Goal: Information Seeking & Learning: Learn about a topic

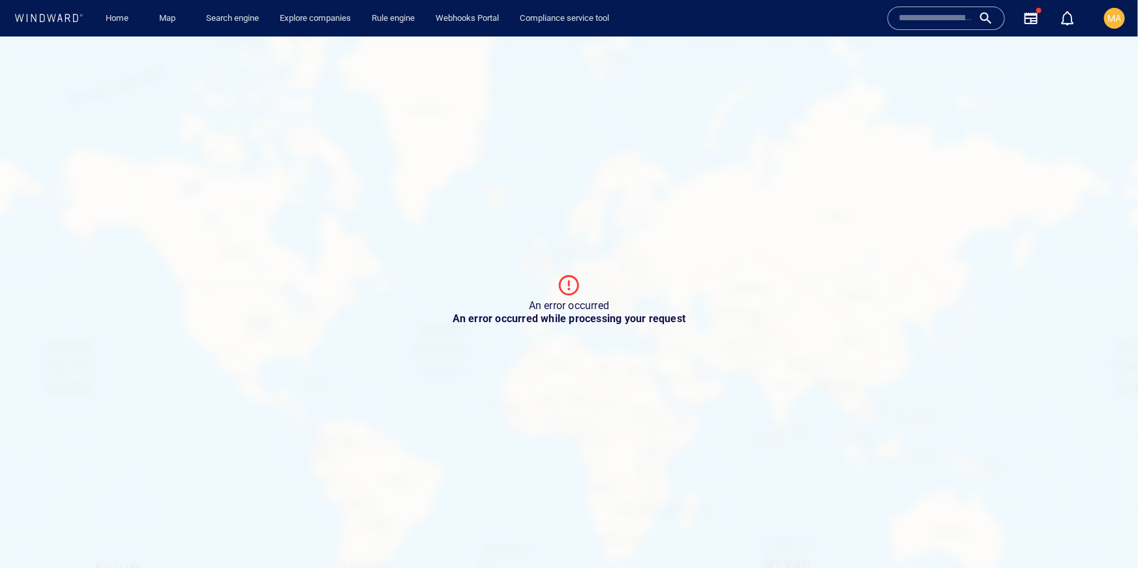
click at [1104, 20] on span "MA" at bounding box center [1114, 18] width 21 height 21
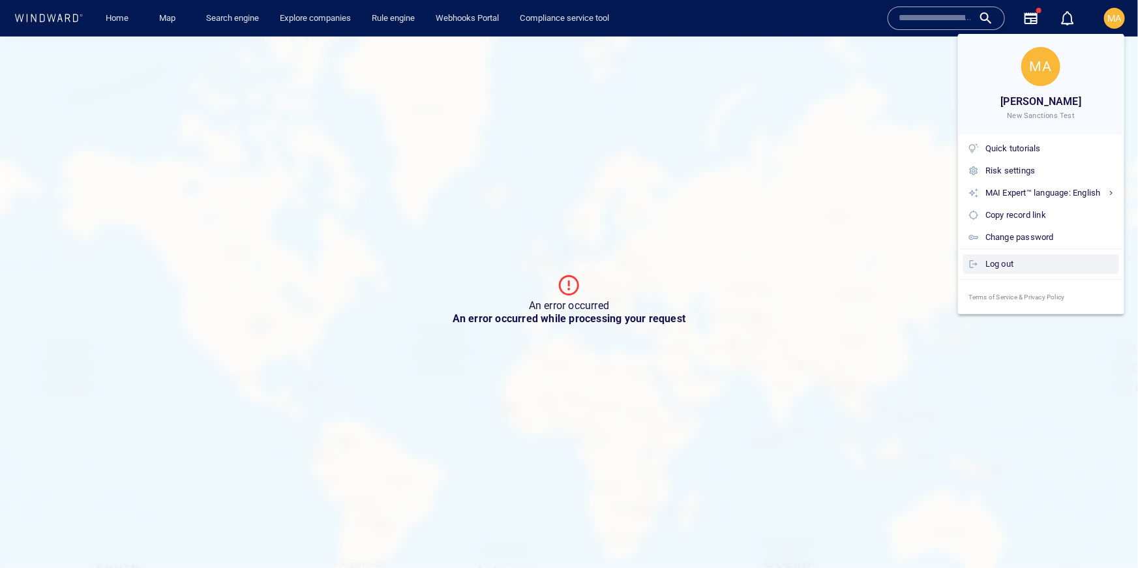
click at [999, 264] on div "Log out" at bounding box center [1050, 264] width 129 height 14
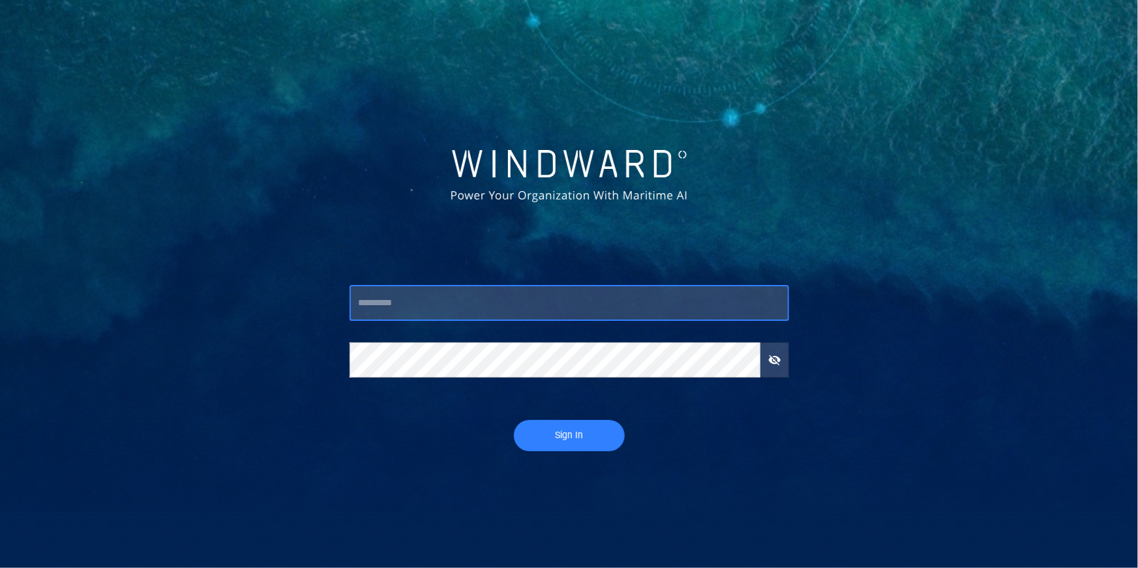
click at [457, 291] on input "text" at bounding box center [570, 303] width 440 height 35
type input "***"
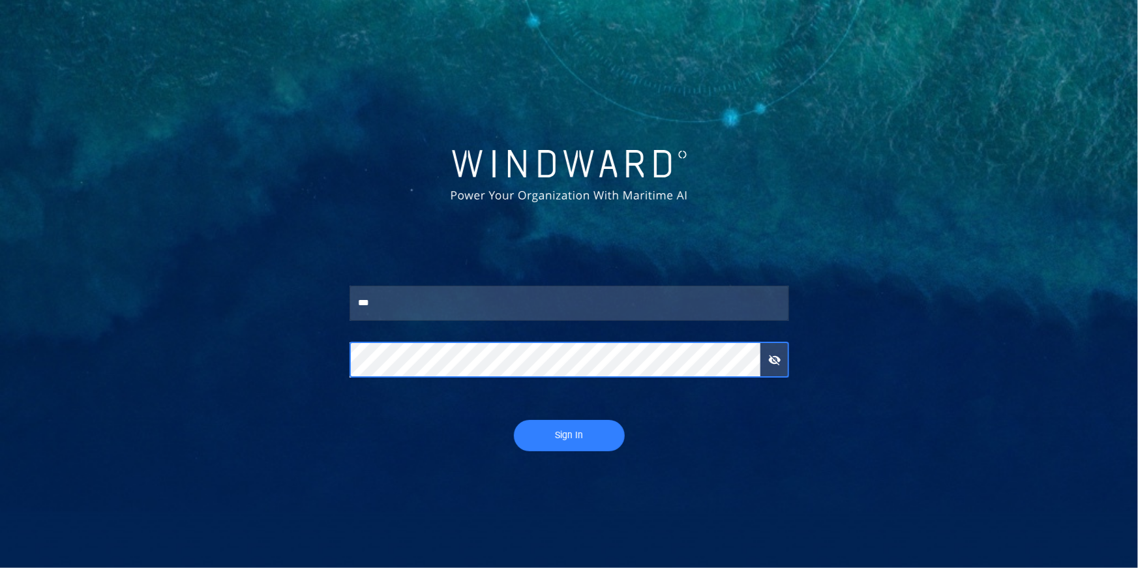
click at [514, 420] on button "Sign In" at bounding box center [569, 435] width 111 height 31
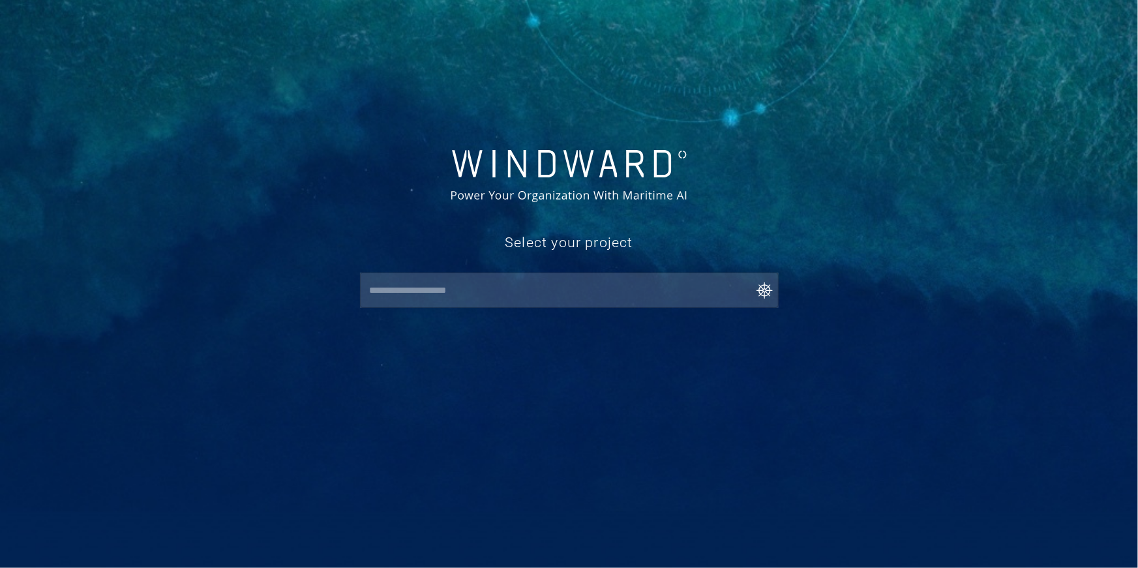
click at [483, 279] on input "text" at bounding box center [572, 290] width 413 height 23
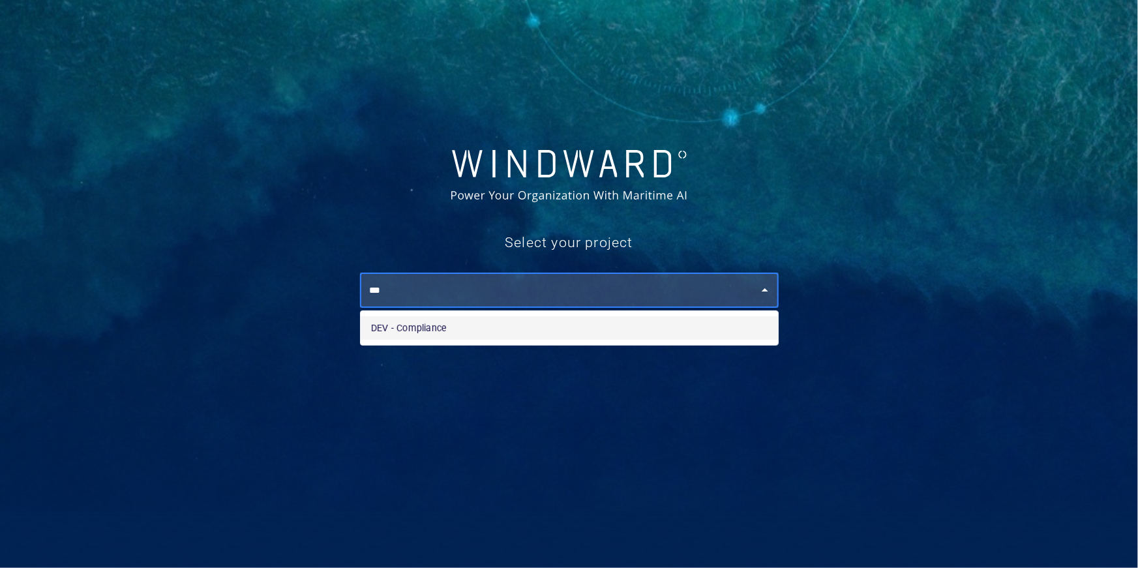
click at [459, 318] on li "DEV - Compliance" at bounding box center [569, 327] width 417 height 23
type input "**********"
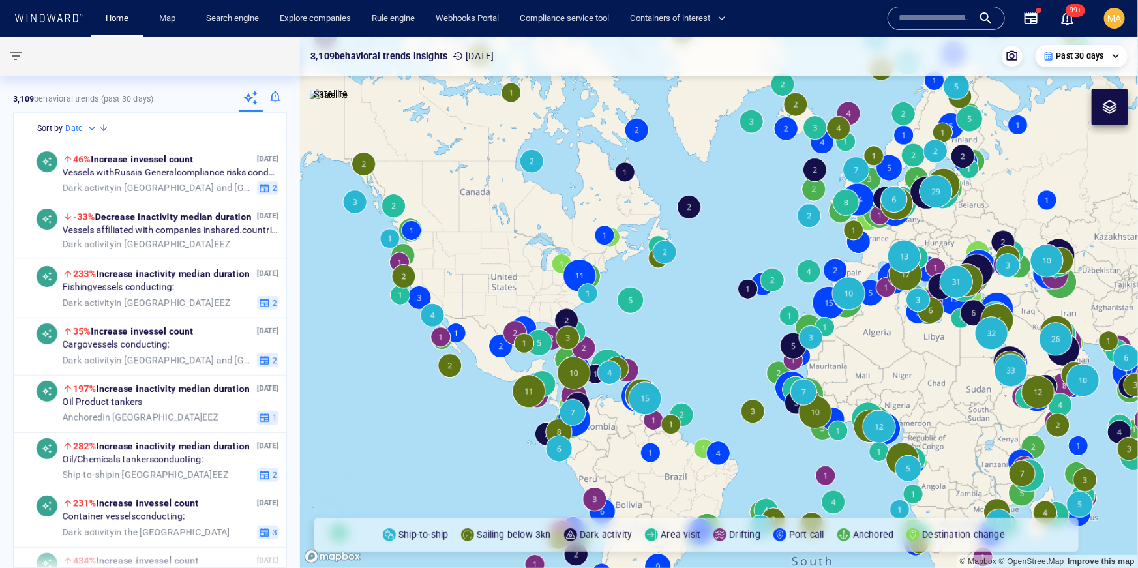
click at [933, 22] on input "text" at bounding box center [936, 18] width 74 height 20
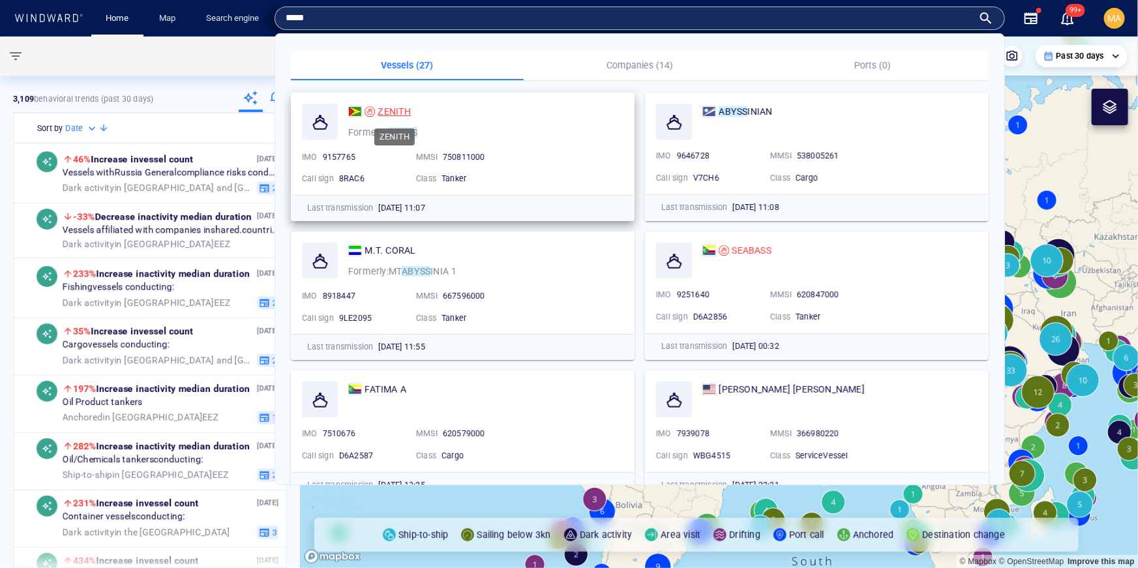
type input "*****"
click at [404, 116] on span "ZENITH" at bounding box center [394, 111] width 33 height 10
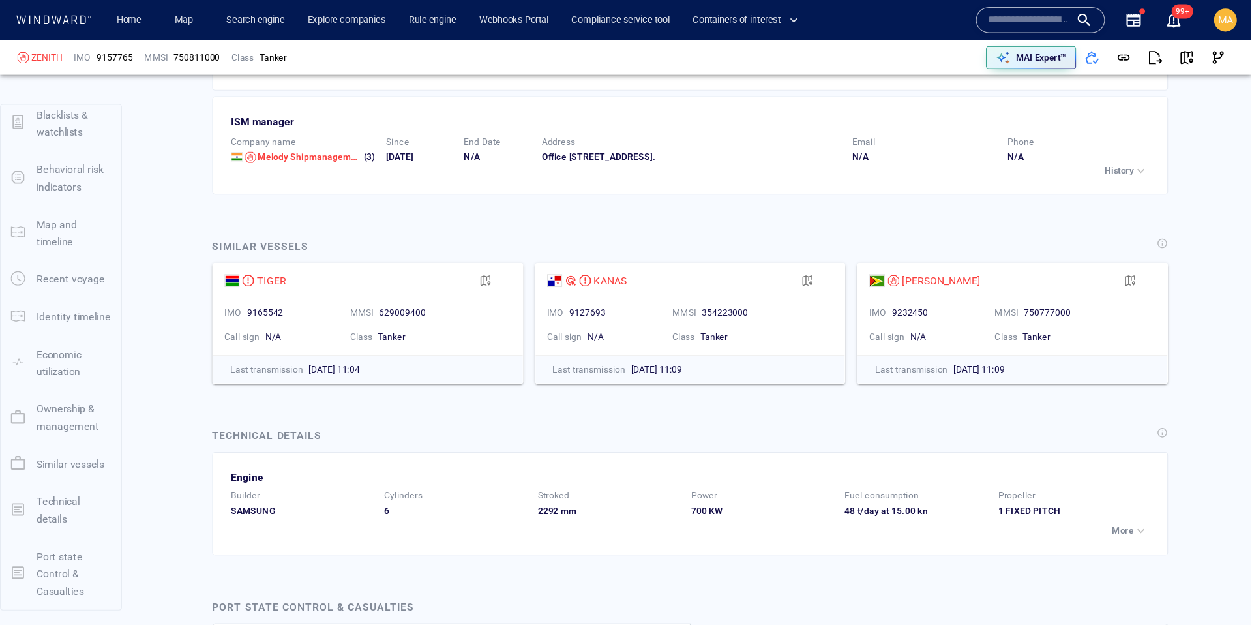
scroll to position [3218, 0]
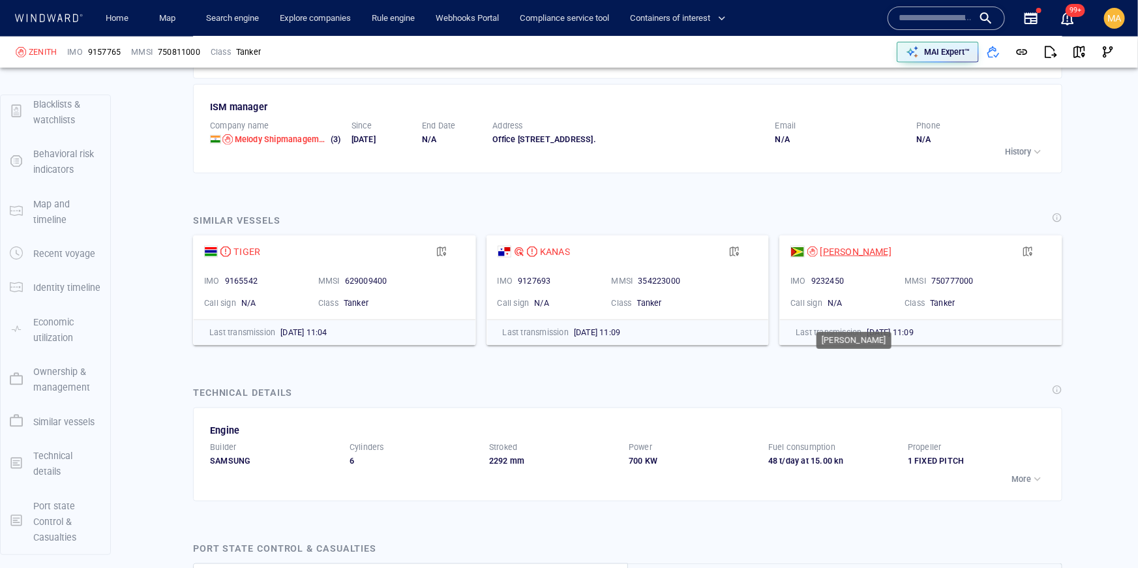
click at [834, 260] on div "FAUSTA" at bounding box center [857, 252] width 72 height 16
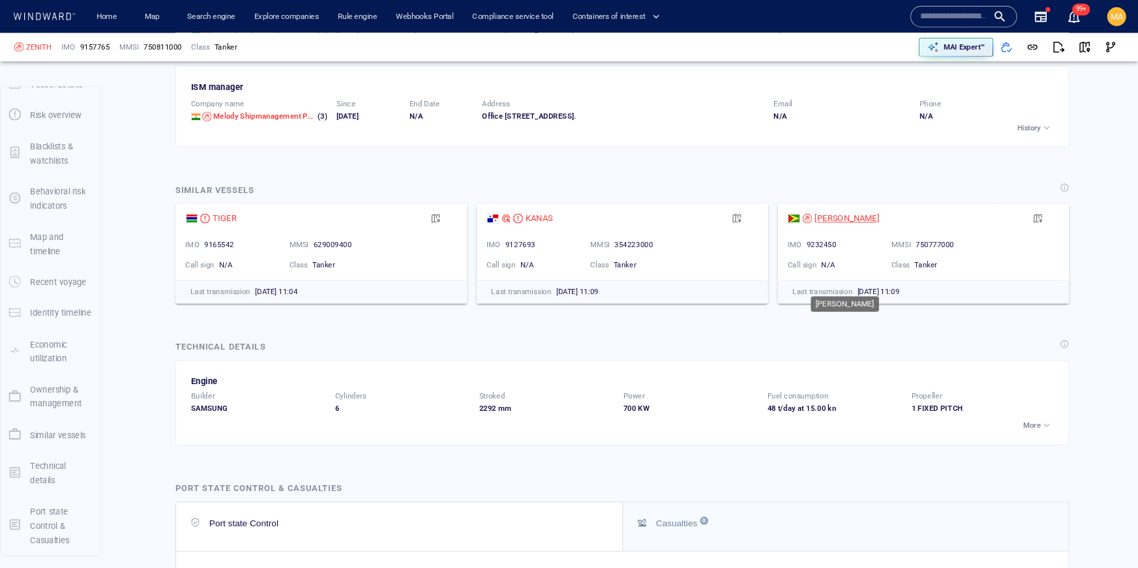
scroll to position [20, 0]
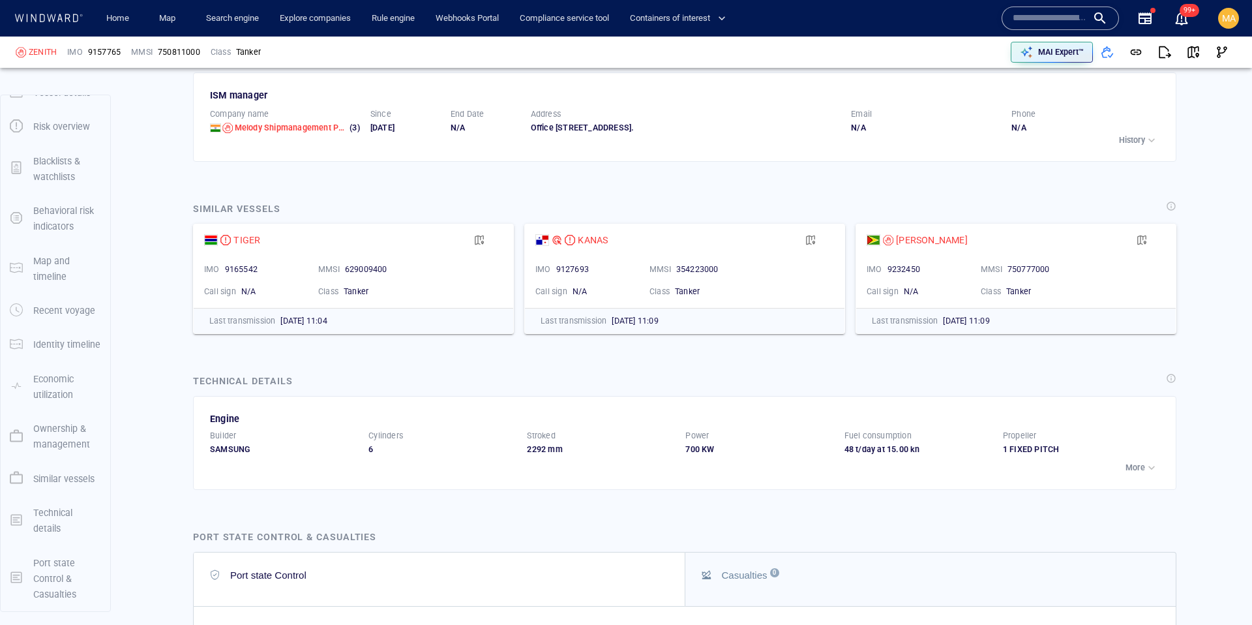
click at [1138, 23] on div "MA" at bounding box center [1229, 18] width 14 height 16
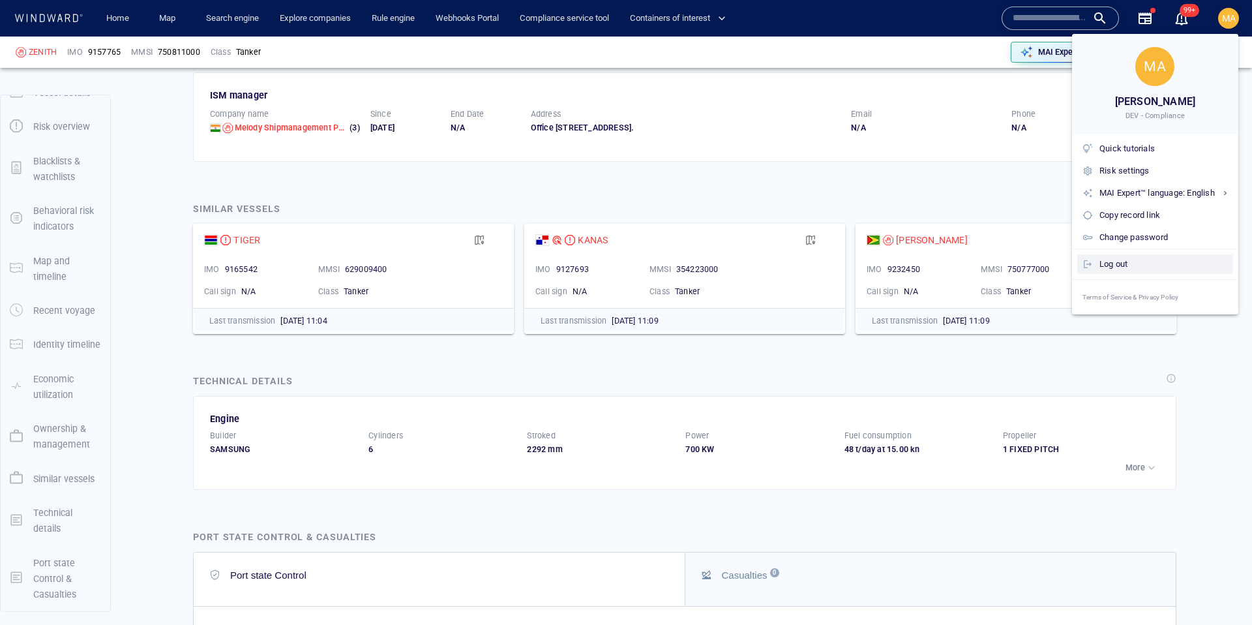
click at [1138, 267] on div "Log out" at bounding box center [1164, 264] width 129 height 14
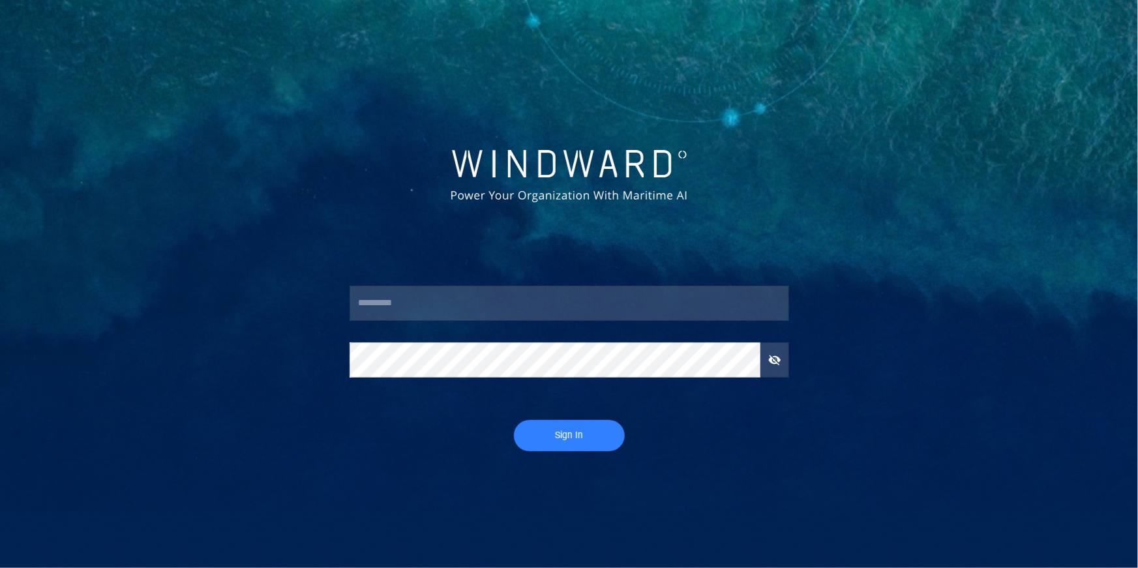
click at [523, 289] on input "text" at bounding box center [570, 303] width 440 height 35
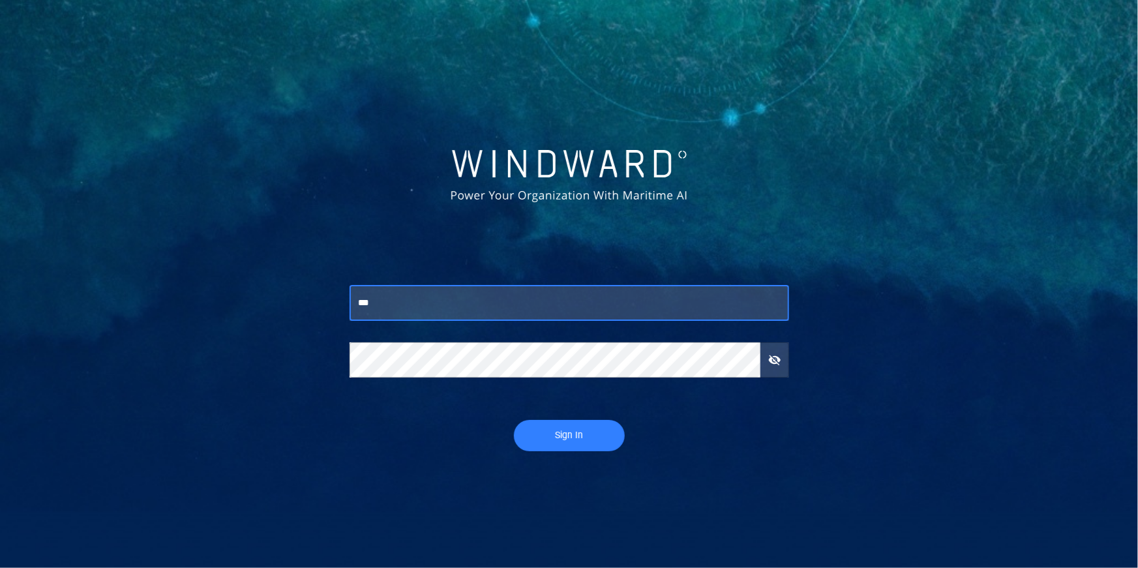
type input "***"
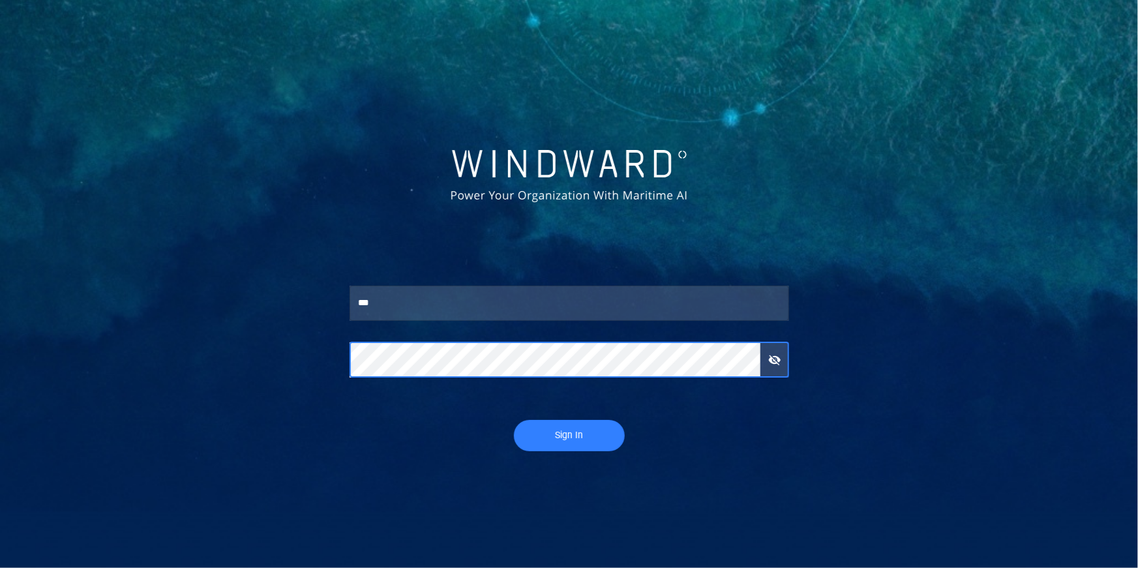
click at [514, 420] on button "Sign In" at bounding box center [569, 435] width 111 height 31
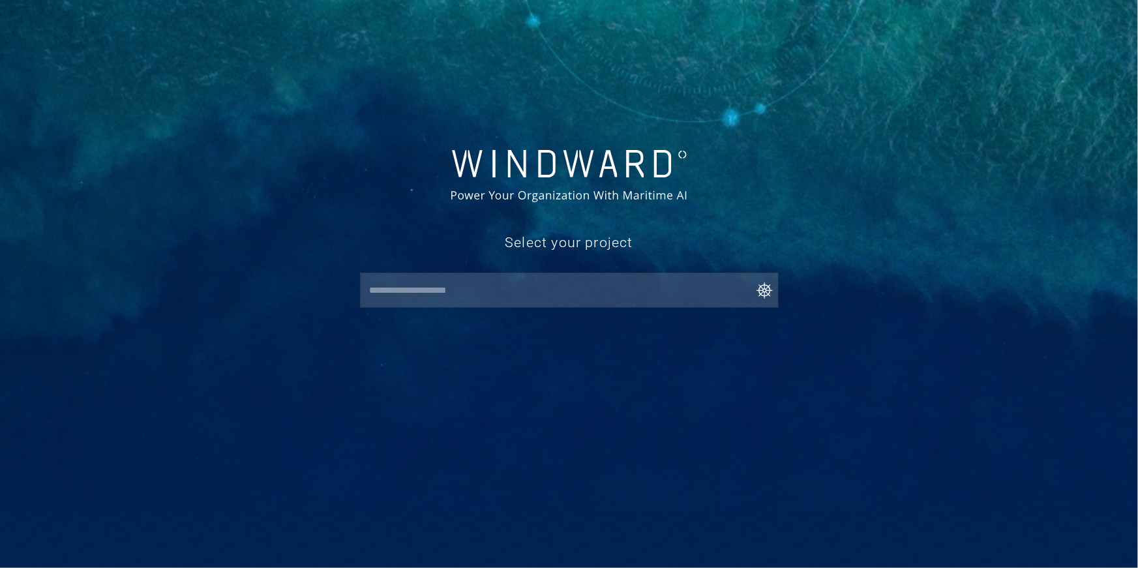
click at [645, 292] on input "text" at bounding box center [572, 290] width 413 height 23
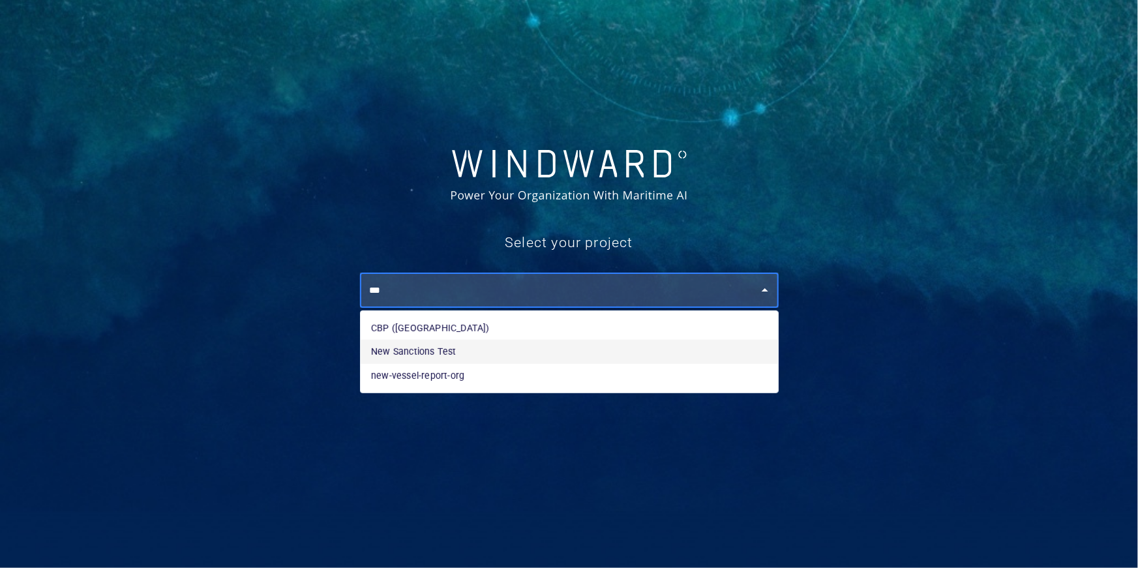
click at [504, 345] on li "New Sanctions Test" at bounding box center [569, 351] width 417 height 23
type input "**********"
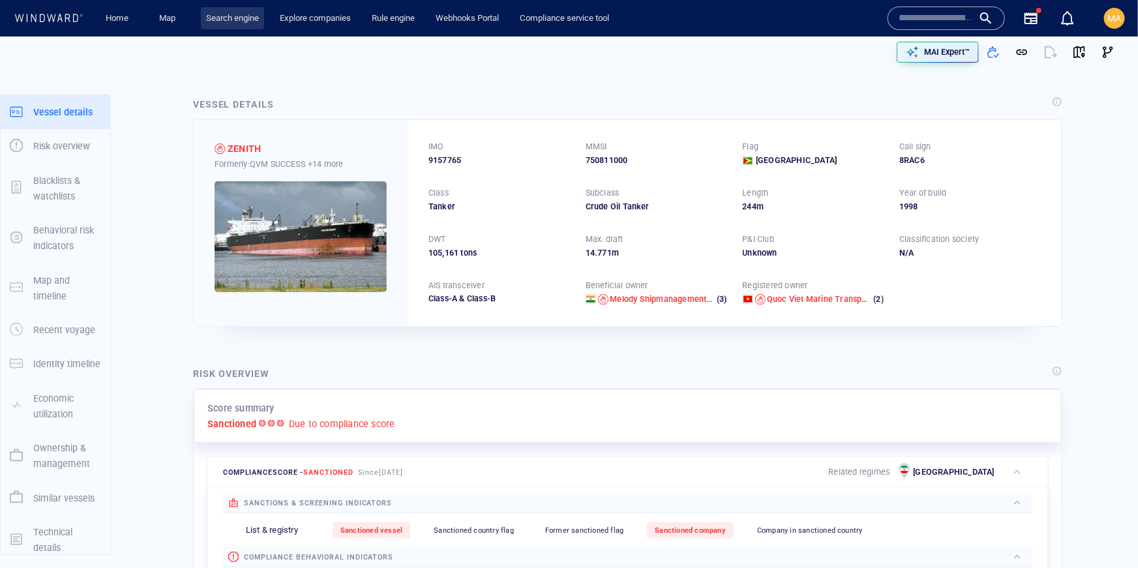
click at [217, 17] on link "Search engine" at bounding box center [232, 18] width 63 height 23
click at [249, 24] on link "Search engine" at bounding box center [232, 18] width 63 height 23
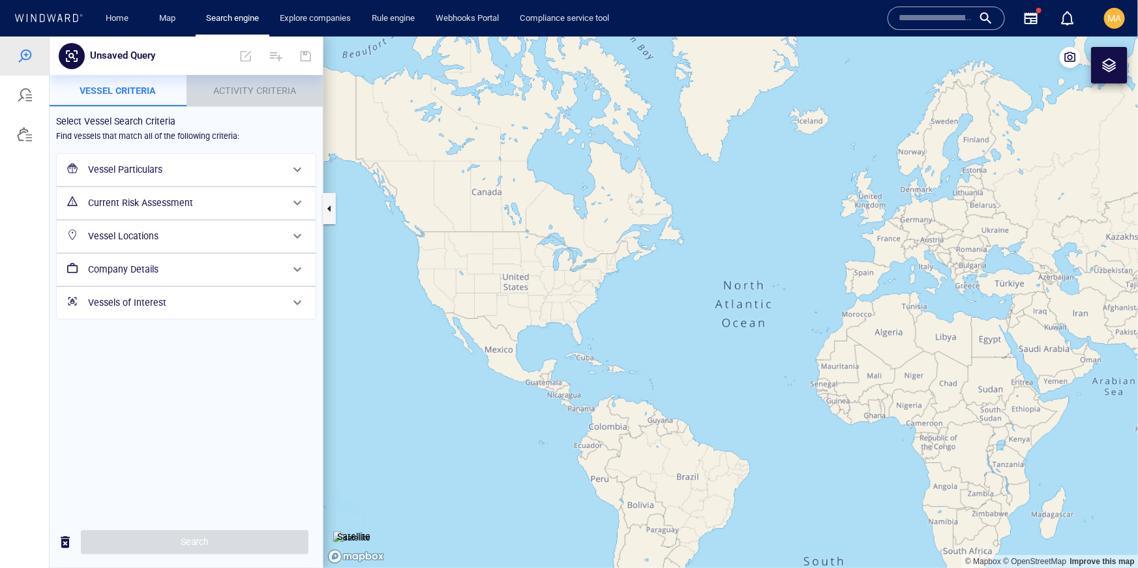
click at [290, 97] on p "Activity Criteria" at bounding box center [254, 90] width 121 height 16
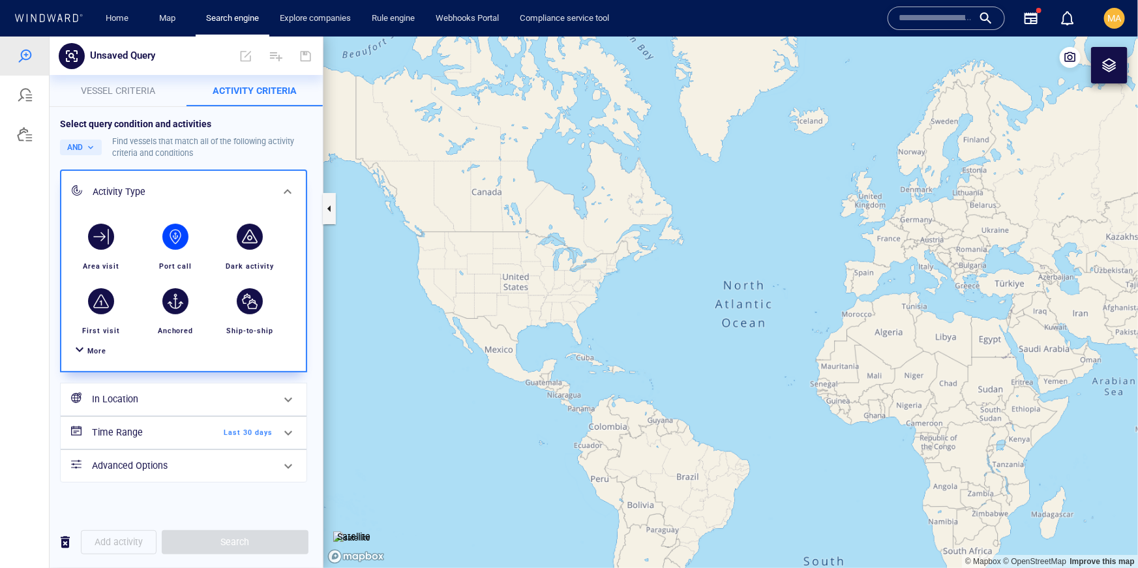
click at [186, 226] on div "button" at bounding box center [175, 236] width 37 height 37
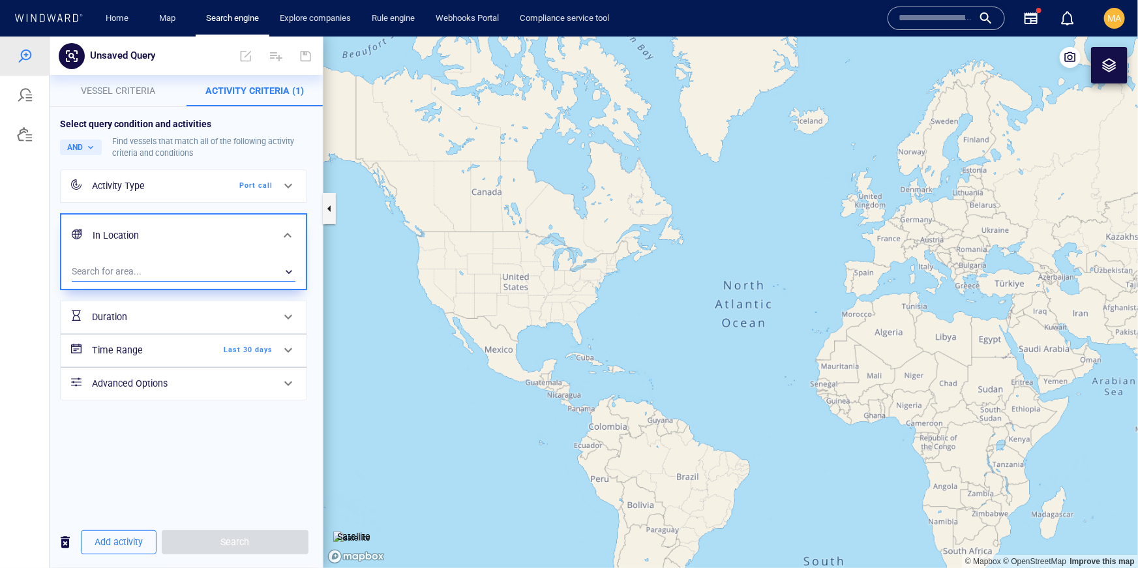
click at [130, 265] on div "​" at bounding box center [184, 272] width 224 height 20
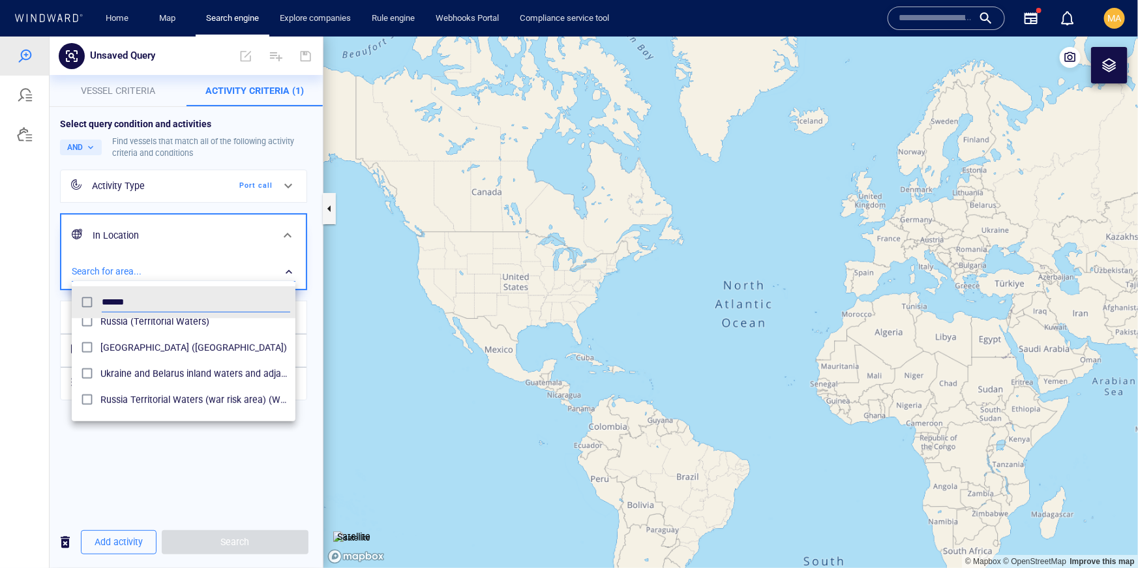
scroll to position [416, 0]
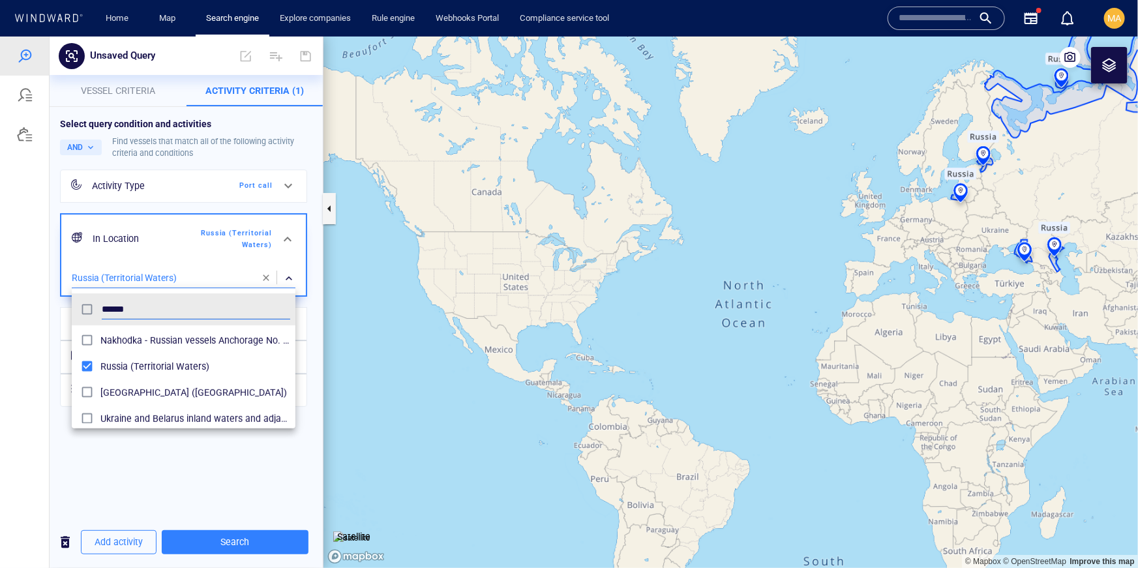
drag, startPoint x: 131, startPoint y: 303, endPoint x: 62, endPoint y: 306, distance: 69.2
click at [62, 306] on div "****** Commercial Piers 16 Russian Naval Tartus (Docks) Commercial Piers 11 Rus…" at bounding box center [569, 302] width 1138 height 532
click at [111, 307] on input "******" at bounding box center [196, 309] width 189 height 20
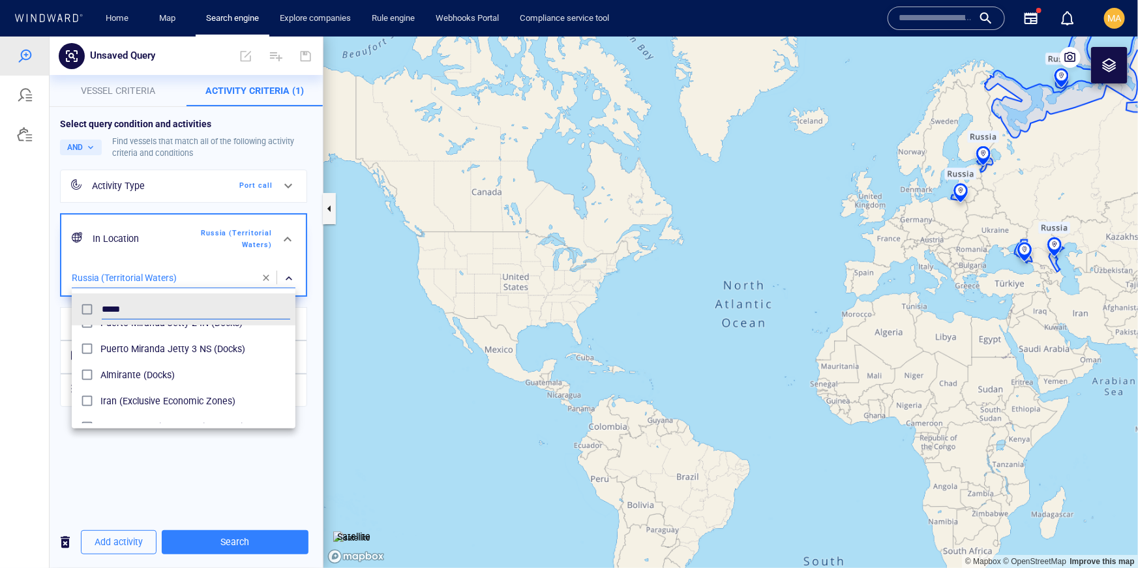
scroll to position [138, 0]
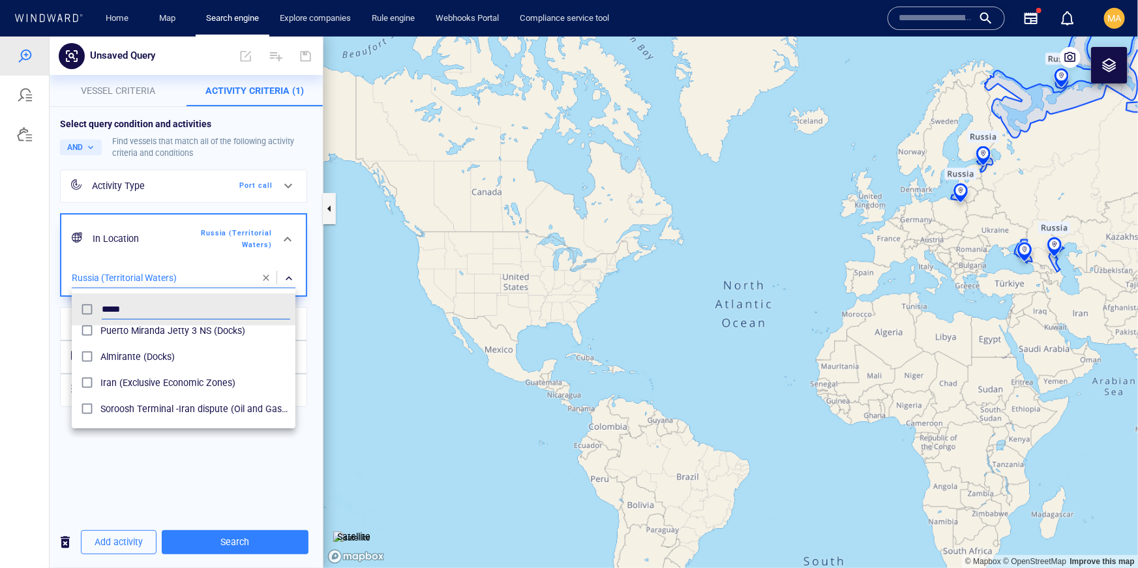
type input "****"
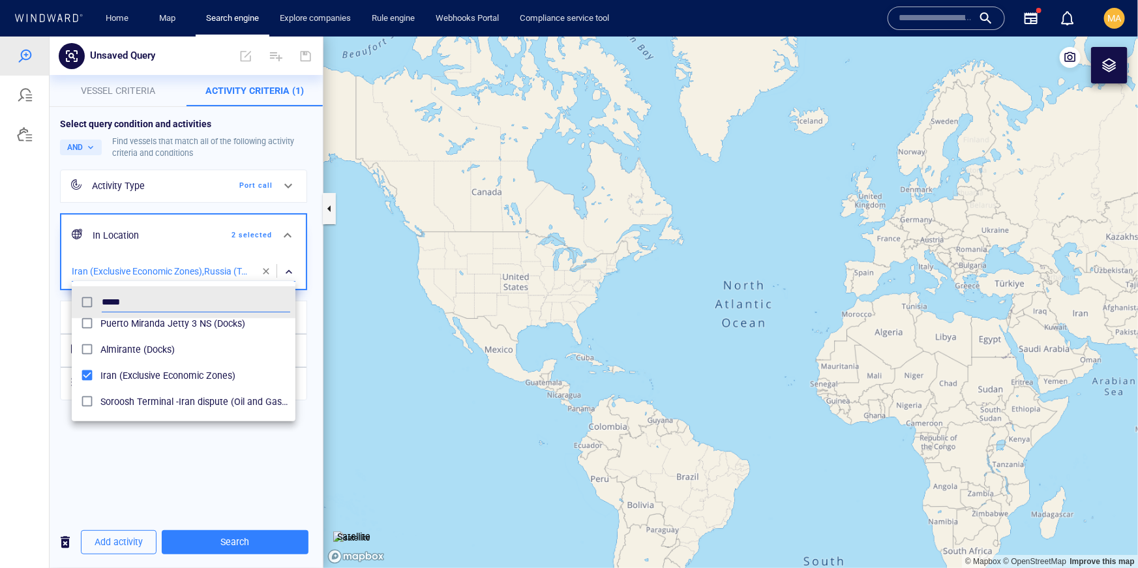
click at [164, 489] on div at bounding box center [569, 302] width 1138 height 532
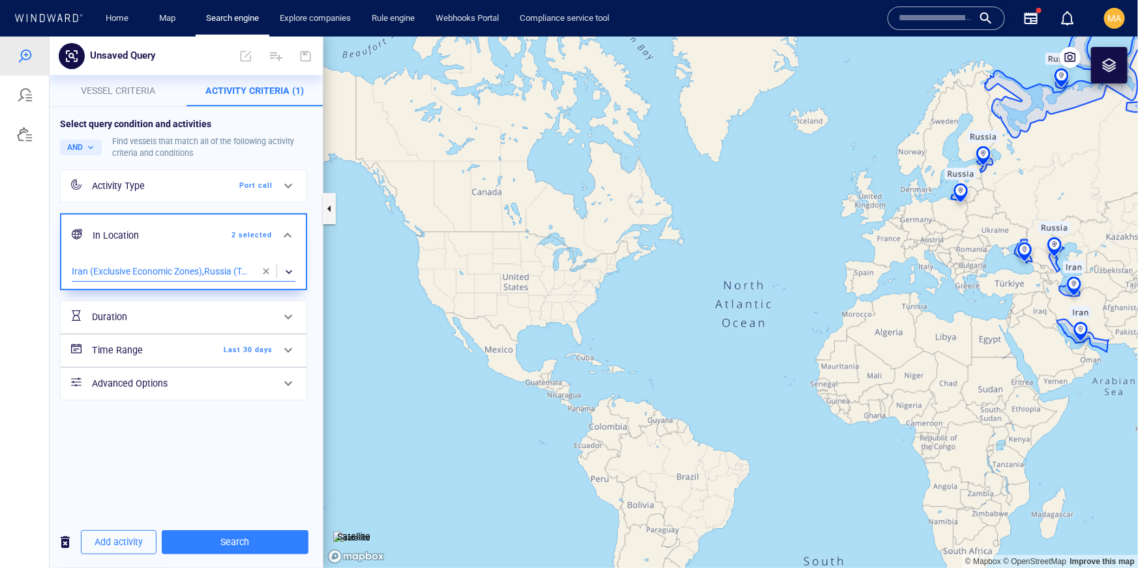
click at [148, 85] on span "Vessel criteria" at bounding box center [118, 90] width 74 height 10
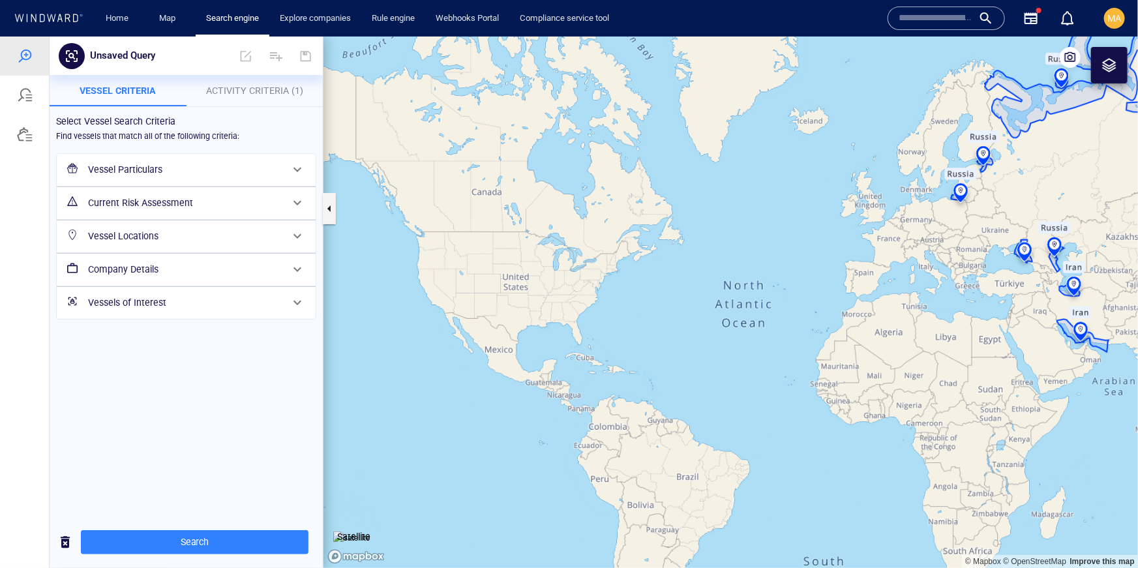
drag, startPoint x: 164, startPoint y: 172, endPoint x: 161, endPoint y: 160, distance: 11.4
click at [164, 172] on h6 "Vessel Particulars" at bounding box center [185, 169] width 194 height 16
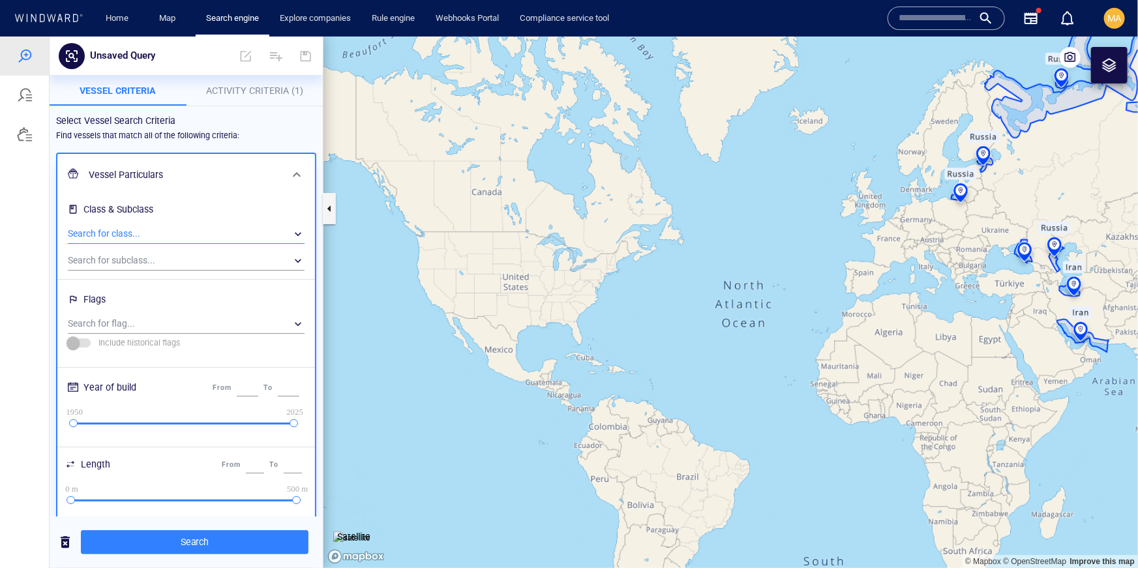
click at [153, 232] on div "​" at bounding box center [186, 234] width 237 height 20
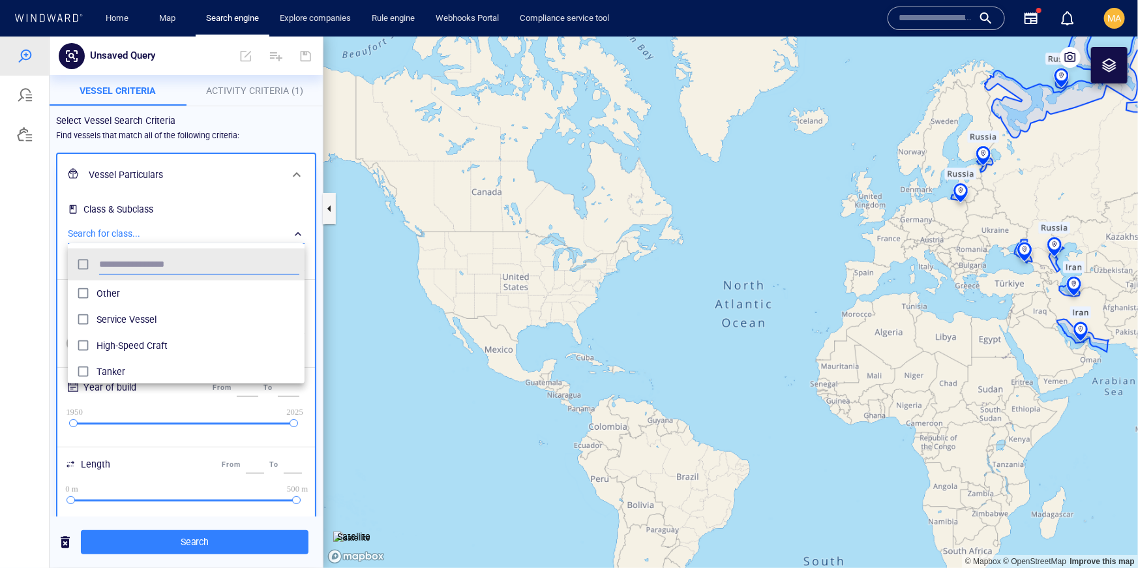
scroll to position [130, 237]
type input "****"
click at [58, 308] on div at bounding box center [569, 302] width 1138 height 532
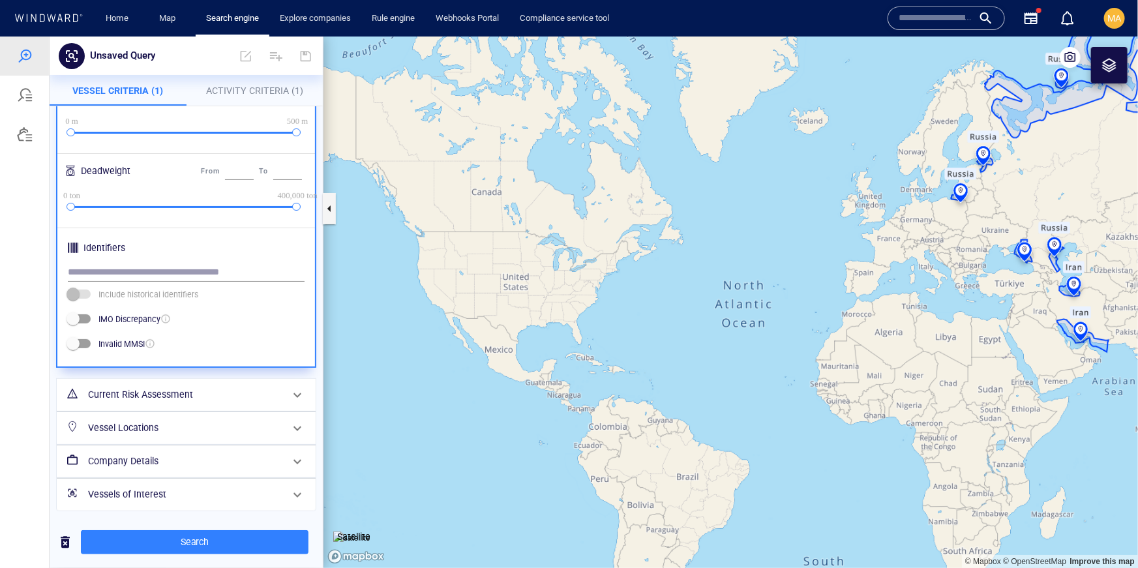
scroll to position [369, 0]
click at [189, 543] on span "Search" at bounding box center [194, 542] width 207 height 16
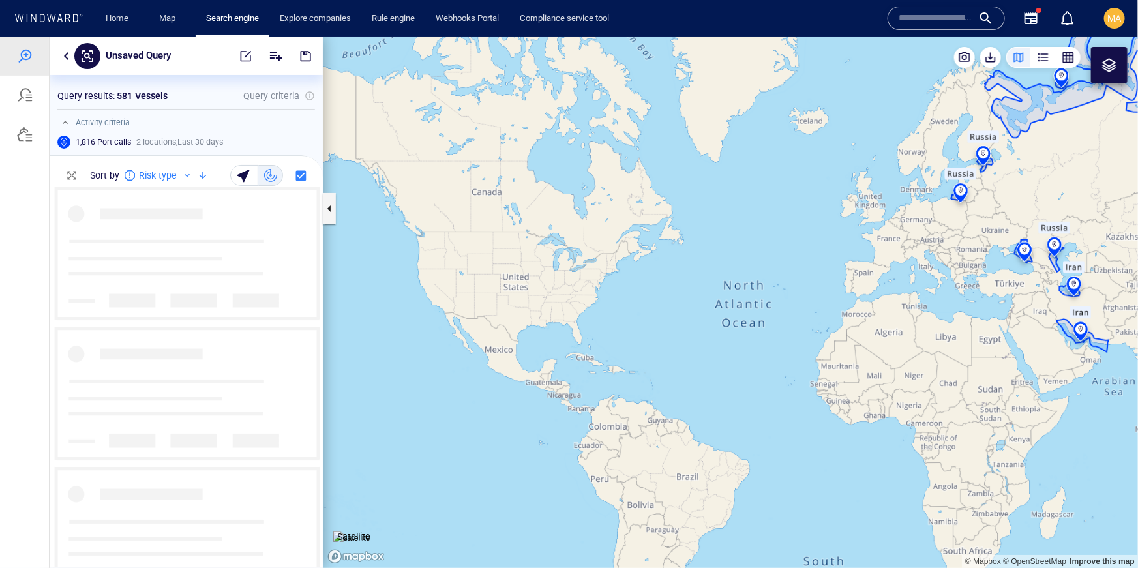
scroll to position [380, 273]
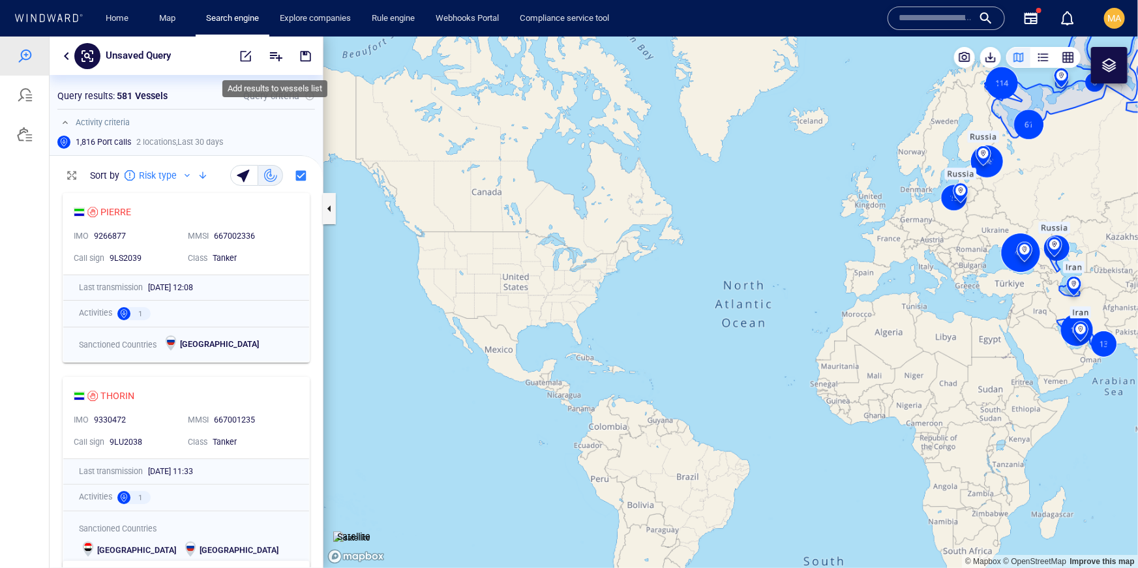
click at [278, 53] on icon "Add" at bounding box center [276, 56] width 16 height 16
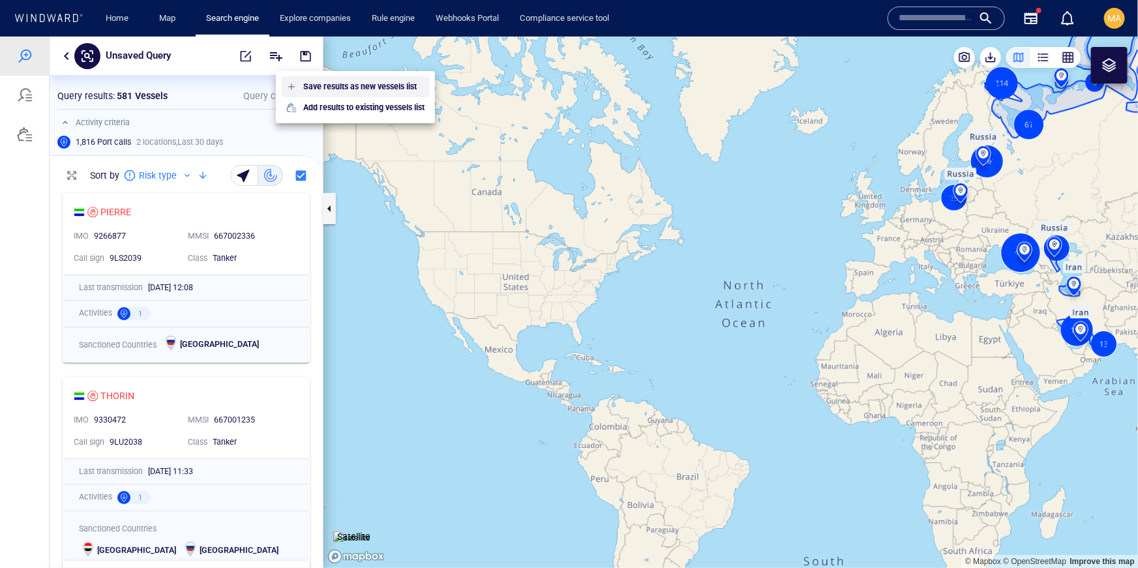
click at [318, 86] on p "Save results as new vessels list" at bounding box center [360, 86] width 114 height 12
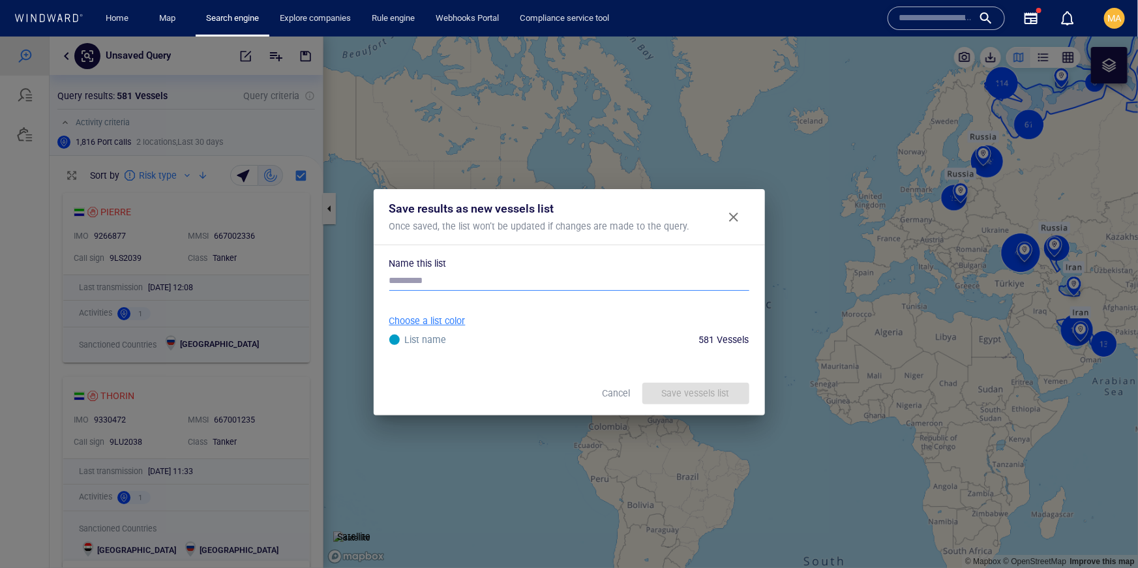
click at [421, 279] on input "text" at bounding box center [569, 281] width 360 height 20
type input "**********"
click at [689, 393] on div "Save vessels list" at bounding box center [696, 393] width 73 height 22
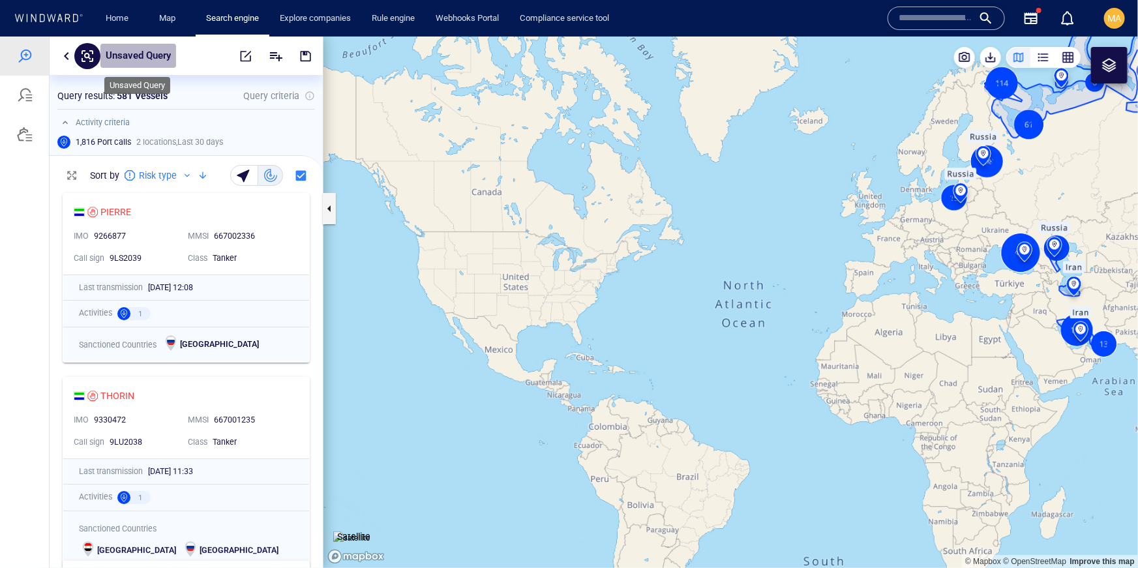
click at [136, 54] on p "Unsaved Query" at bounding box center [138, 55] width 65 height 17
click at [38, 97] on div at bounding box center [24, 94] width 49 height 39
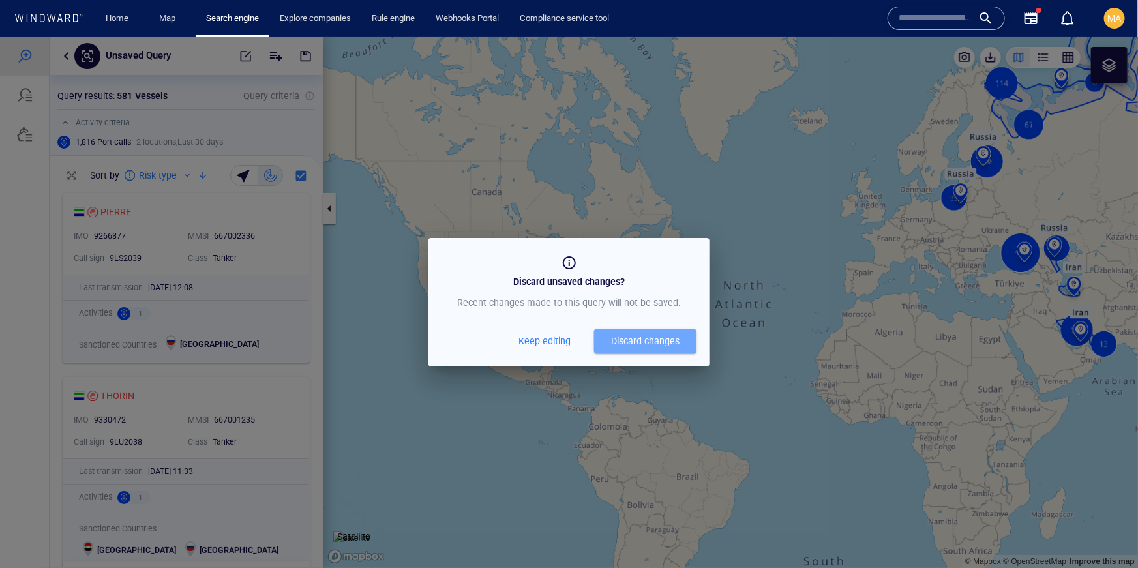
click at [656, 342] on div "Discard changes" at bounding box center [645, 341] width 68 height 16
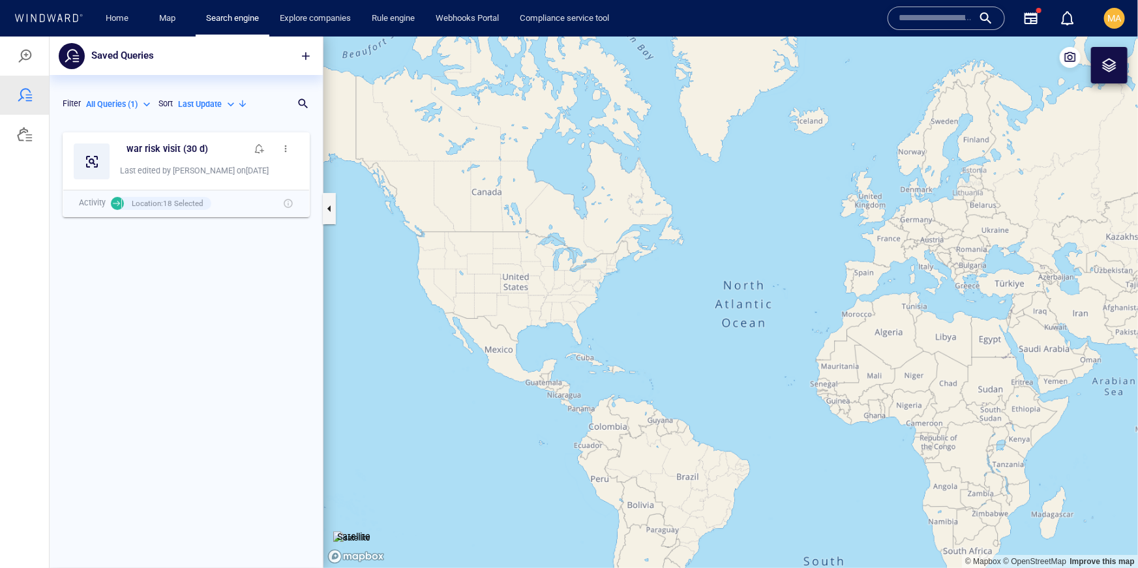
scroll to position [442, 273]
click at [27, 60] on div at bounding box center [25, 56] width 16 height 16
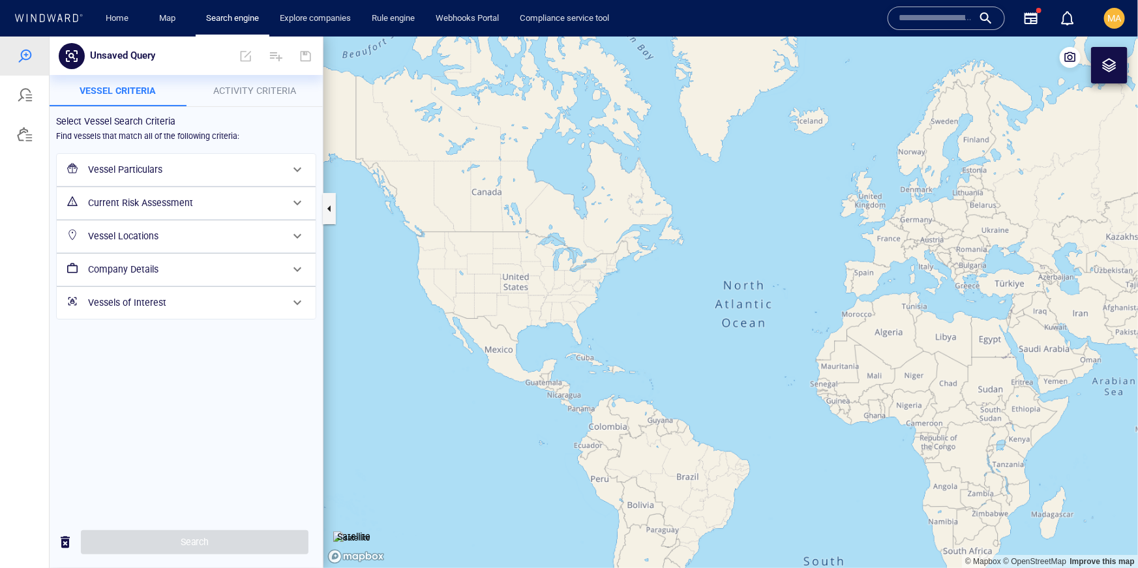
click at [144, 177] on h6 "Vessel Particulars" at bounding box center [185, 169] width 194 height 16
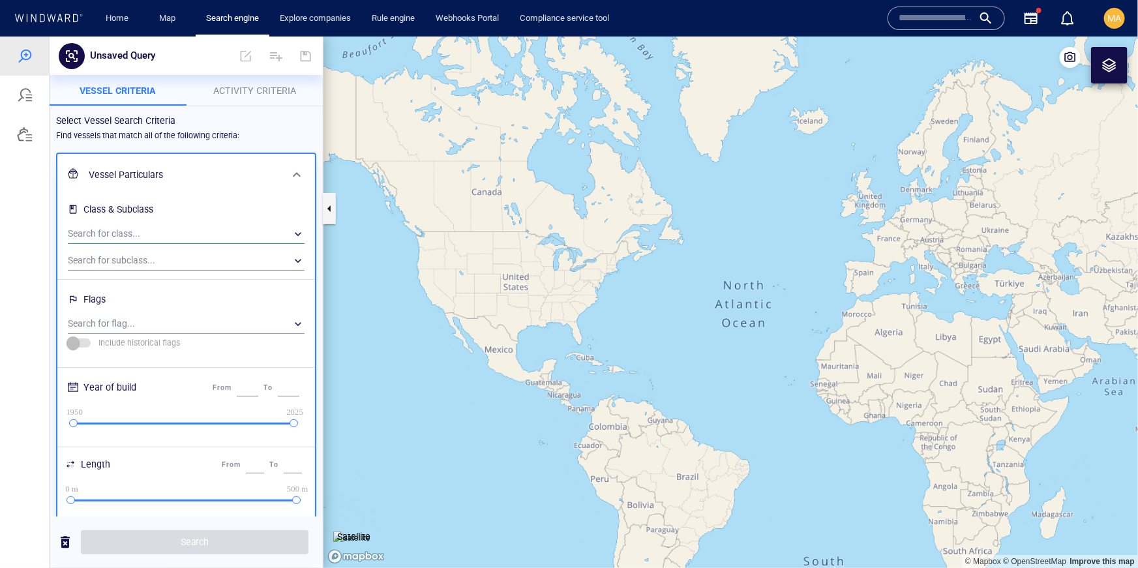
click at [117, 233] on div "​" at bounding box center [186, 234] width 237 height 20
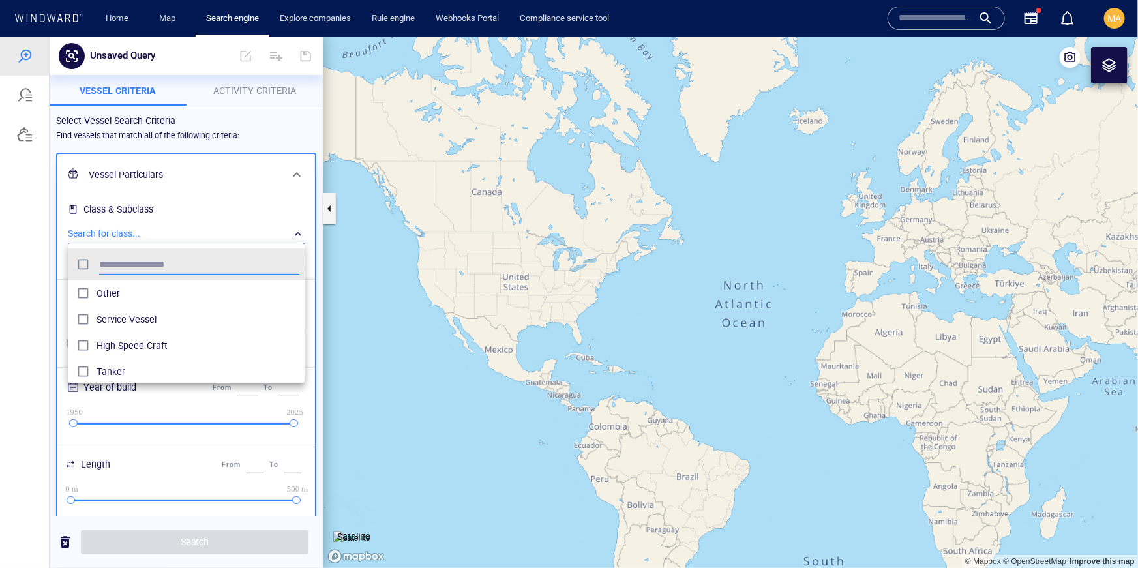
scroll to position [130, 237]
type input "****"
click at [114, 292] on span "Tanker" at bounding box center [198, 293] width 203 height 16
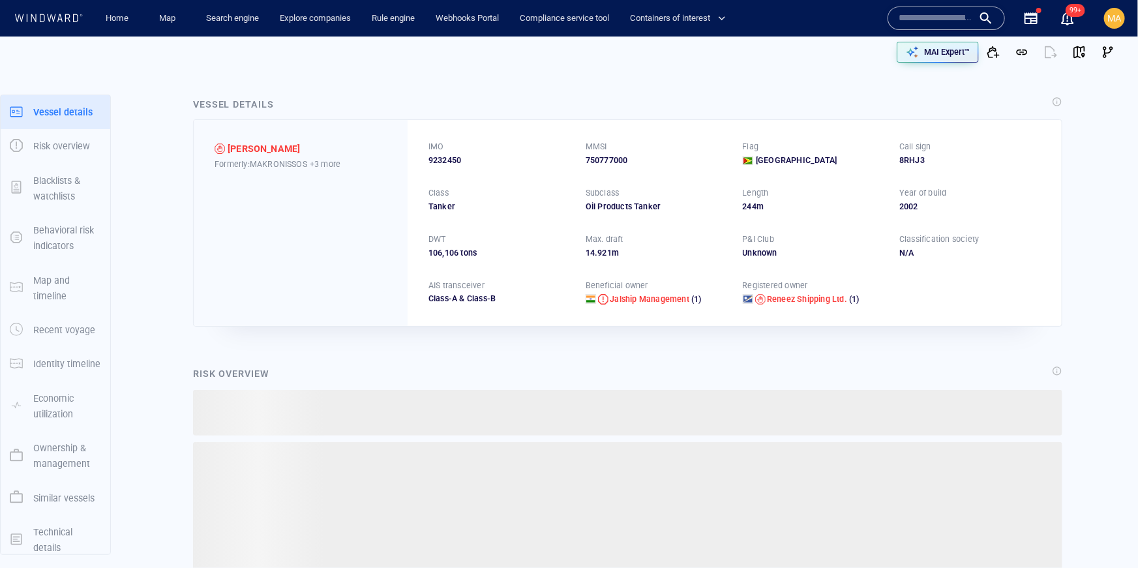
scroll to position [76, 0]
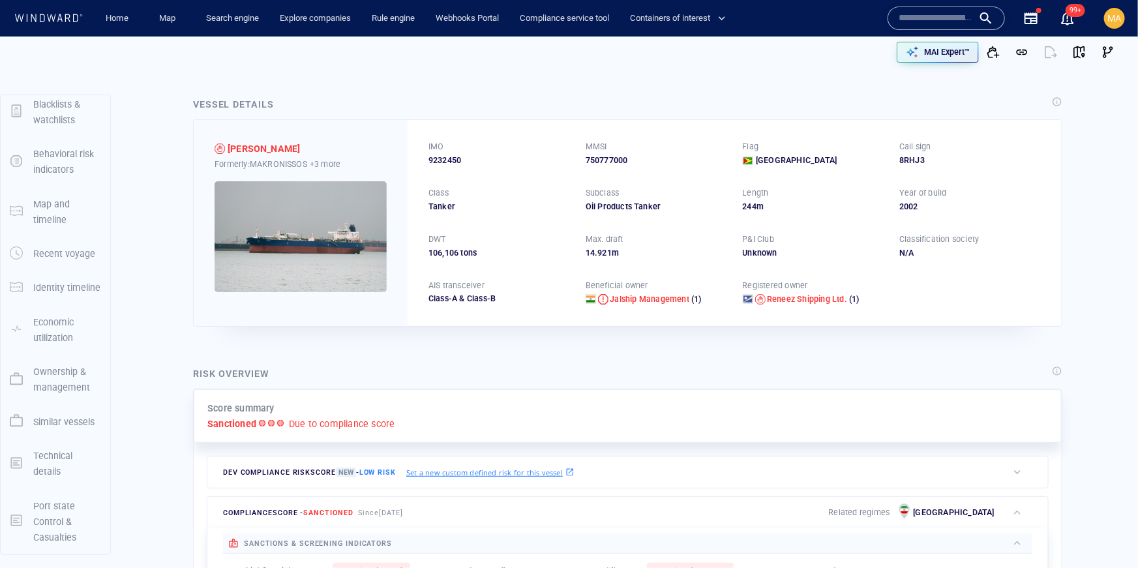
click at [63, 507] on p "Port state Control & Casualties" at bounding box center [67, 522] width 68 height 48
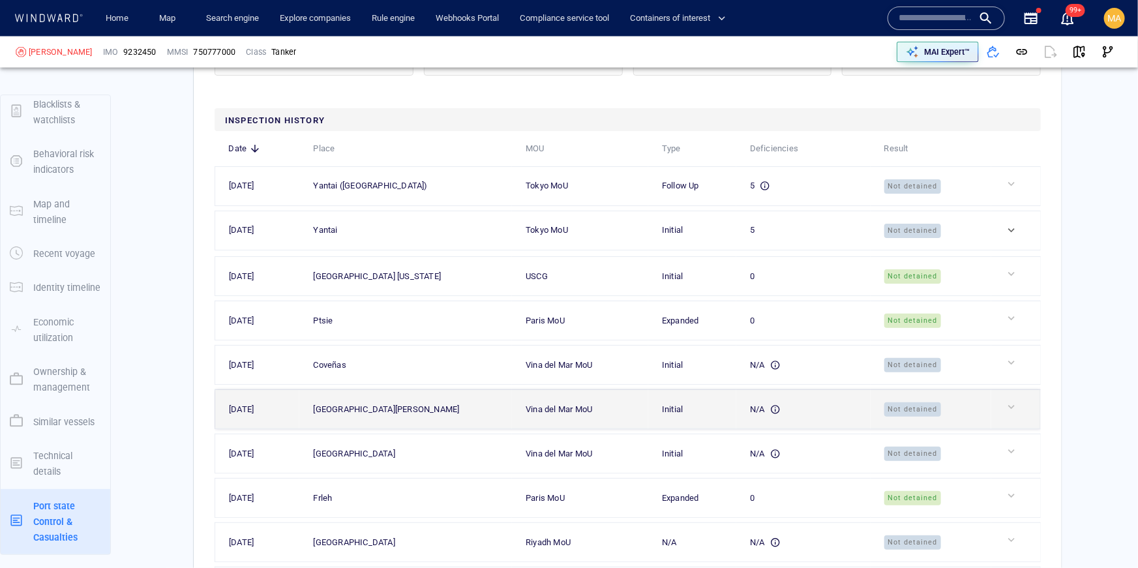
scroll to position [3718, 0]
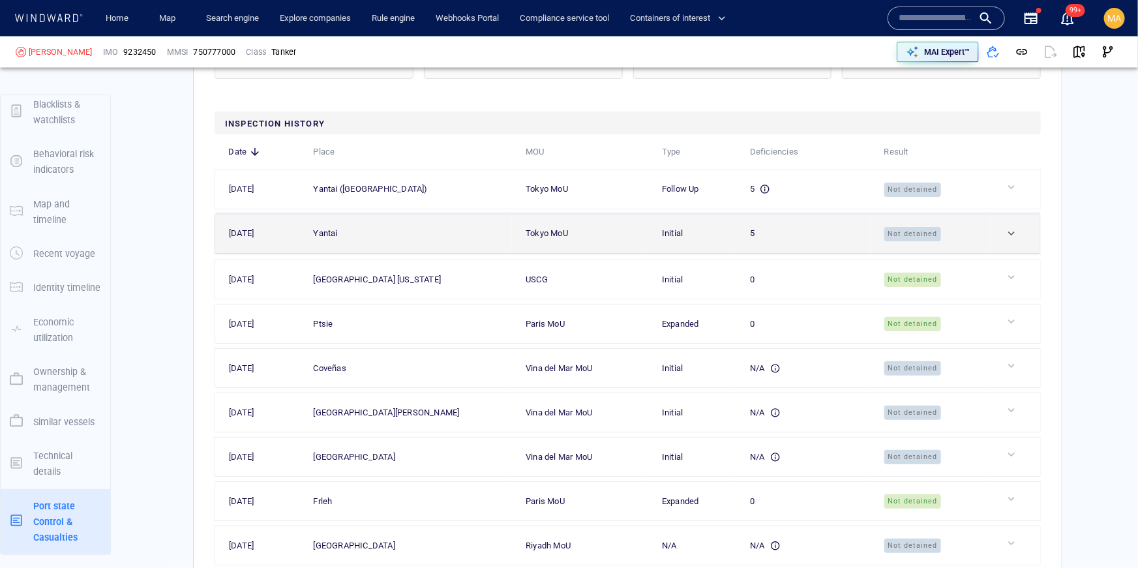
click at [1001, 253] on td at bounding box center [1017, 233] width 50 height 39
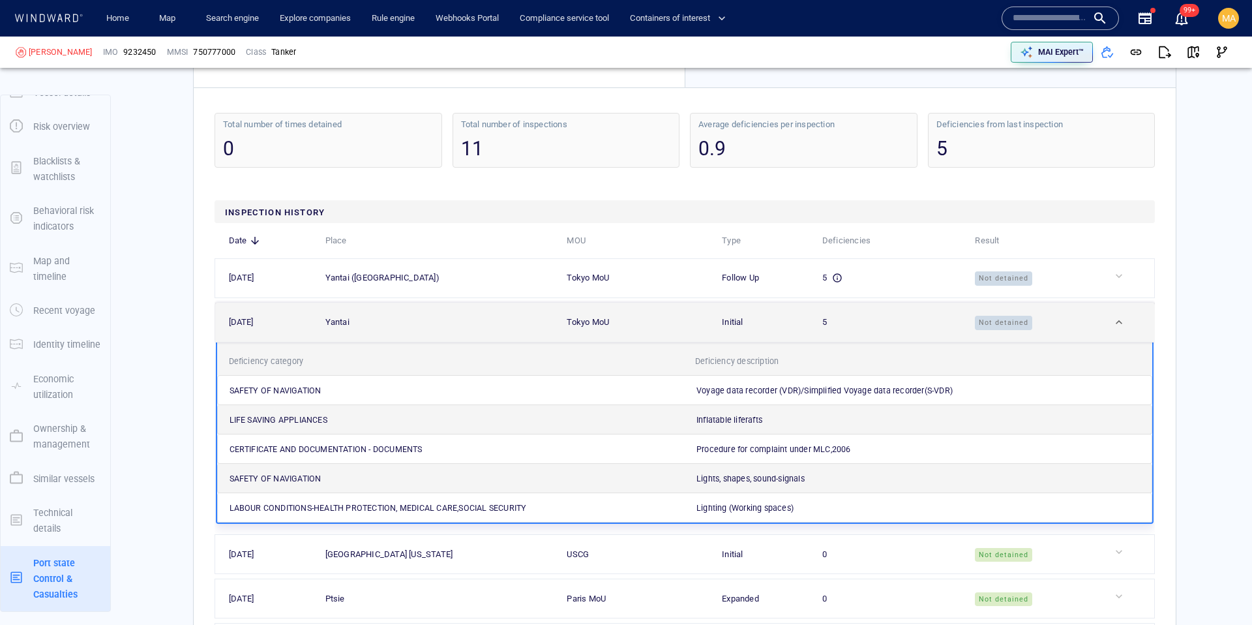
scroll to position [3681, 0]
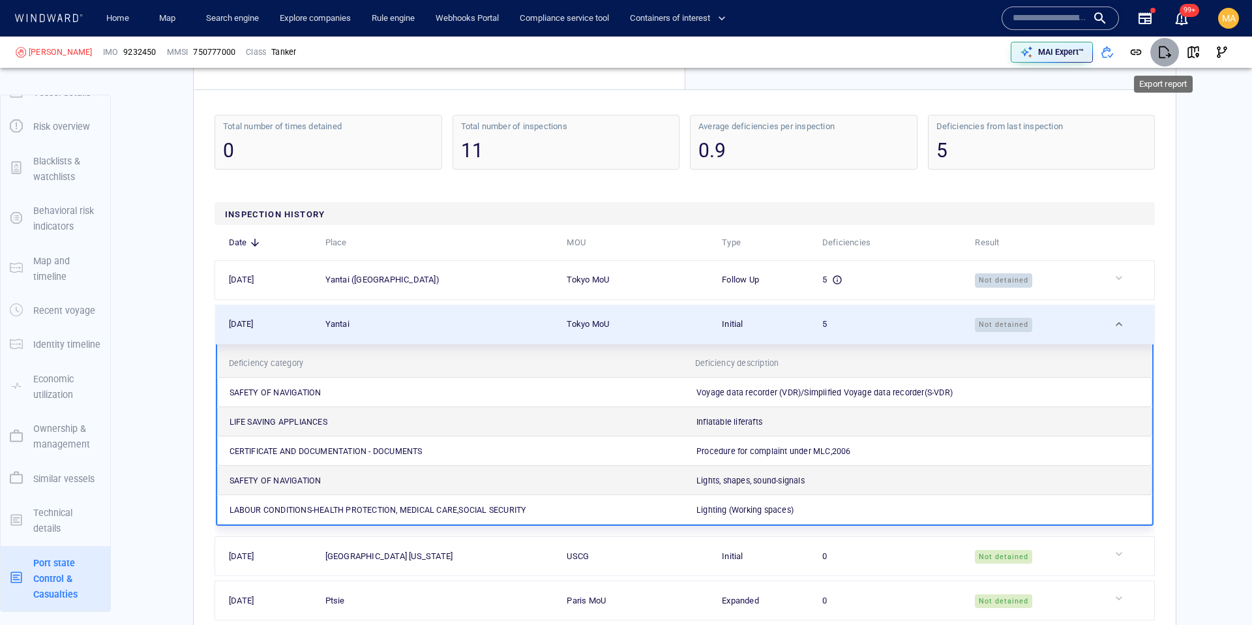
click at [1138, 53] on span "button" at bounding box center [1165, 52] width 13 height 13
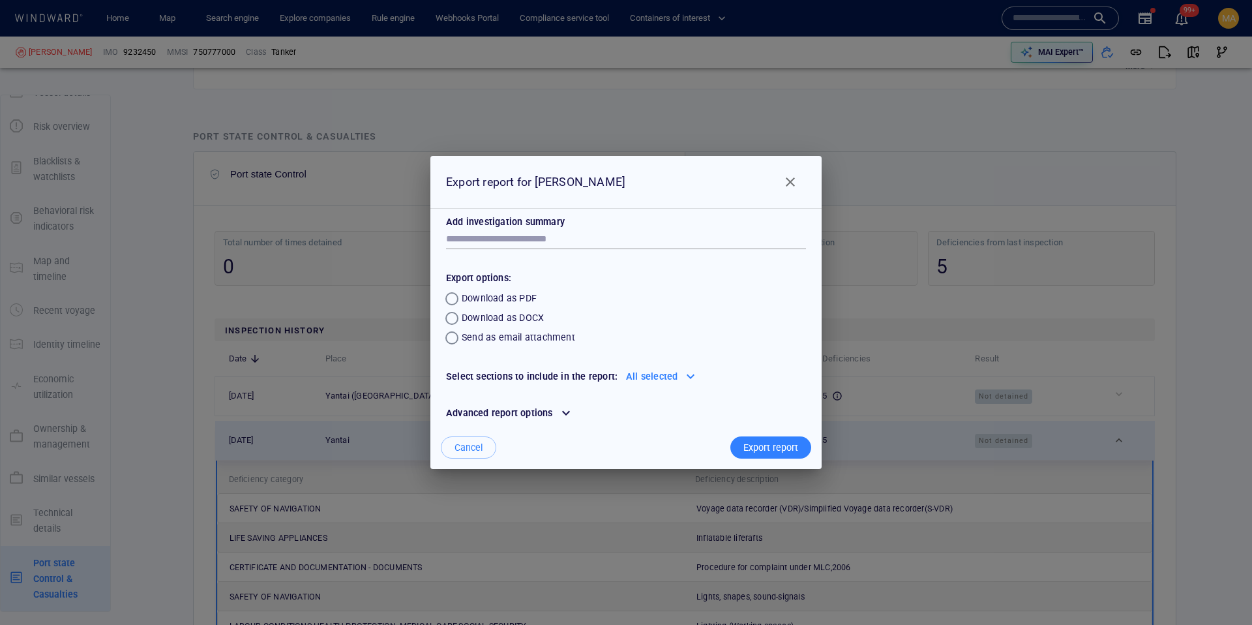
click at [651, 376] on div "All selected" at bounding box center [652, 376] width 57 height 21
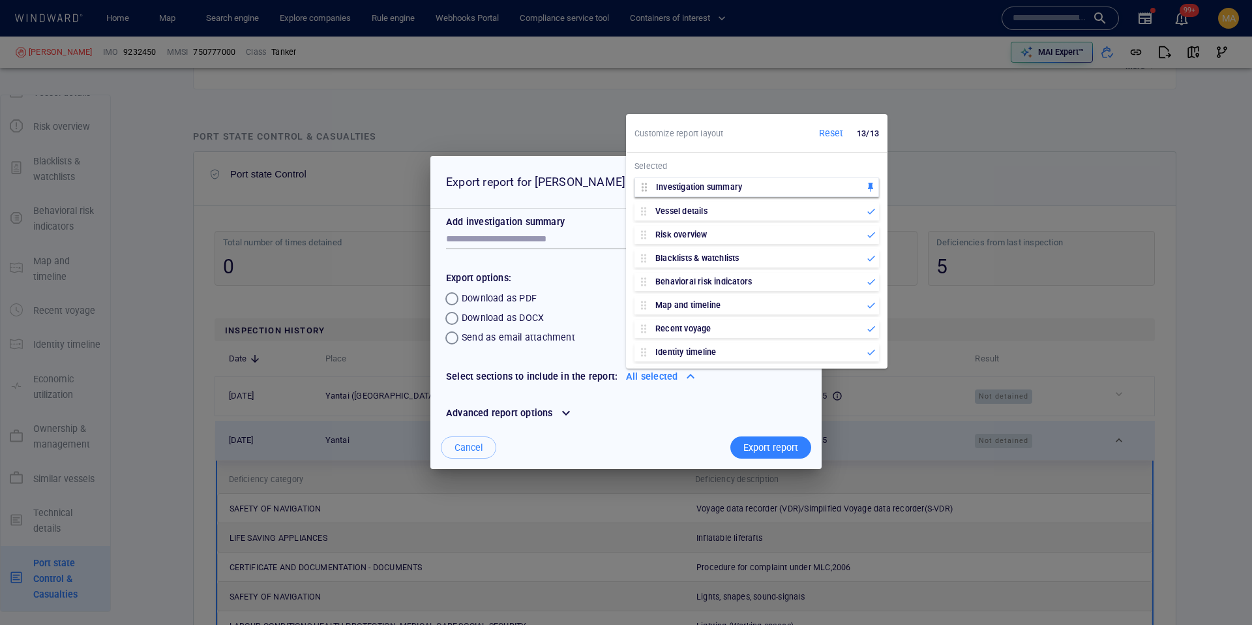
click at [802, 188] on div "Investigation summary" at bounding box center [751, 187] width 233 height 18
click at [780, 207] on div "Vessel details" at bounding box center [752, 211] width 234 height 18
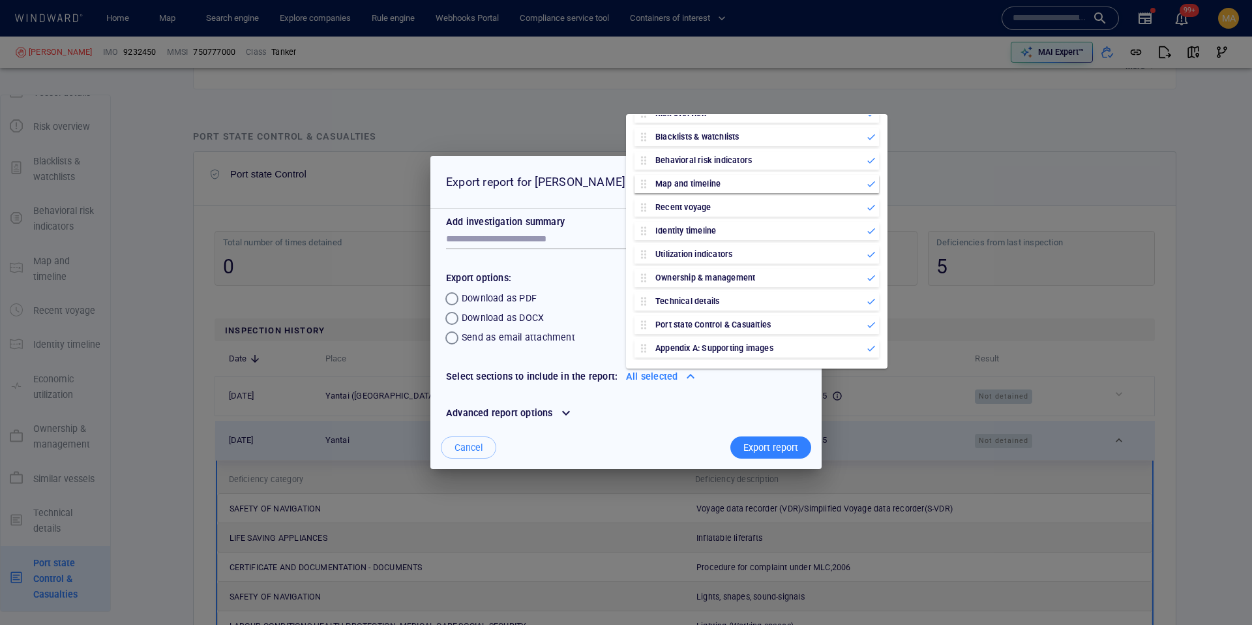
scroll to position [0, 0]
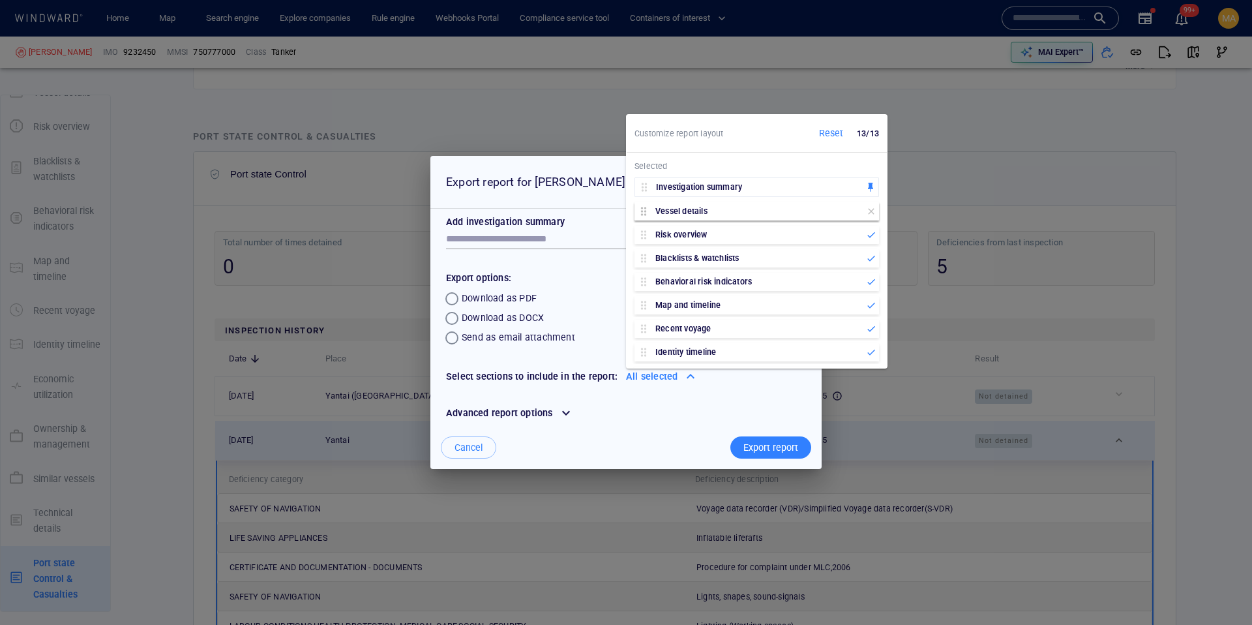
click at [875, 210] on icon at bounding box center [871, 211] width 10 height 10
click at [873, 209] on icon at bounding box center [871, 211] width 10 height 10
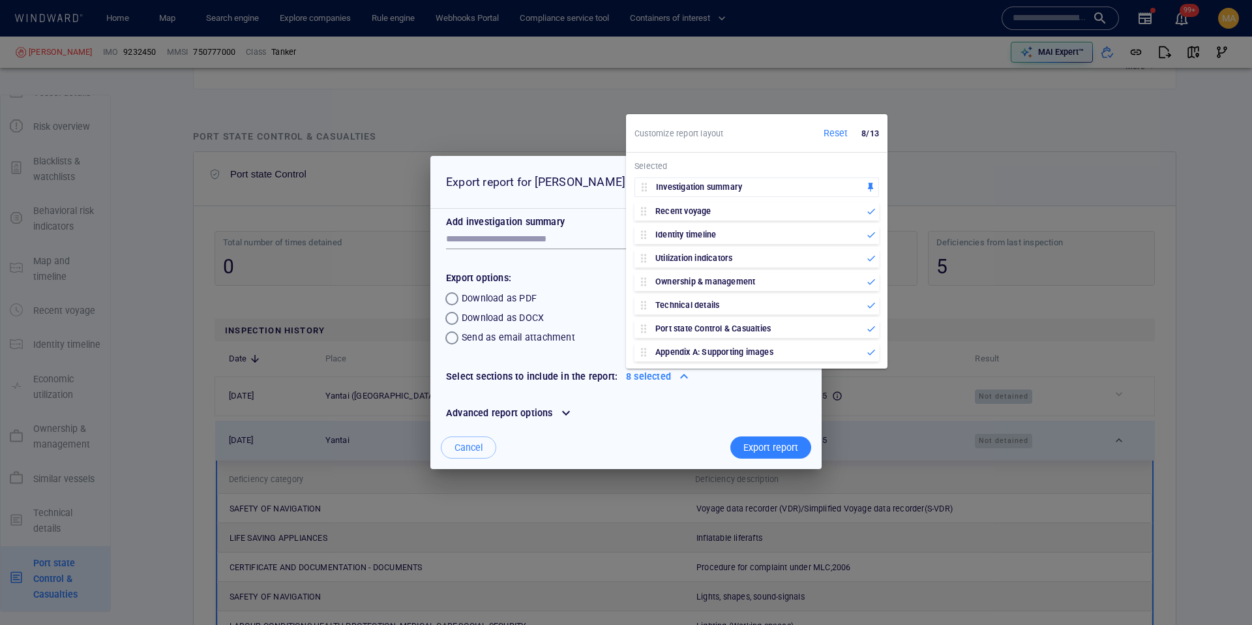
click at [873, 209] on icon at bounding box center [871, 211] width 10 height 10
click at [873, 210] on icon at bounding box center [871, 211] width 10 height 10
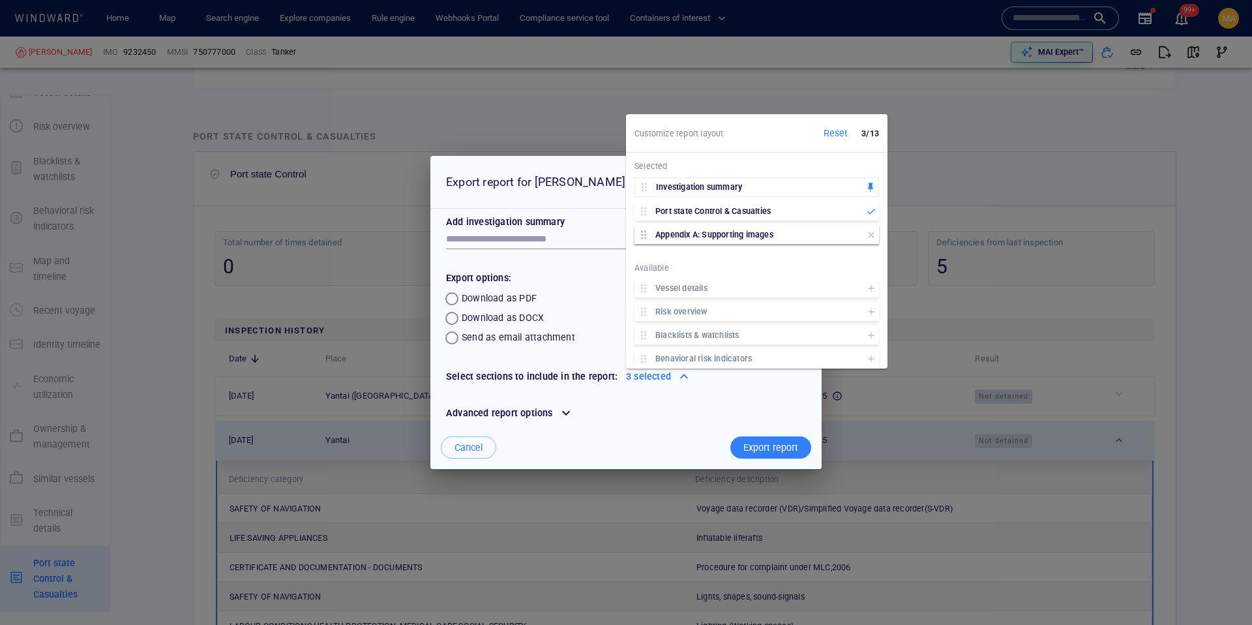
click at [873, 235] on icon at bounding box center [871, 235] width 10 height 10
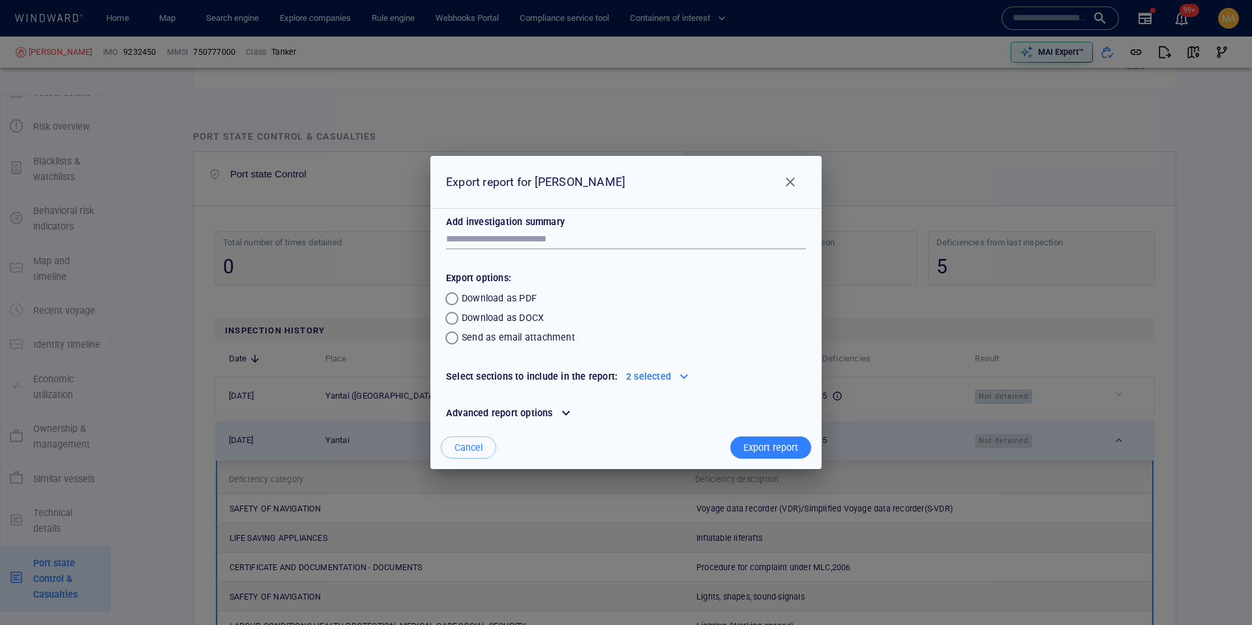
drag, startPoint x: 674, startPoint y: 441, endPoint x: 665, endPoint y: 430, distance: 14.4
click at [674, 441] on div at bounding box center [613, 447] width 229 height 27
click at [755, 446] on div "Export report" at bounding box center [771, 448] width 60 height 22
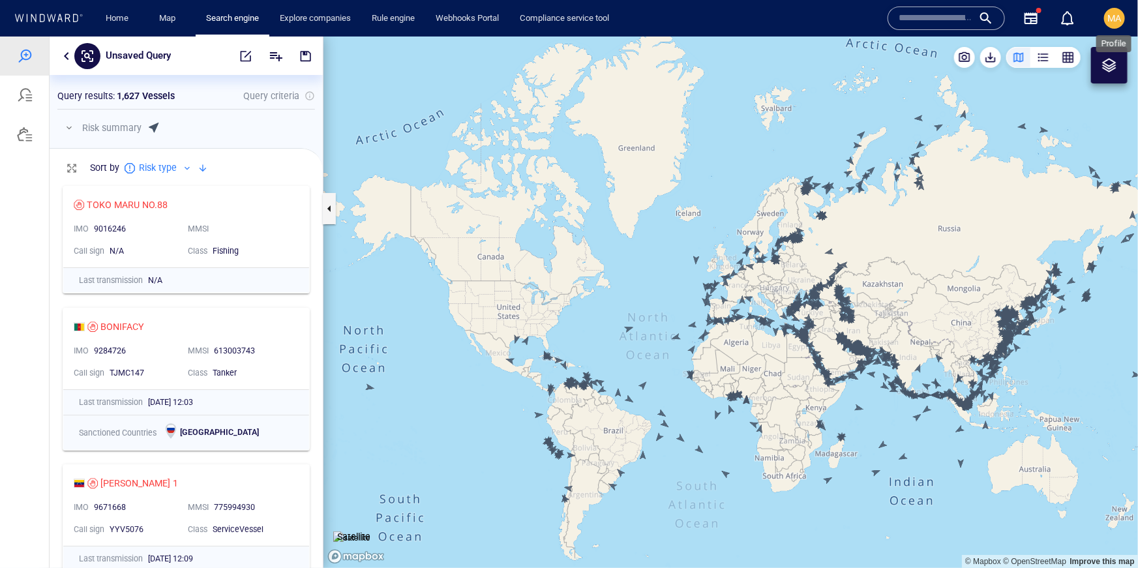
click at [1114, 22] on span "MA" at bounding box center [1115, 18] width 14 height 10
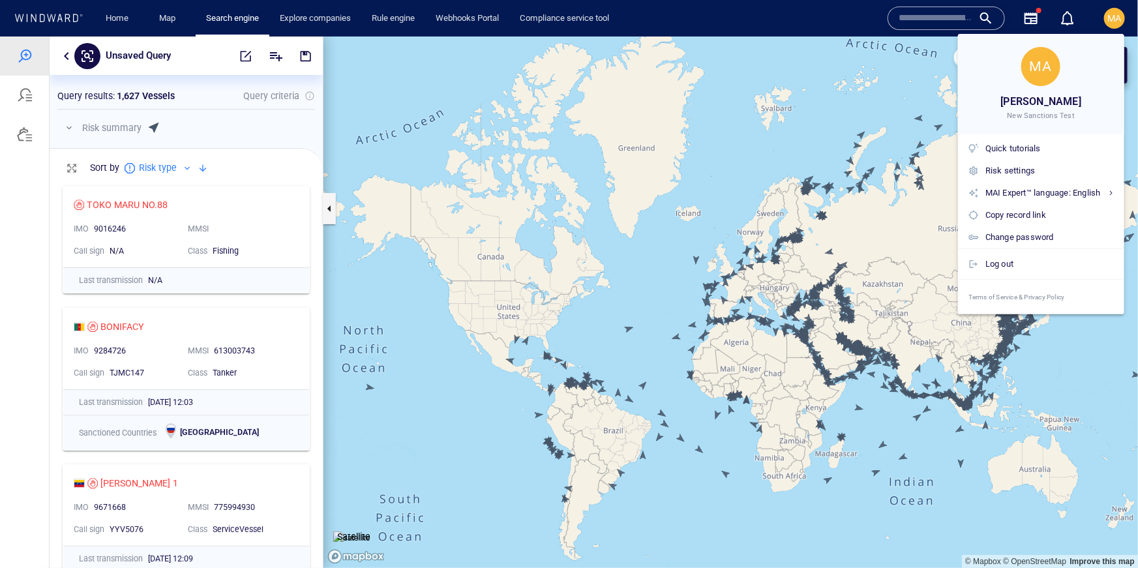
click at [409, 83] on div at bounding box center [569, 284] width 1138 height 568
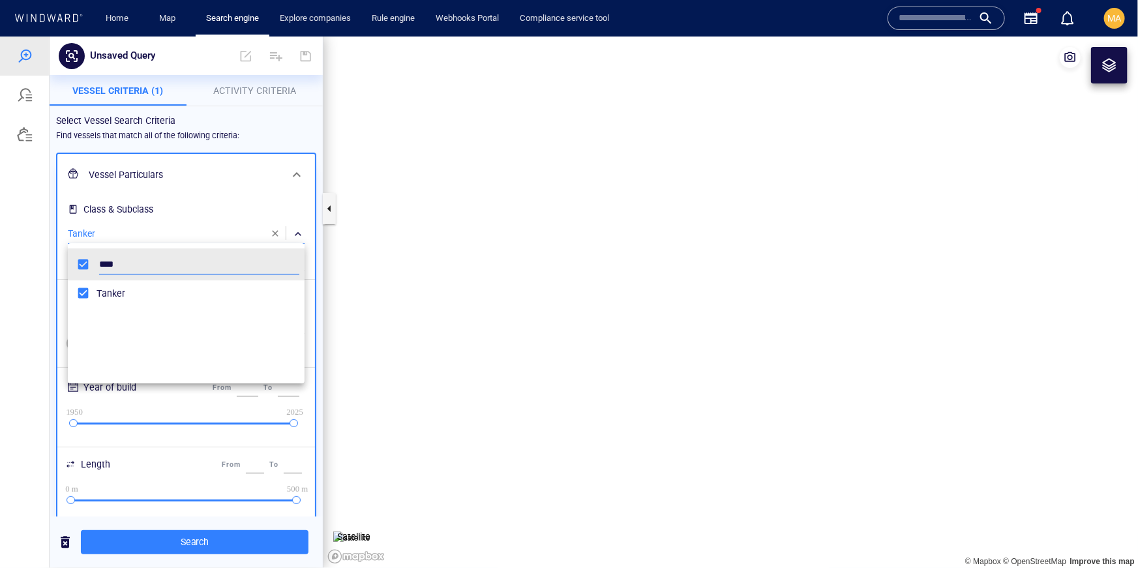
scroll to position [130, 237]
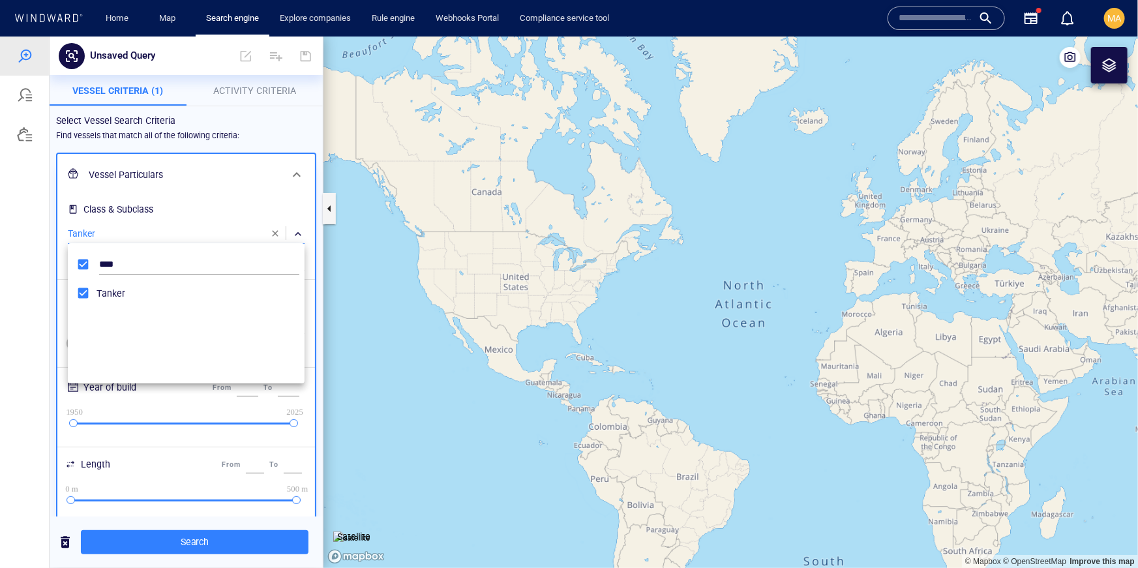
drag, startPoint x: 223, startPoint y: 215, endPoint x: 224, endPoint y: 147, distance: 68.5
click at [222, 214] on div at bounding box center [569, 302] width 1138 height 532
click at [233, 93] on span "Activity Criteria" at bounding box center [254, 90] width 83 height 10
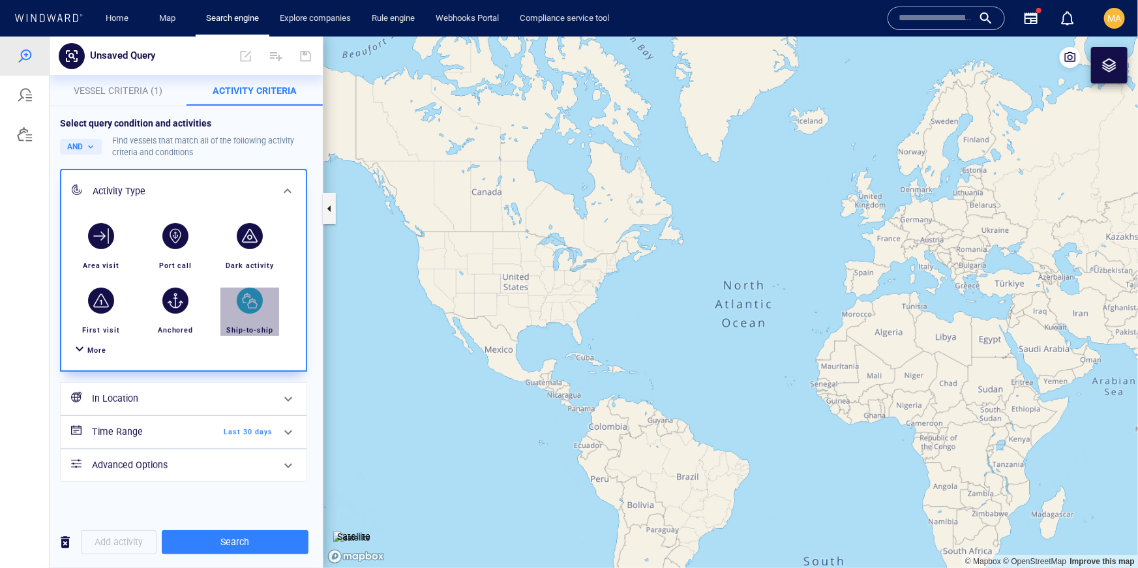
click at [255, 313] on div "button" at bounding box center [250, 300] width 37 height 37
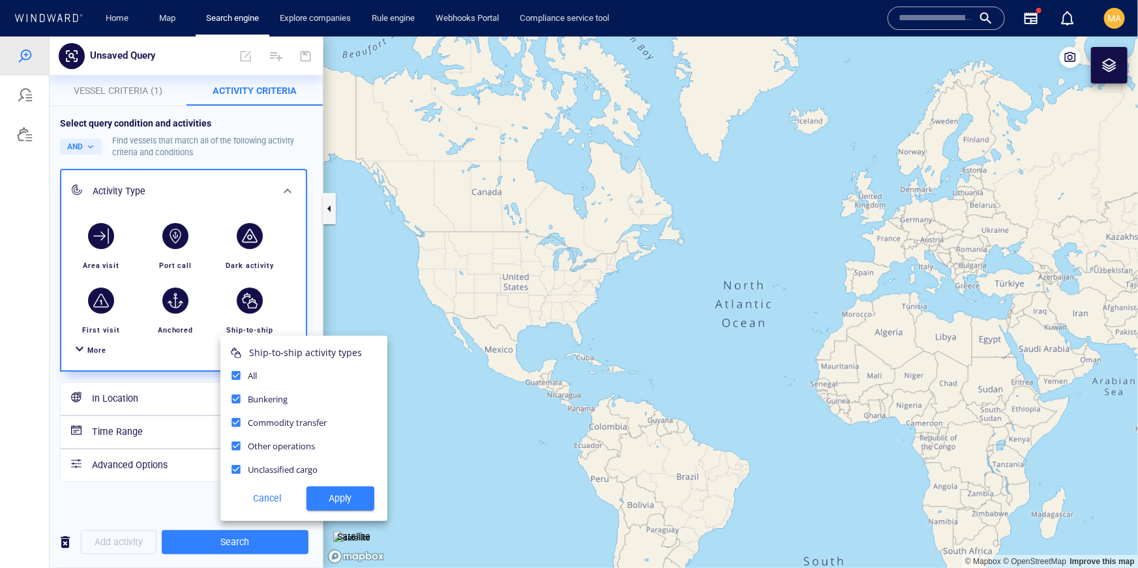
click at [254, 313] on div at bounding box center [569, 302] width 1138 height 532
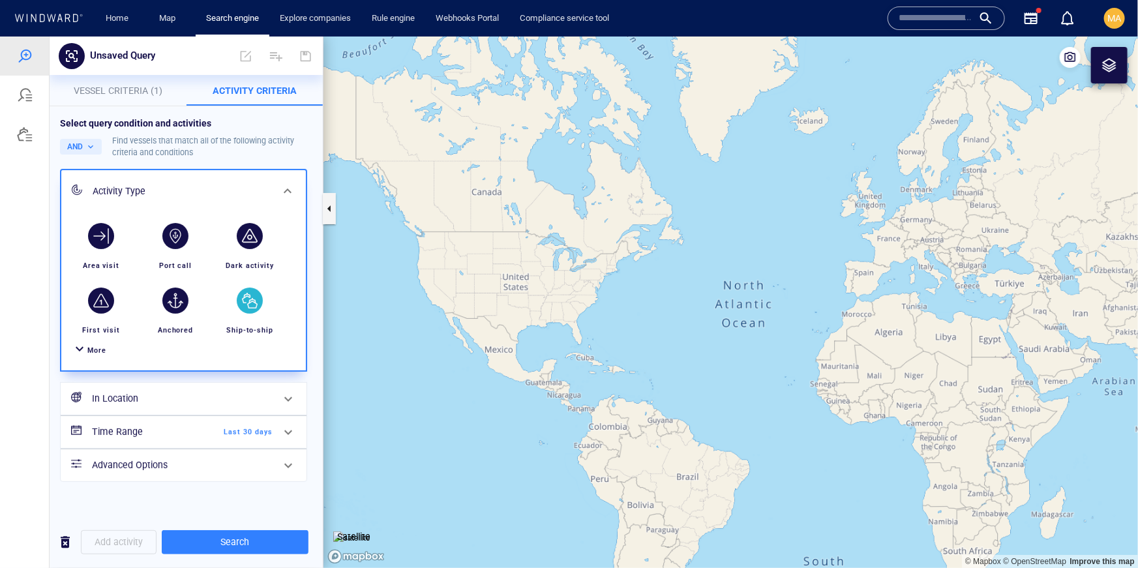
click at [247, 310] on div "button" at bounding box center [250, 300] width 26 height 26
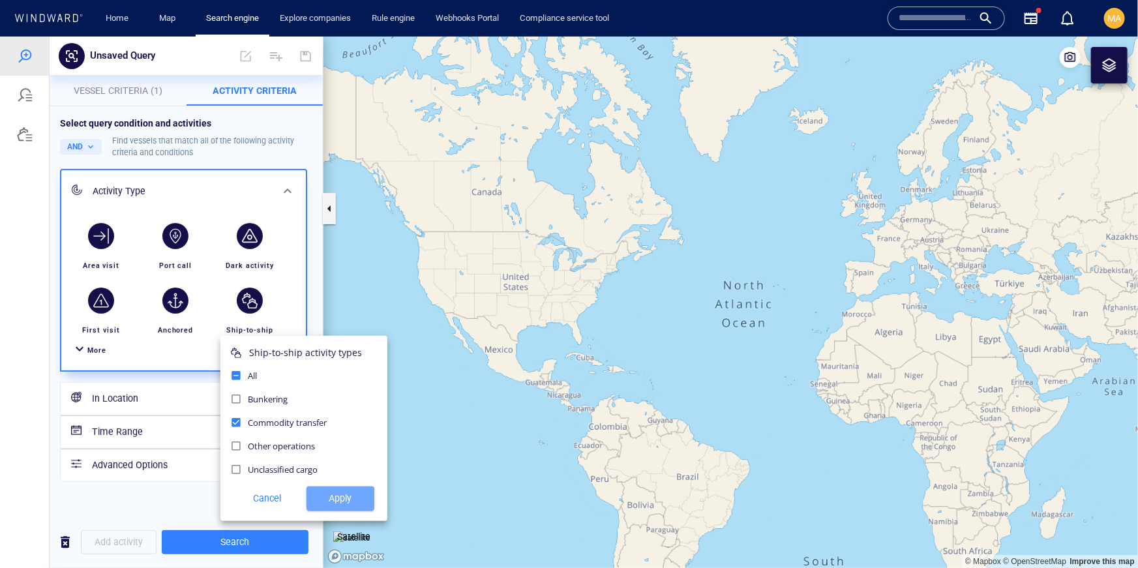
click at [346, 506] on button "Apply" at bounding box center [341, 498] width 68 height 24
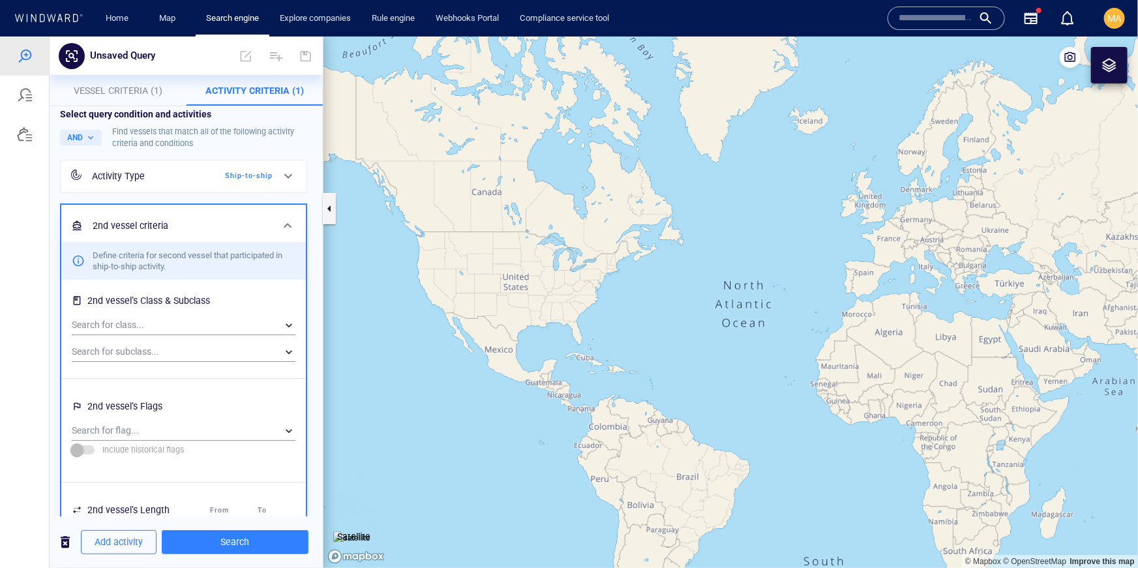
scroll to position [10, 0]
click at [134, 314] on div "​" at bounding box center [184, 324] width 224 height 20
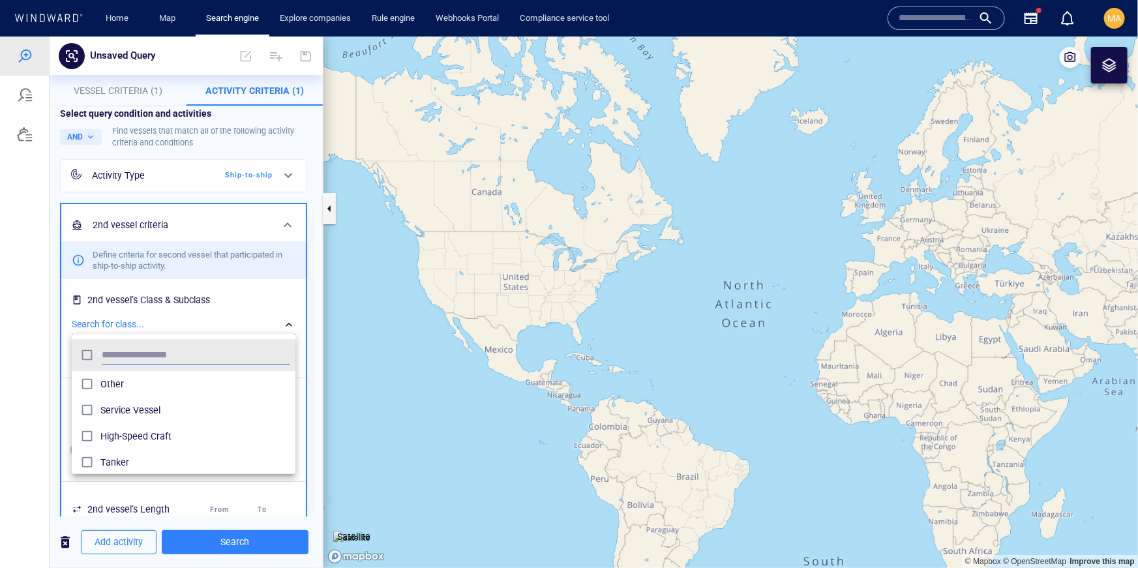
scroll to position [130, 224]
type input "***"
click at [115, 382] on span "Tanker" at bounding box center [195, 384] width 190 height 16
click at [55, 354] on div at bounding box center [569, 302] width 1138 height 532
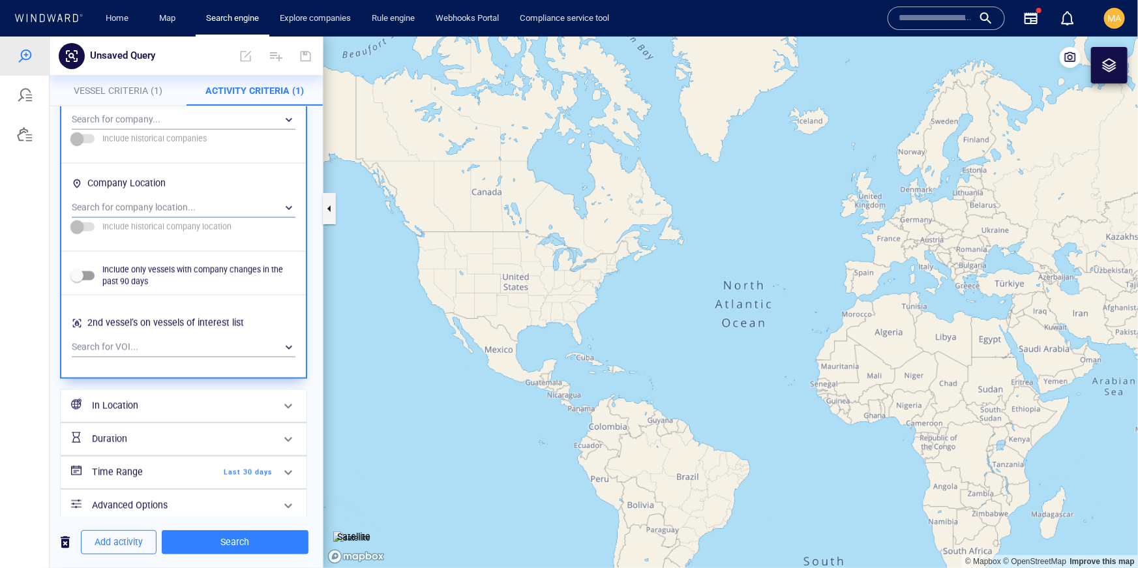
scroll to position [909, 0]
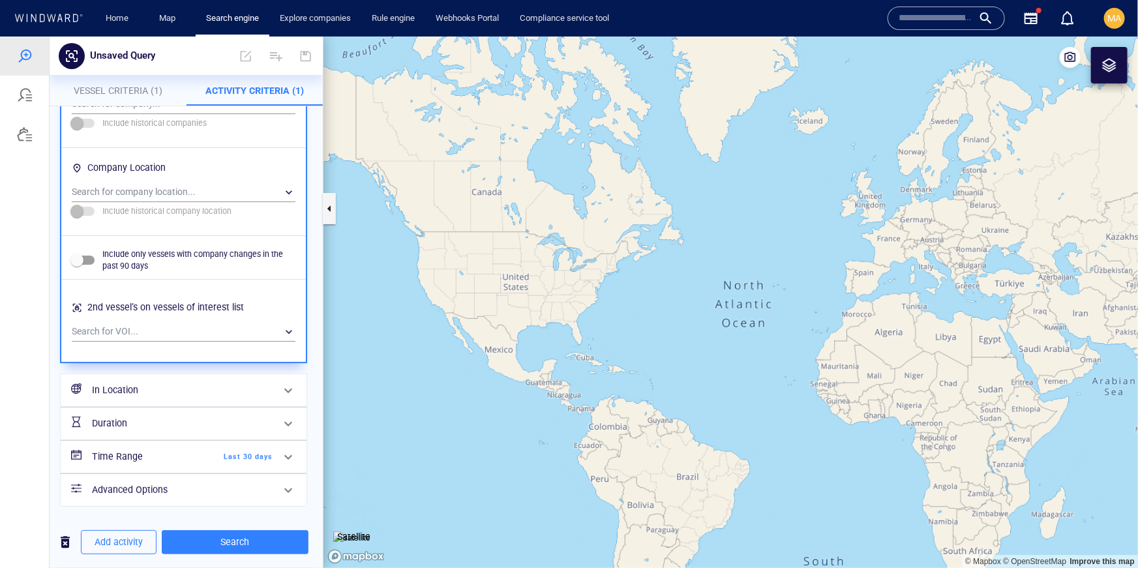
click at [104, 87] on span "Vessel Criteria (1)" at bounding box center [118, 90] width 89 height 10
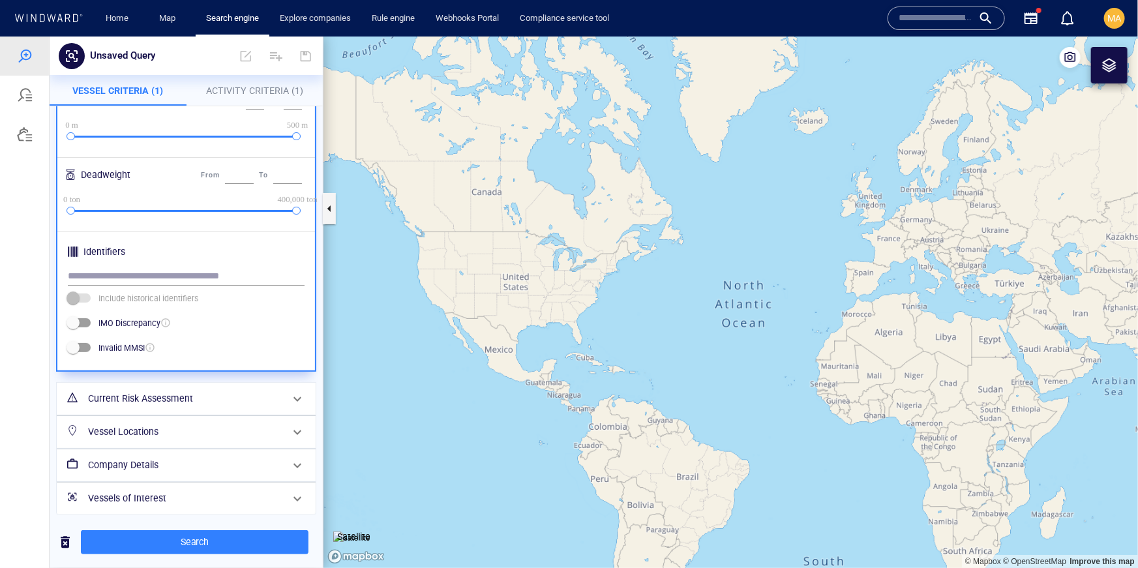
scroll to position [369, 0]
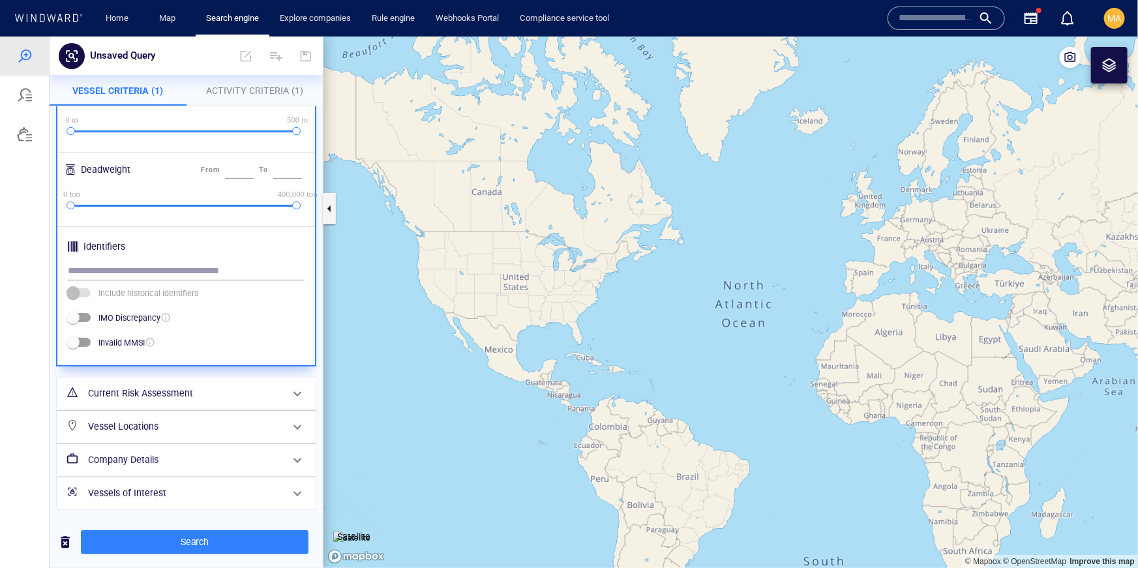
click at [139, 489] on h6 "Vessels of Interest" at bounding box center [185, 493] width 194 height 16
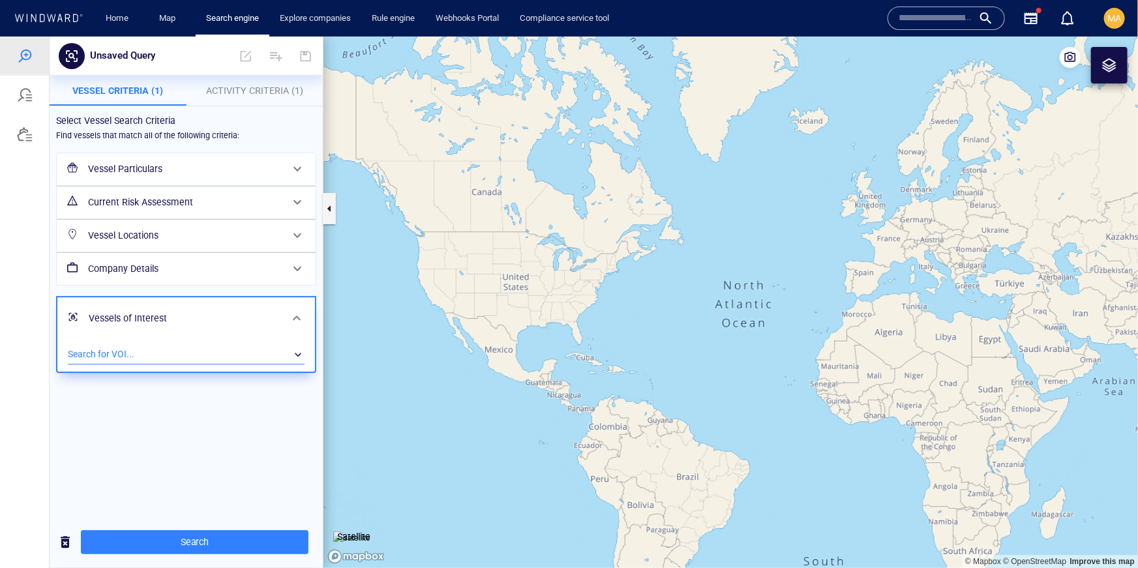
click at [140, 356] on div "​" at bounding box center [186, 354] width 237 height 20
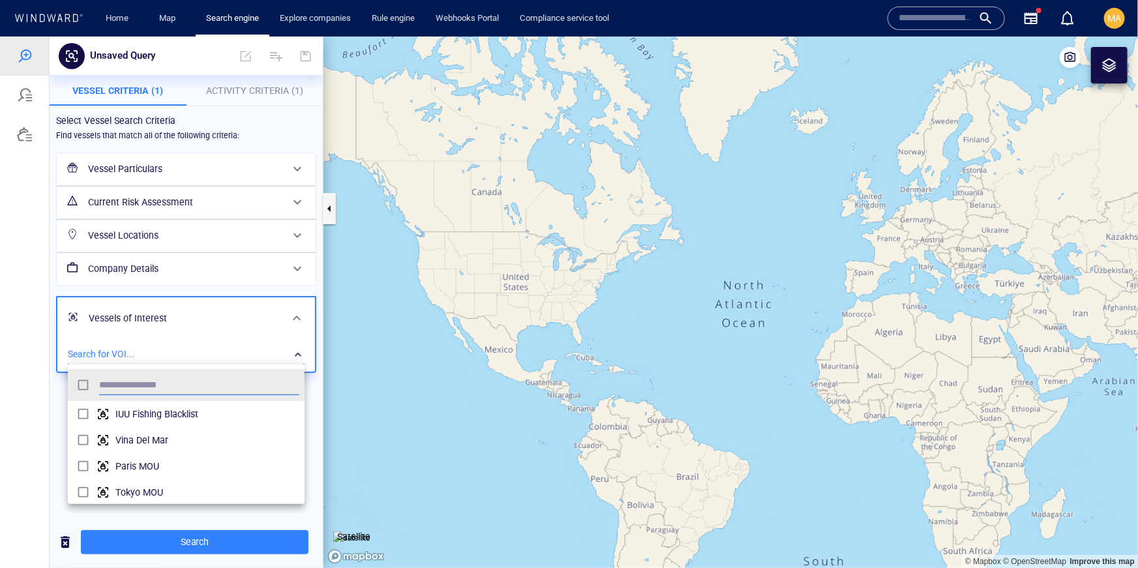
scroll to position [130, 237]
type input "******"
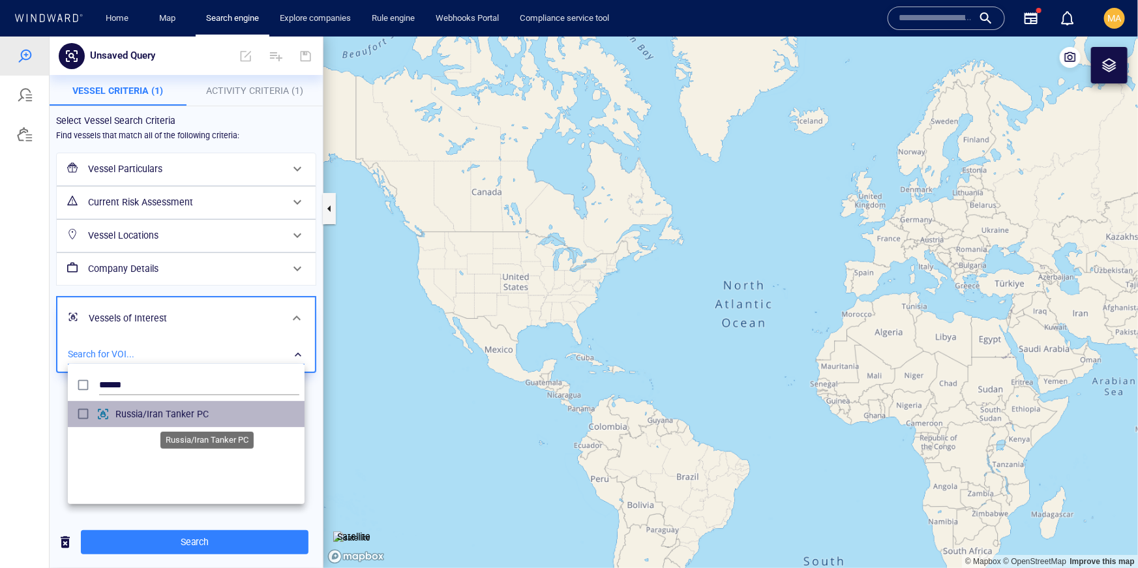
click at [122, 419] on span "Russia/Iran Tanker PC" at bounding box center [207, 414] width 184 height 16
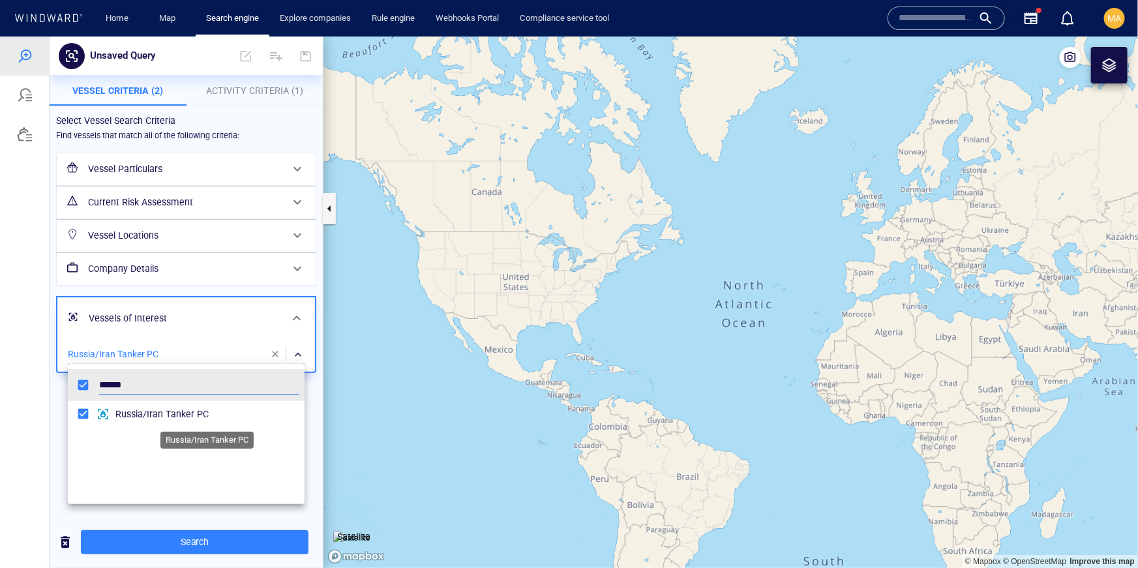
scroll to position [558, 0]
click at [315, 468] on div at bounding box center [569, 302] width 1138 height 532
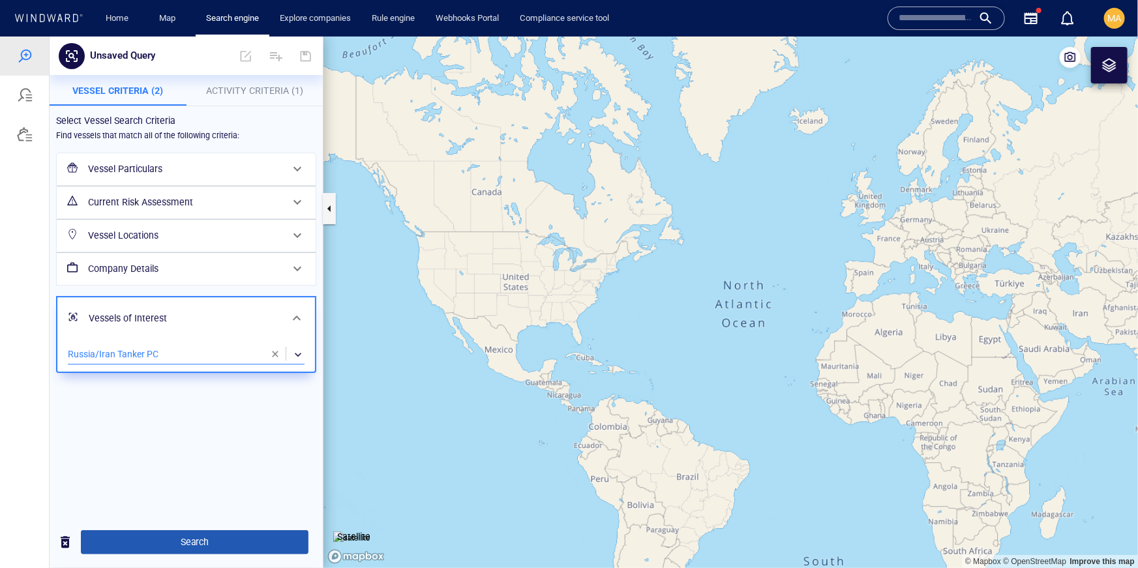
click at [194, 544] on span "Search" at bounding box center [194, 542] width 207 height 16
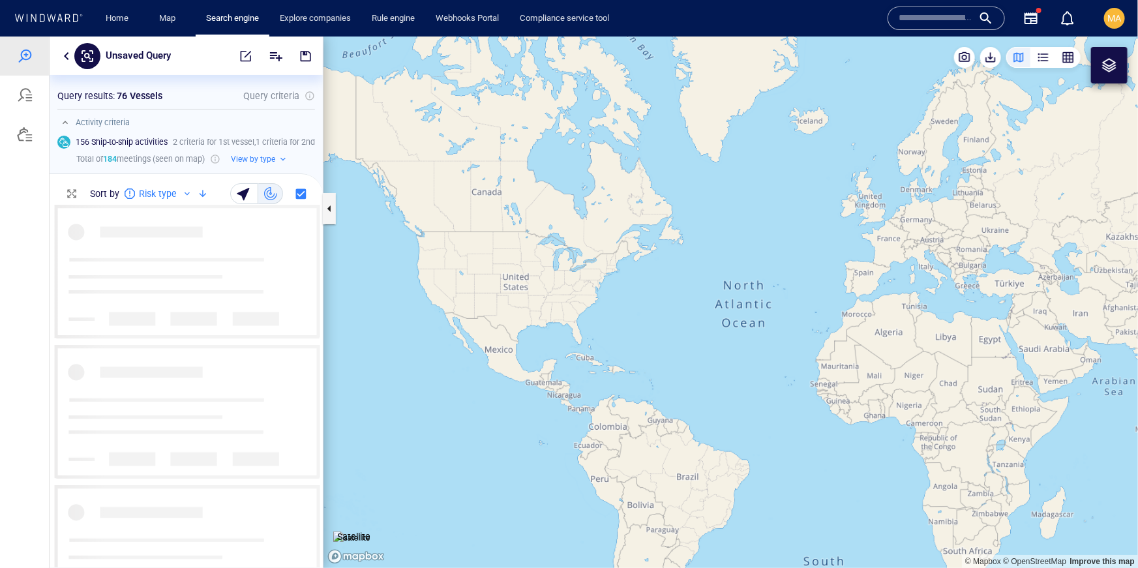
scroll to position [363, 273]
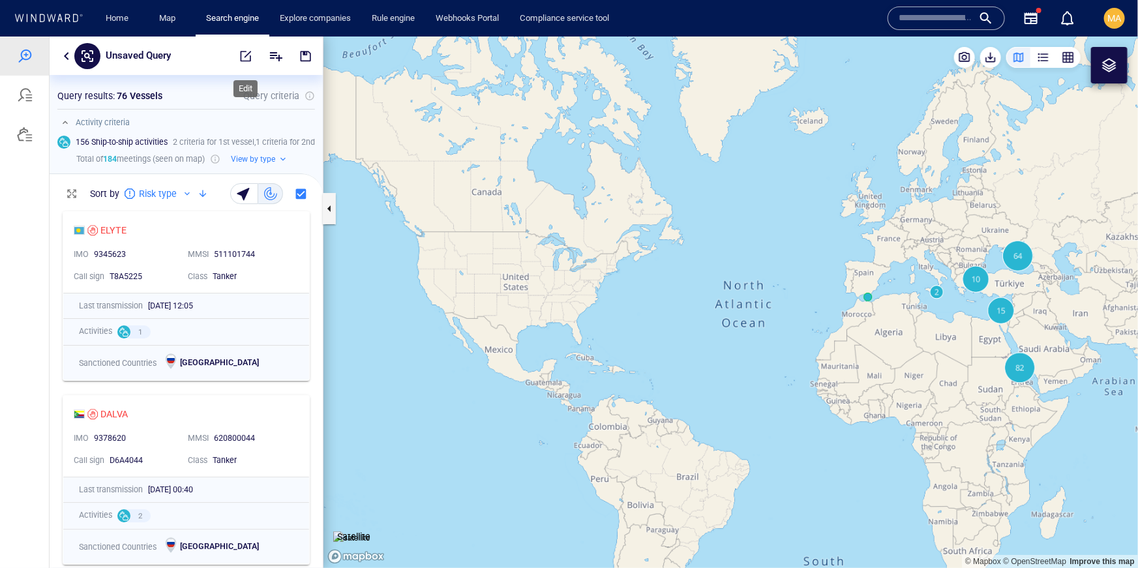
click at [252, 59] on span "button" at bounding box center [245, 55] width 13 height 13
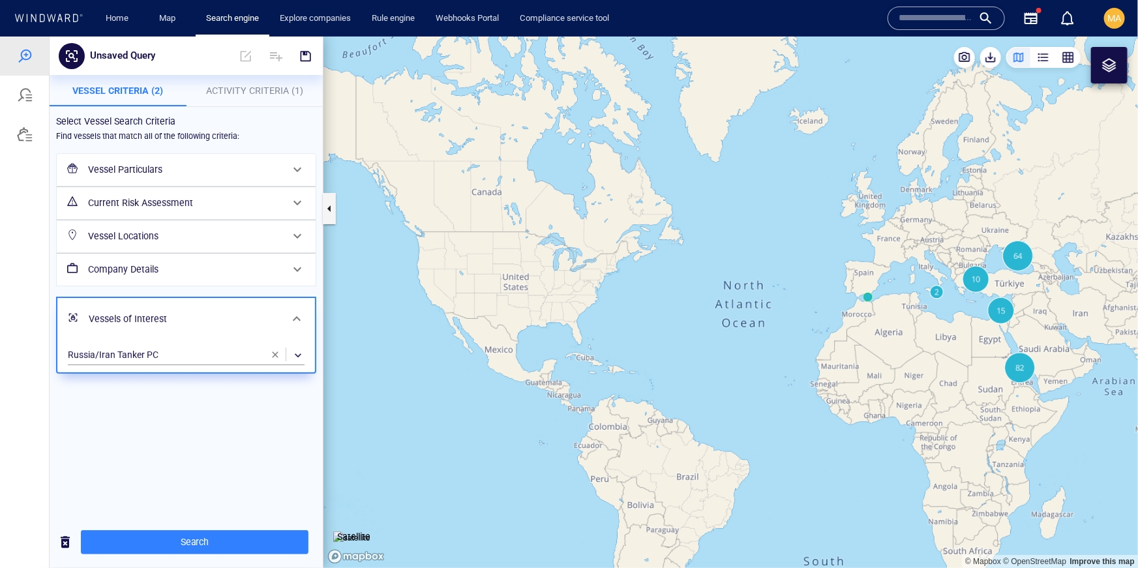
click at [149, 168] on h6 "Vessel Particulars" at bounding box center [185, 169] width 194 height 16
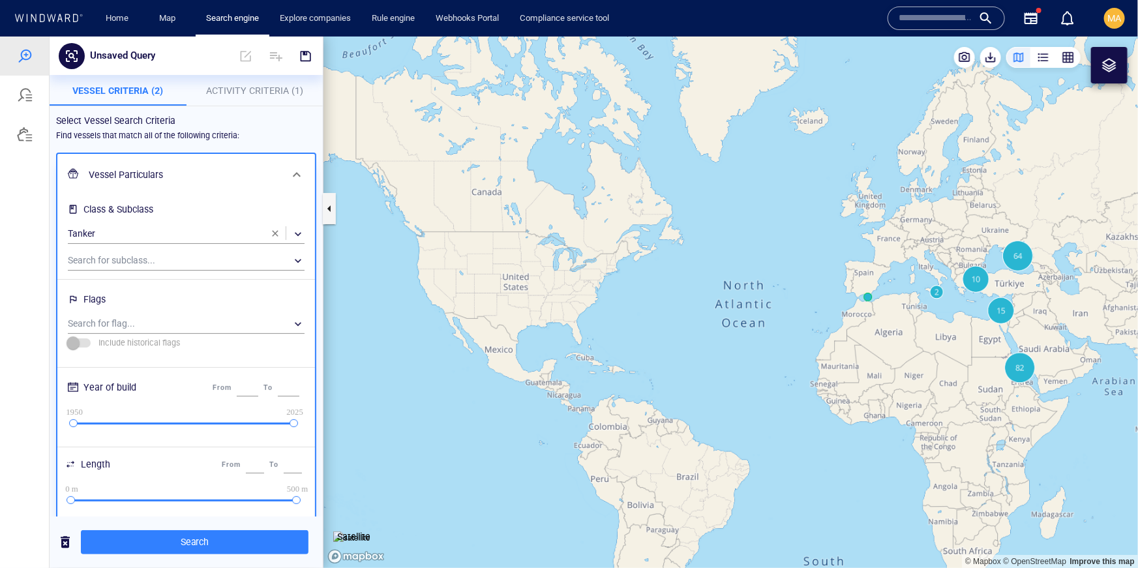
click at [274, 226] on button "button" at bounding box center [275, 233] width 26 height 26
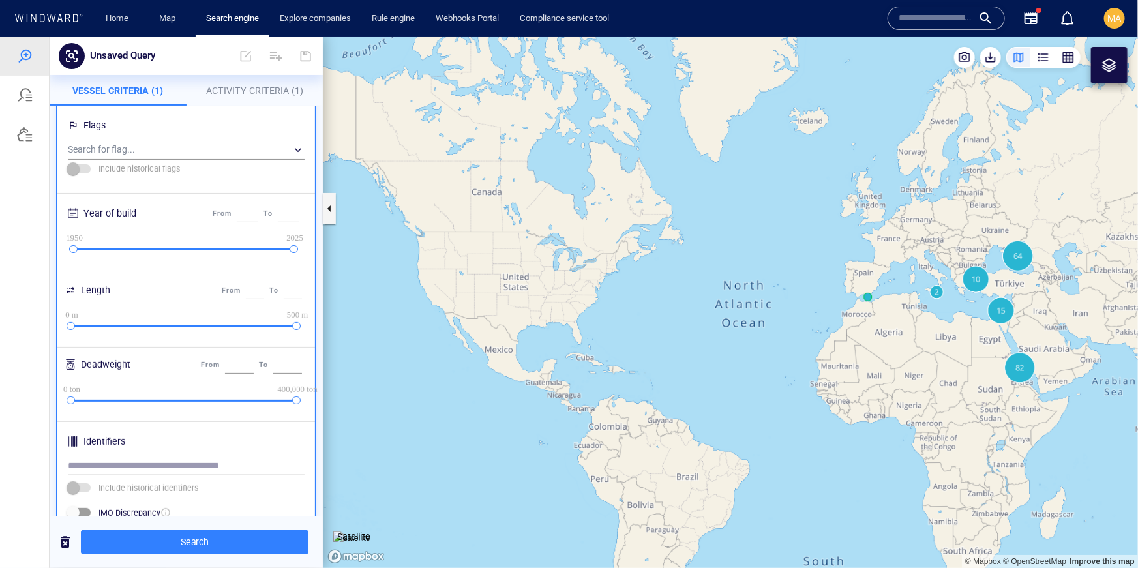
scroll to position [369, 0]
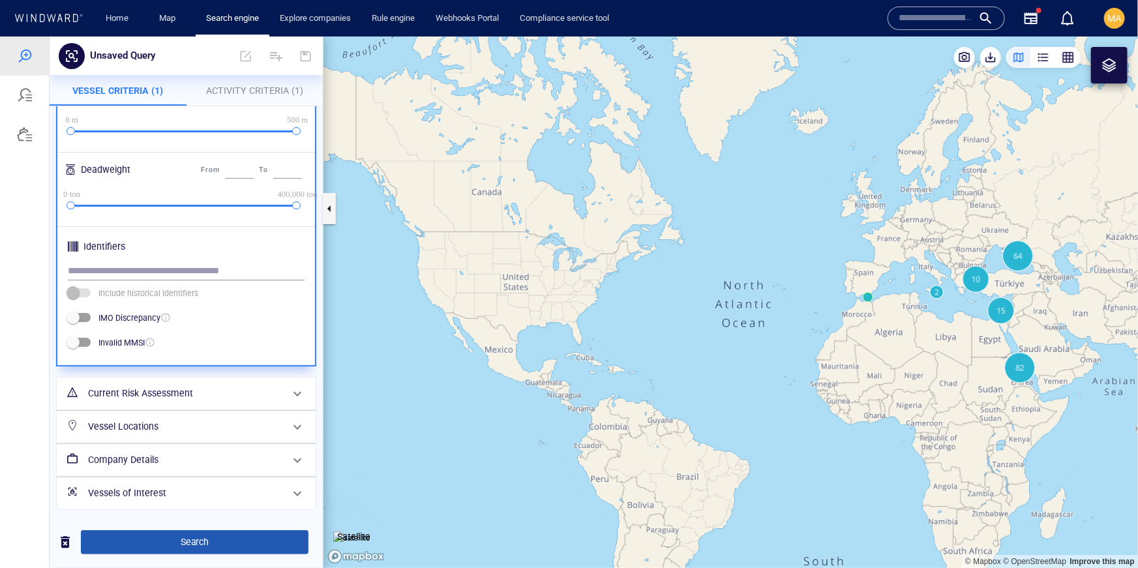
click at [160, 544] on span "Search" at bounding box center [194, 542] width 207 height 16
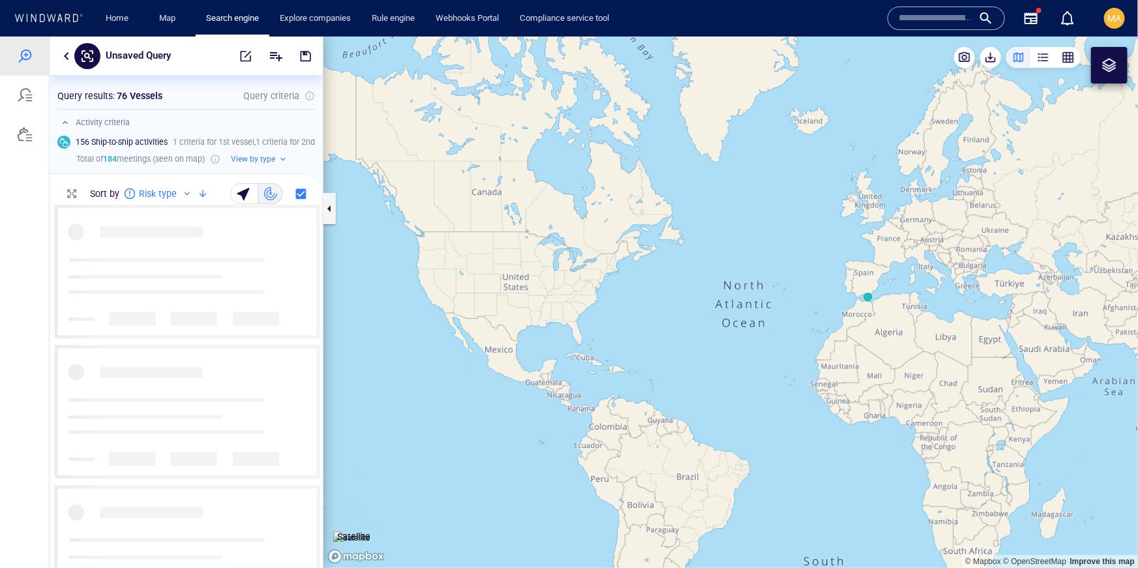
scroll to position [363, 273]
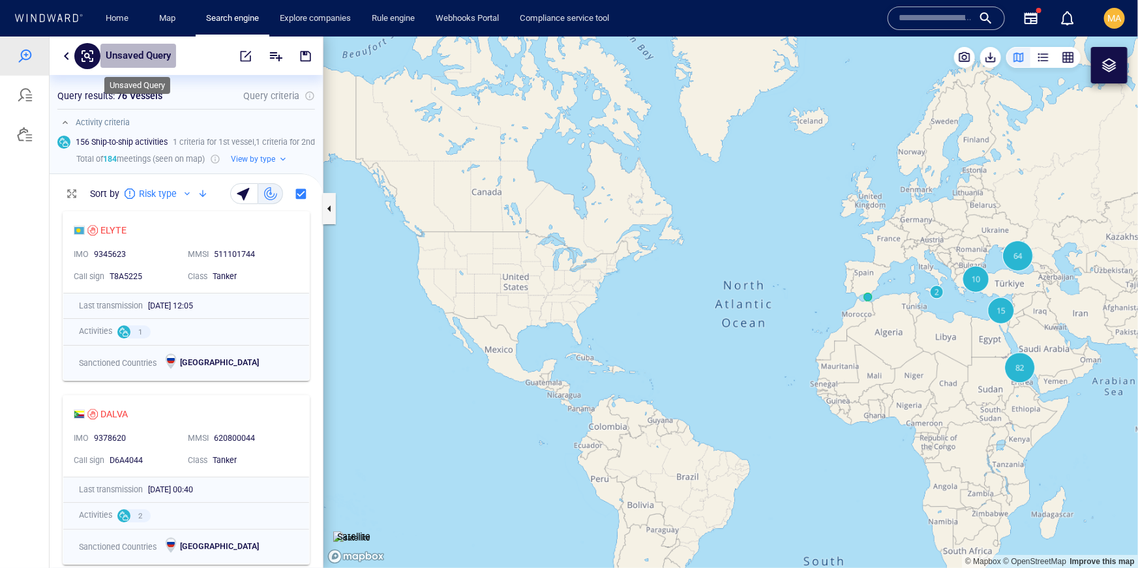
click at [154, 54] on p "Unsaved Query" at bounding box center [138, 55] width 65 height 17
type input "**********"
click at [304, 57] on span "button" at bounding box center [305, 55] width 13 height 13
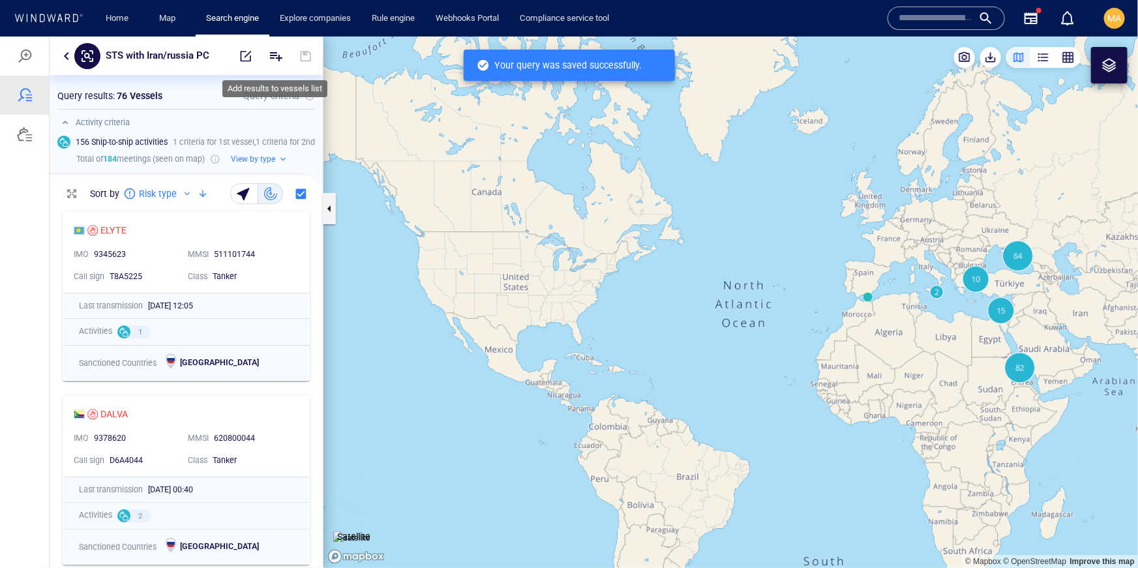
scroll to position [363, 273]
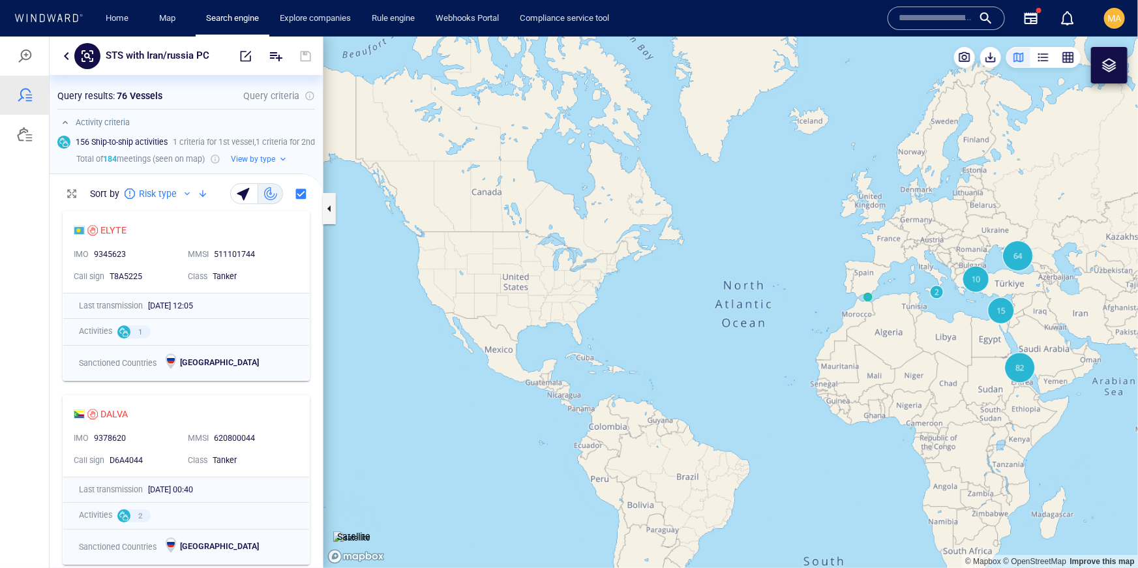
click at [294, 94] on p "Query criteria" at bounding box center [271, 95] width 56 height 16
click at [272, 50] on icon "Add" at bounding box center [276, 56] width 16 height 16
click at [28, 54] on div at bounding box center [569, 302] width 1138 height 532
click at [25, 55] on div at bounding box center [25, 56] width 16 height 16
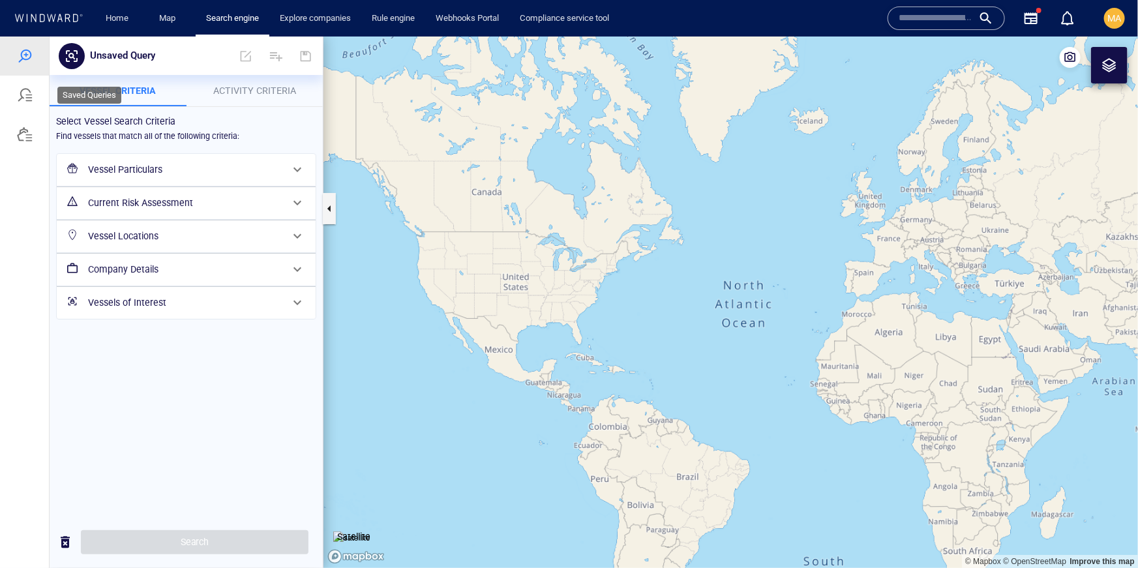
click at [35, 106] on div at bounding box center [24, 94] width 49 height 39
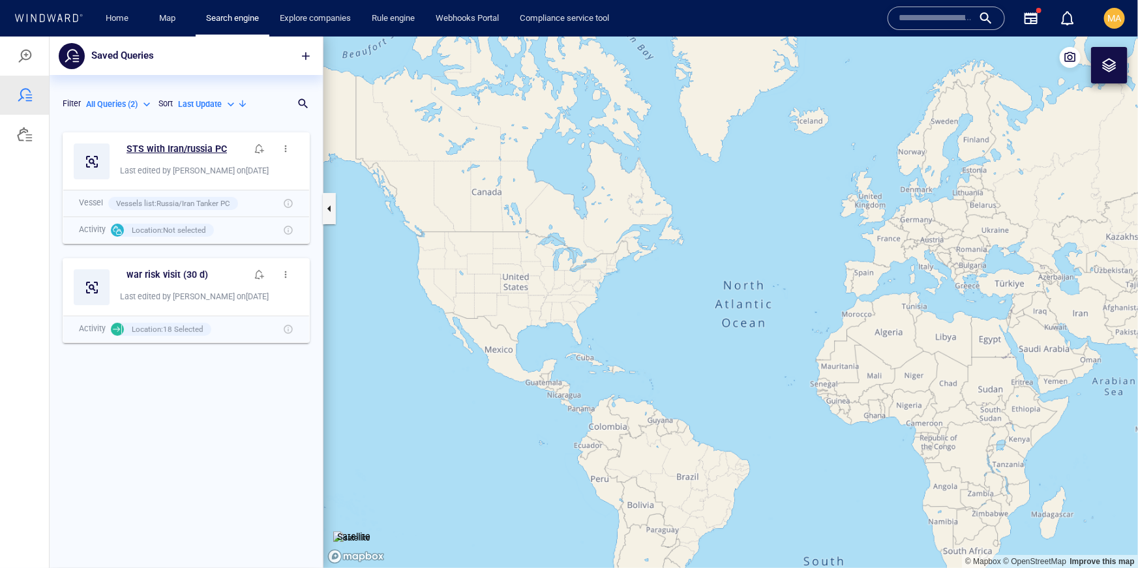
scroll to position [442, 273]
click at [284, 147] on span "button" at bounding box center [286, 148] width 10 height 10
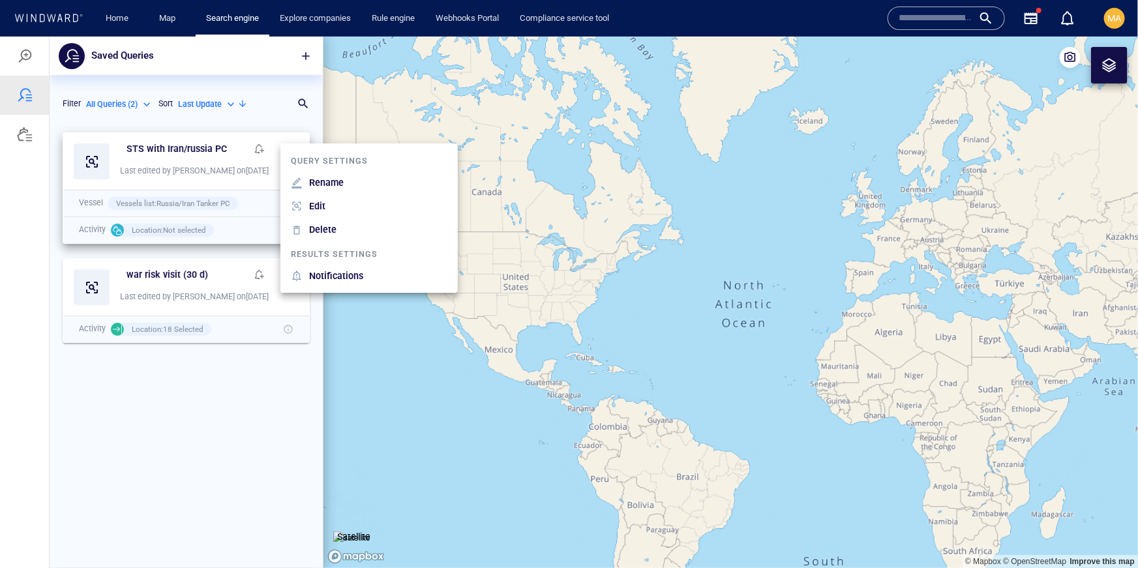
click at [237, 167] on div at bounding box center [569, 302] width 1138 height 532
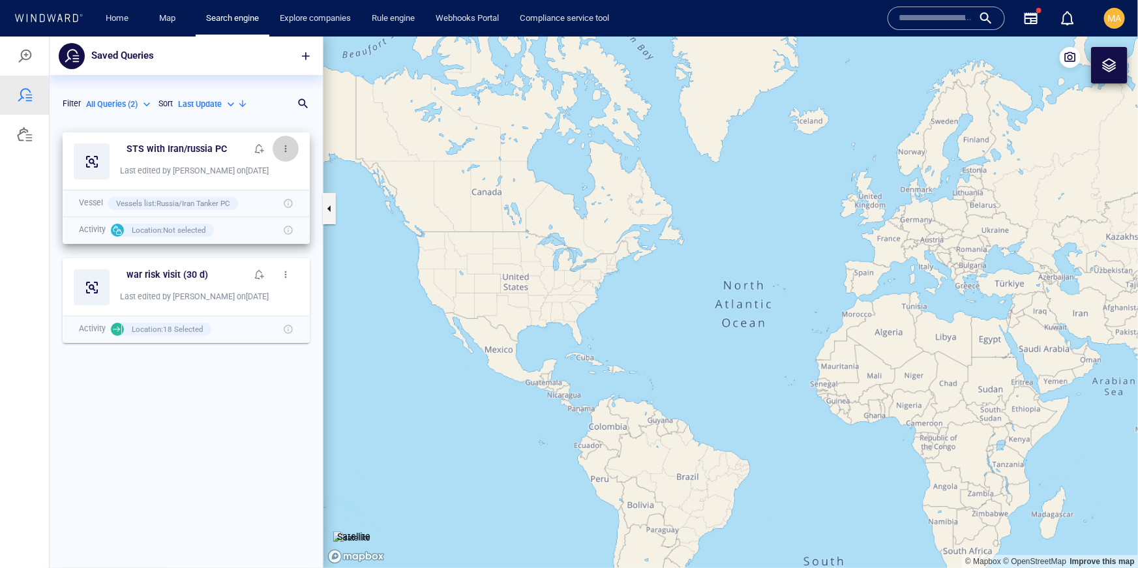
click at [293, 156] on button "button" at bounding box center [286, 148] width 26 height 26
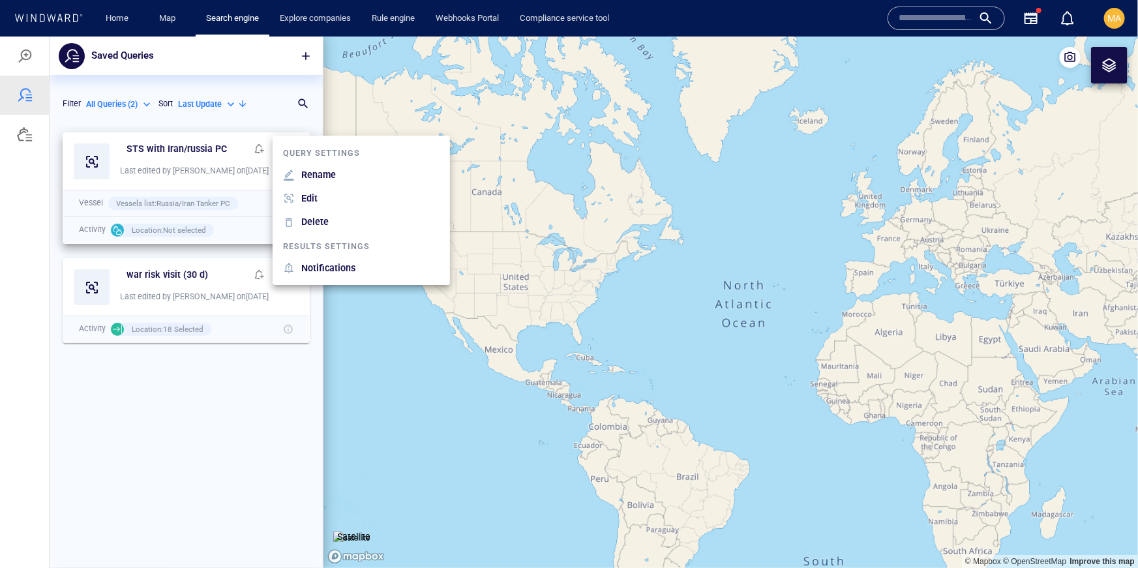
click at [376, 273] on div "Notifications" at bounding box center [371, 267] width 144 height 21
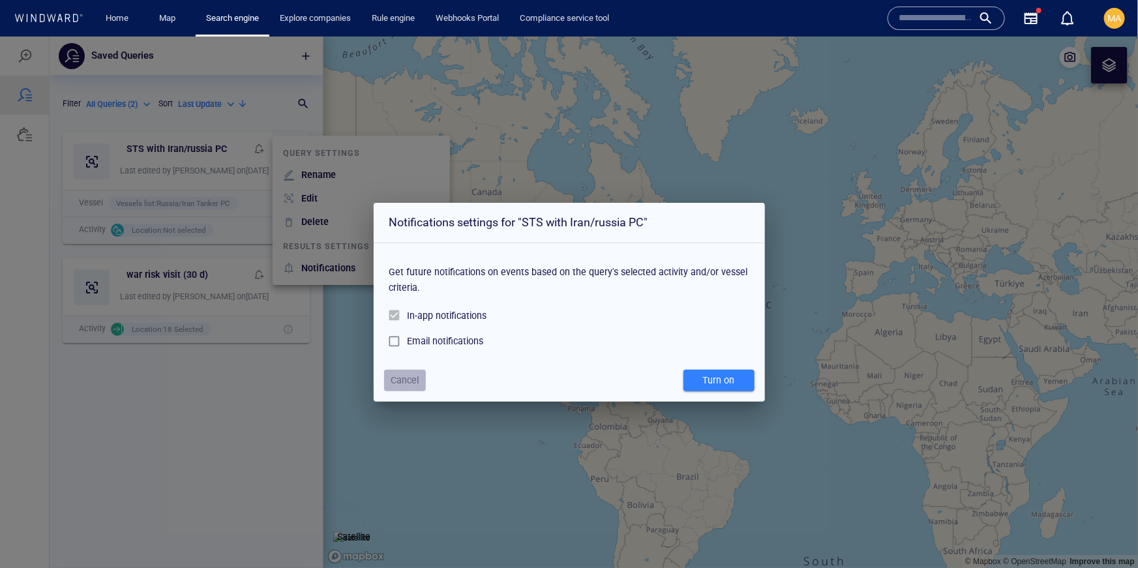
click at [399, 380] on span "Cancel" at bounding box center [405, 380] width 28 height 16
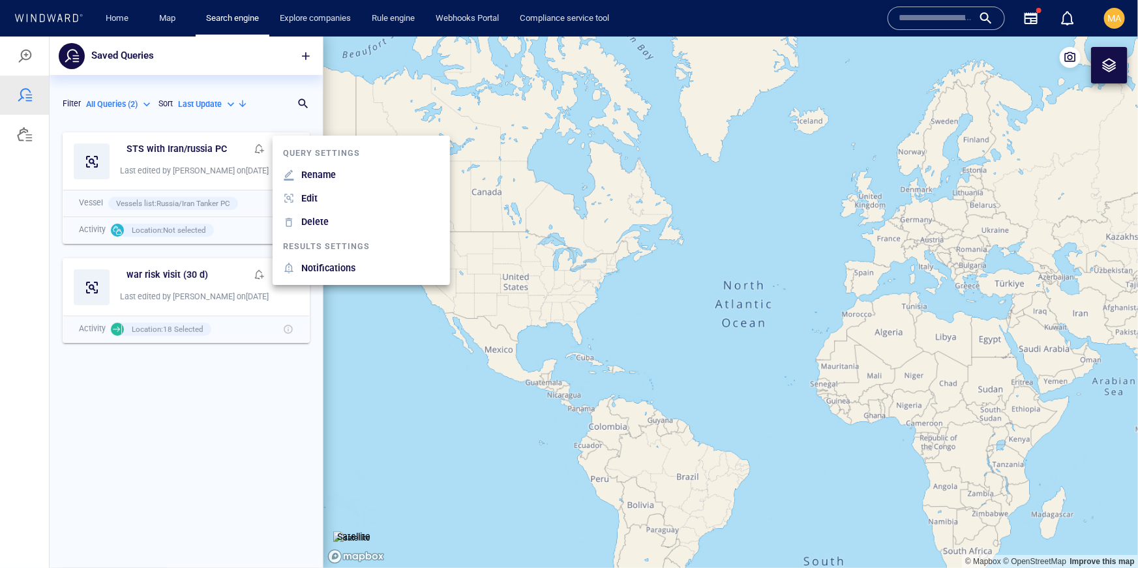
click at [915, 13] on input "text" at bounding box center [936, 18] width 74 height 20
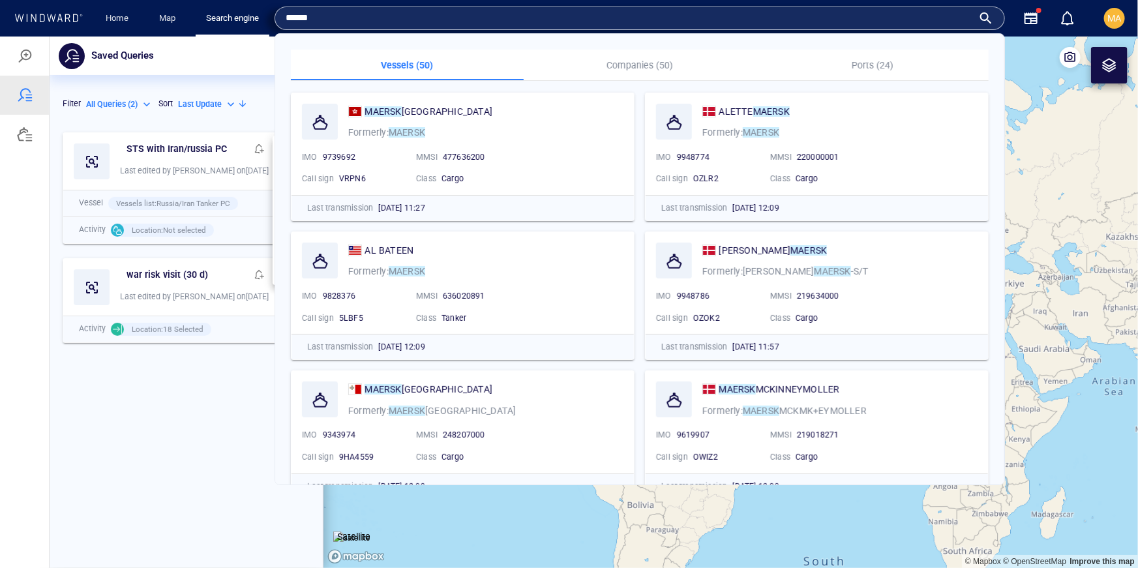
type input "******"
click at [675, 76] on button "Companies (50)" at bounding box center [640, 65] width 233 height 31
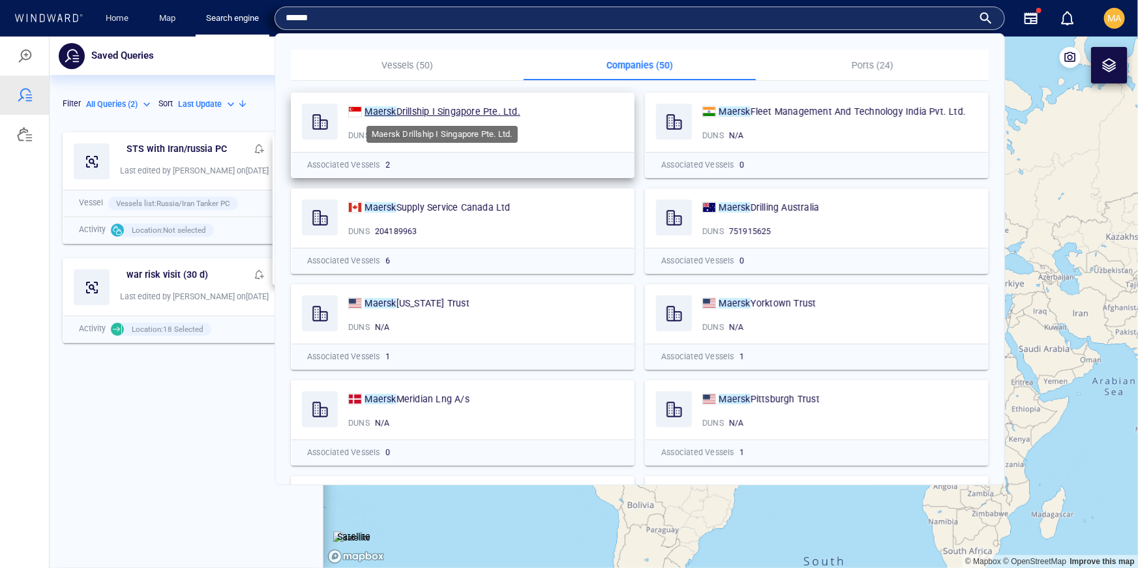
click at [442, 112] on span "Drillship I Singapore Pte. Ltd." at bounding box center [459, 111] width 124 height 10
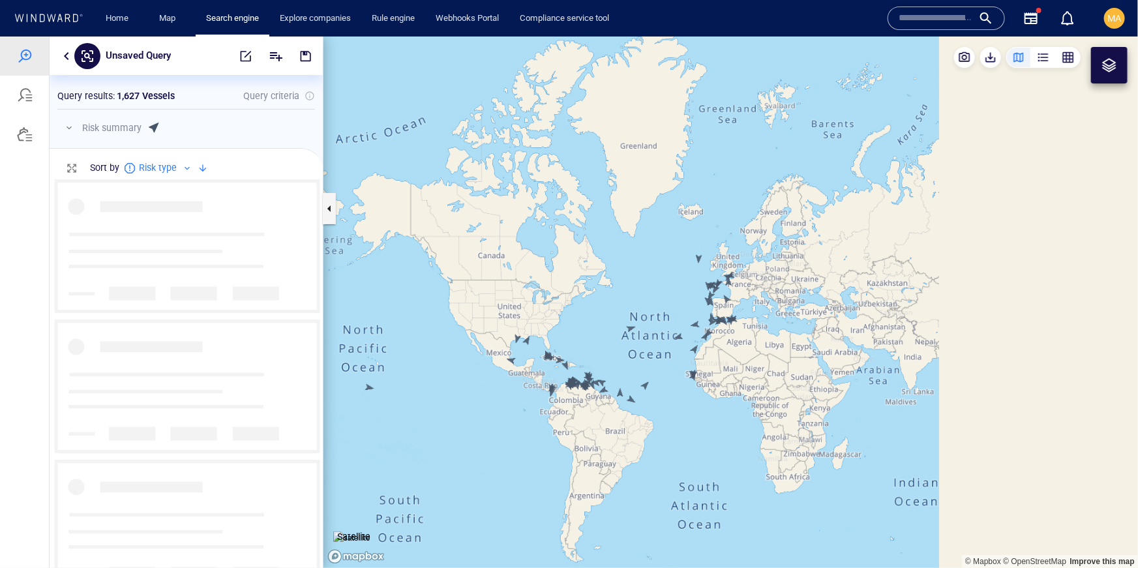
scroll to position [388, 273]
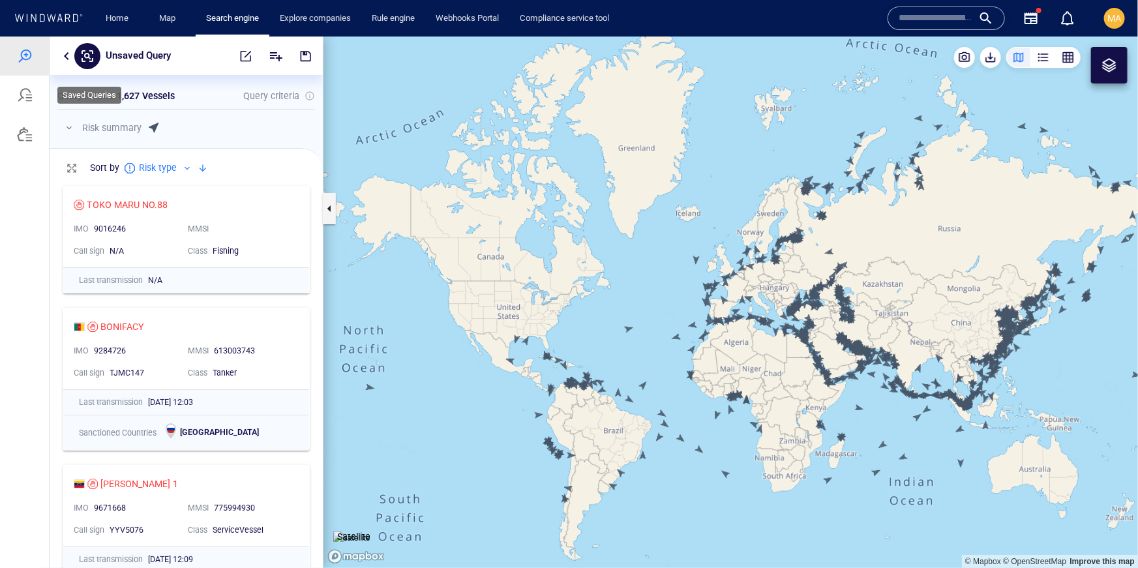
click at [37, 106] on div at bounding box center [24, 94] width 49 height 39
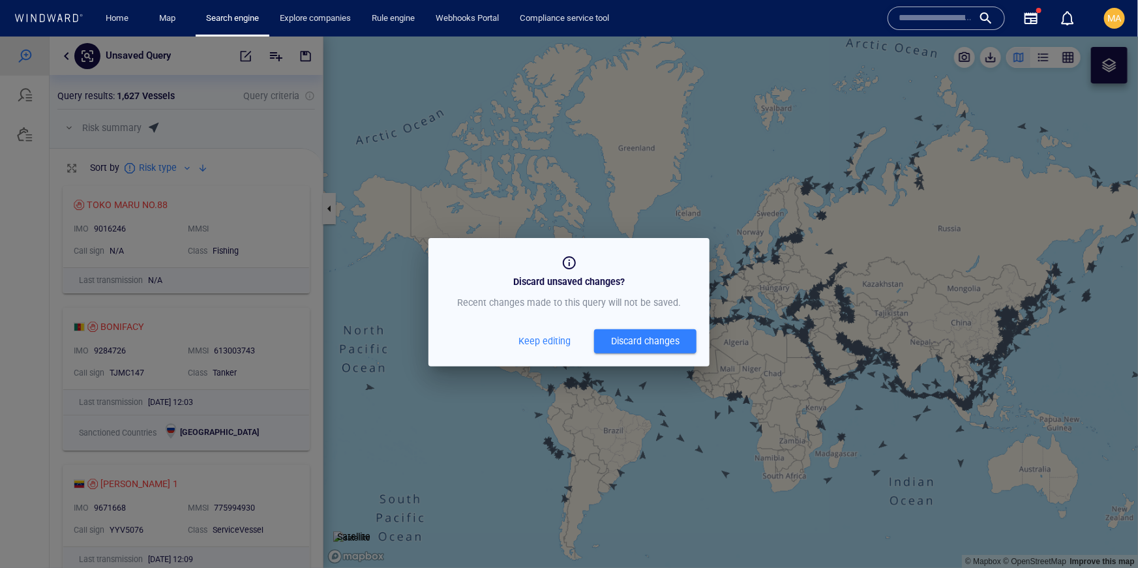
click at [624, 341] on div "Discard changes" at bounding box center [645, 341] width 68 height 16
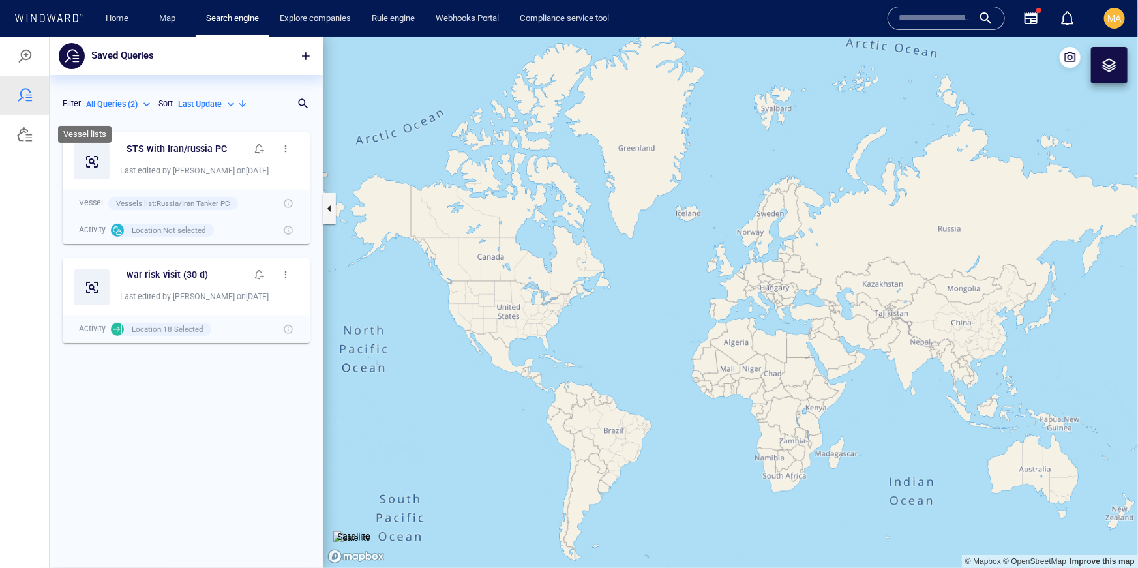
scroll to position [442, 273]
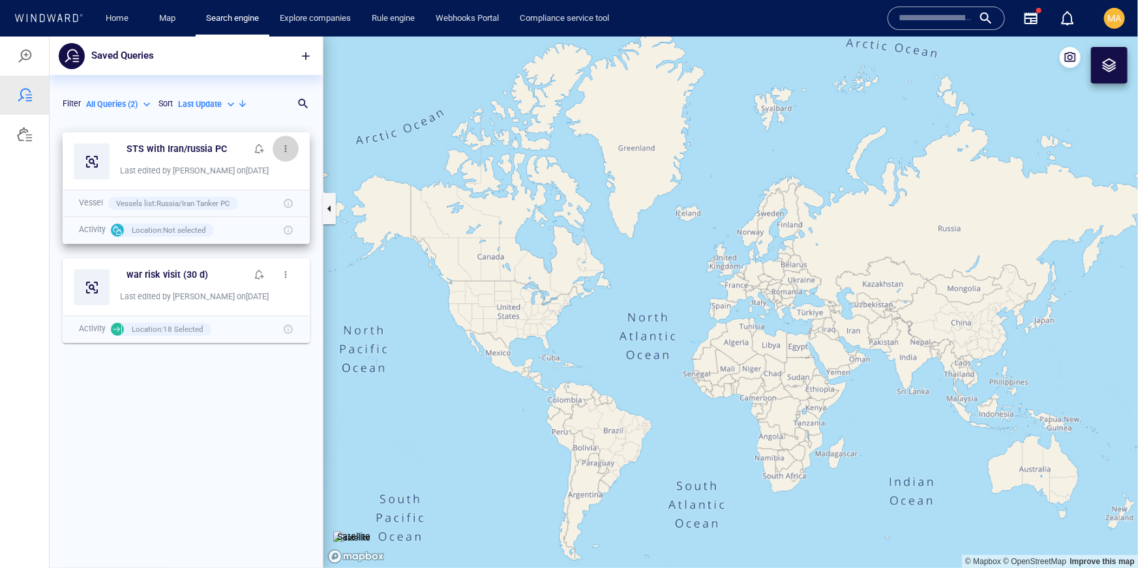
click at [290, 151] on span "button" at bounding box center [286, 148] width 10 height 10
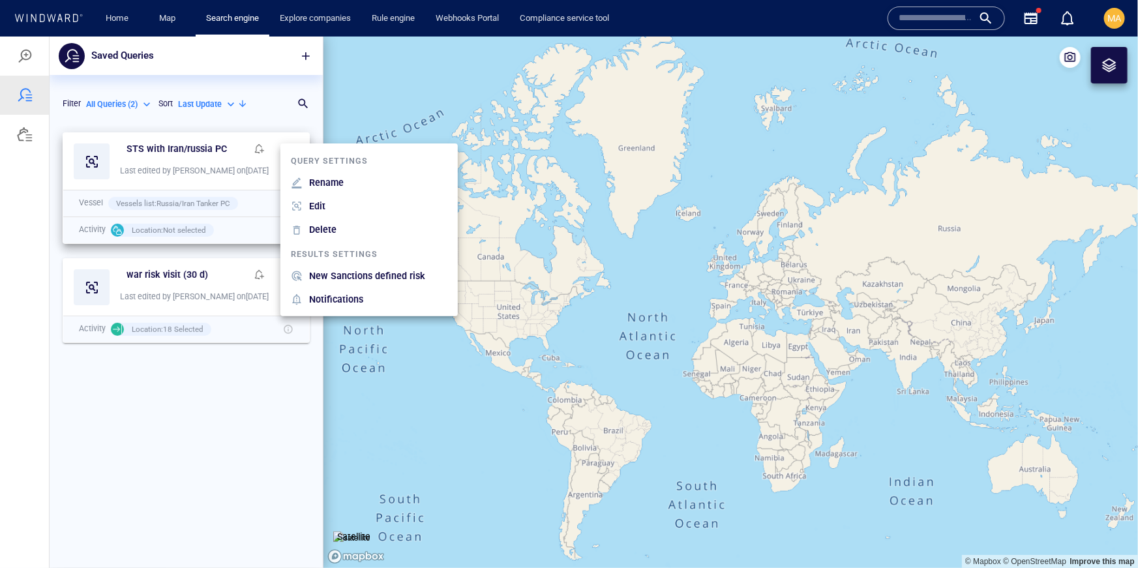
click at [409, 276] on p "New Sanctions defined risk" at bounding box center [367, 275] width 116 height 16
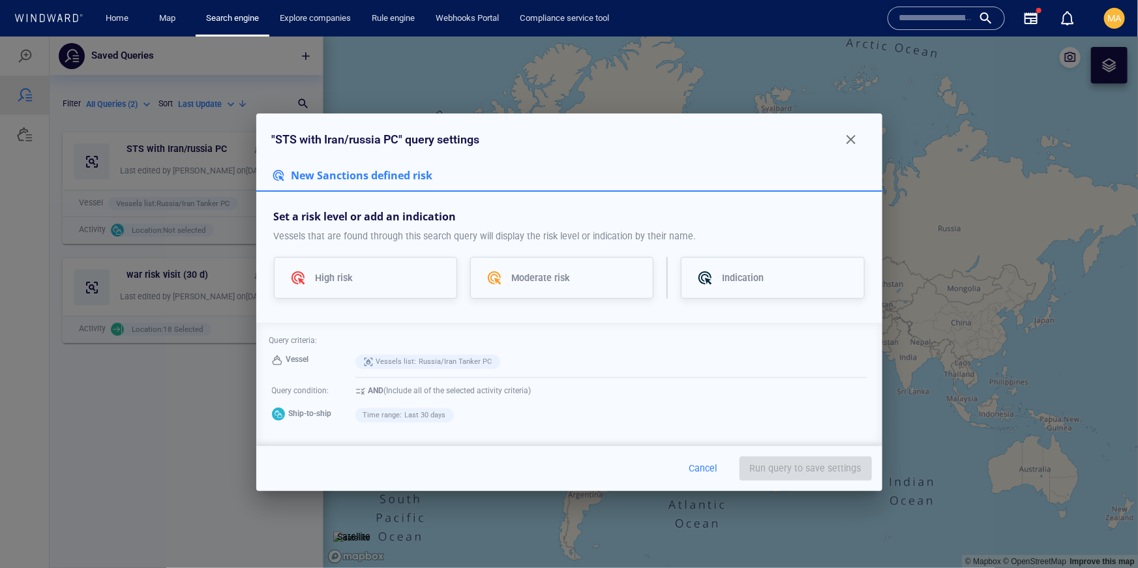
click at [481, 174] on div "New Sanctions defined risk" at bounding box center [569, 178] width 626 height 26
drag, startPoint x: 404, startPoint y: 179, endPoint x: 454, endPoint y: 232, distance: 72.0
click at [406, 181] on span "New Sanctions defined risk" at bounding box center [361, 175] width 144 height 14
click at [619, 292] on div "Moderate risk" at bounding box center [561, 277] width 183 height 42
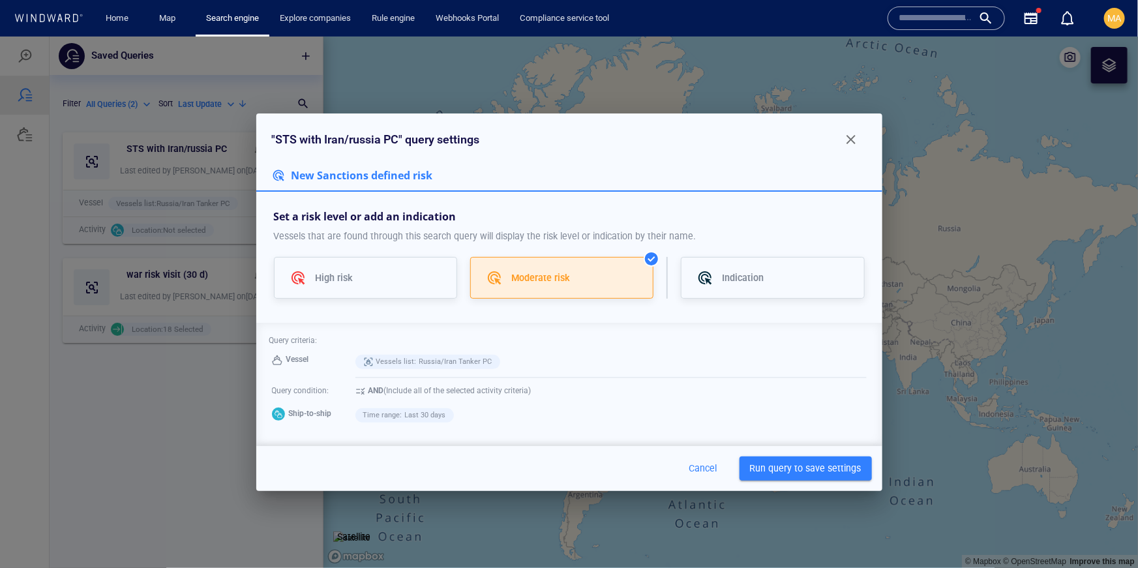
click at [382, 178] on span "New Sanctions defined risk" at bounding box center [361, 175] width 144 height 14
click at [379, 175] on span "New Sanctions defined risk" at bounding box center [361, 175] width 144 height 14
drag, startPoint x: 491, startPoint y: 178, endPoint x: 477, endPoint y: 179, distance: 14.4
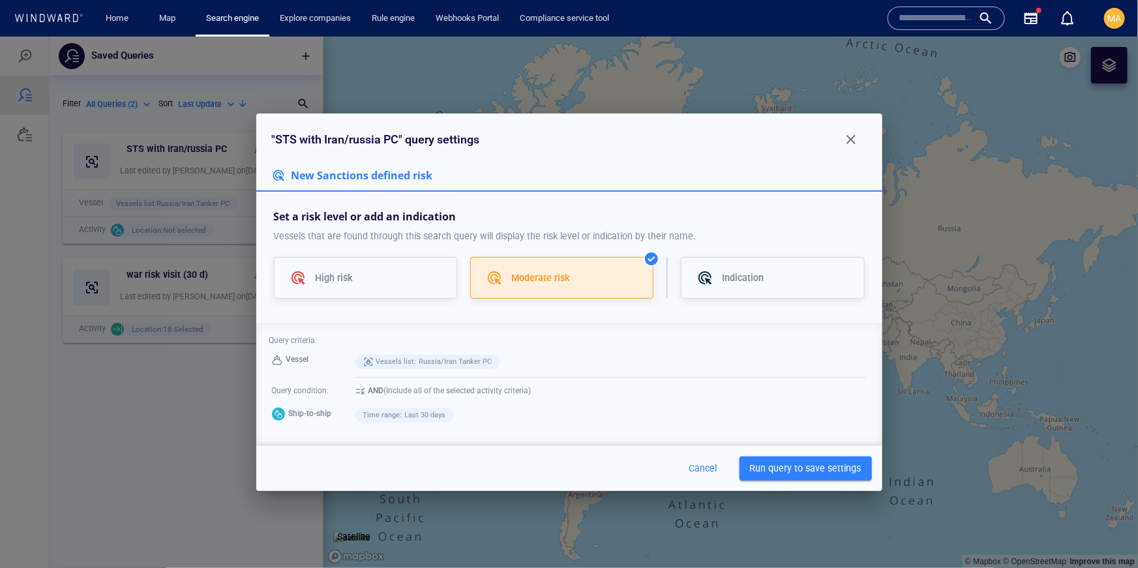
click at [491, 178] on div "New Sanctions defined risk" at bounding box center [569, 178] width 626 height 26
drag, startPoint x: 384, startPoint y: 183, endPoint x: 386, endPoint y: 228, distance: 45.7
click at [381, 217] on div "" STS with Iran/russia PC " query settings New Sanctions defined risk Set a ris…" at bounding box center [569, 301] width 626 height 377
click at [425, 230] on p "Vessels that are found through this search query will display the risk level or…" at bounding box center [569, 236] width 591 height 16
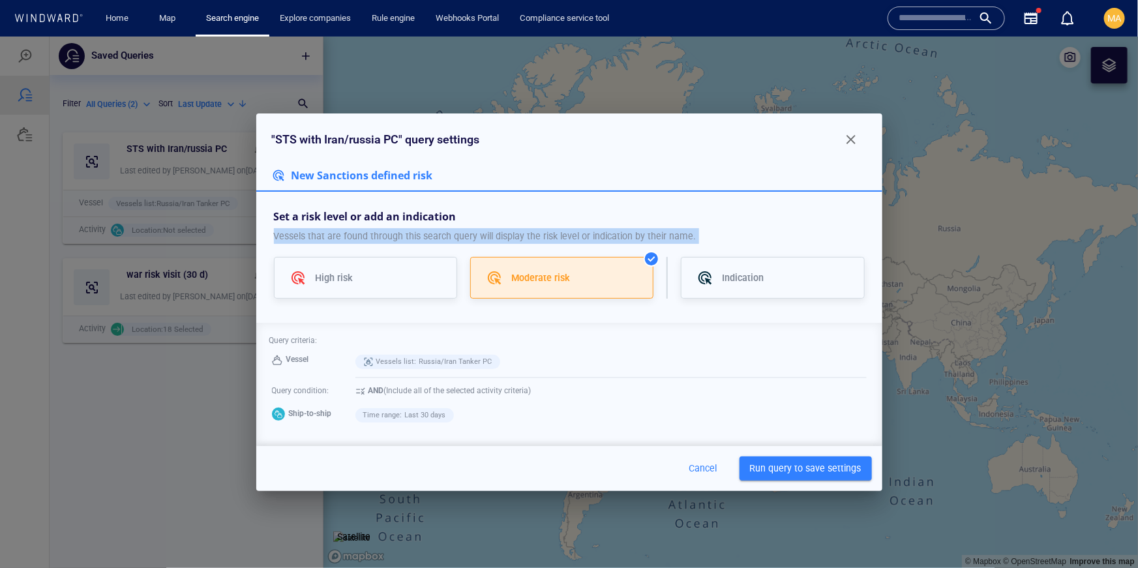
click at [425, 230] on p "Vessels that are found through this search query will display the risk level or…" at bounding box center [569, 236] width 591 height 16
click at [596, 229] on p "Vessels that are found through this search query will display the risk level or…" at bounding box center [569, 236] width 591 height 16
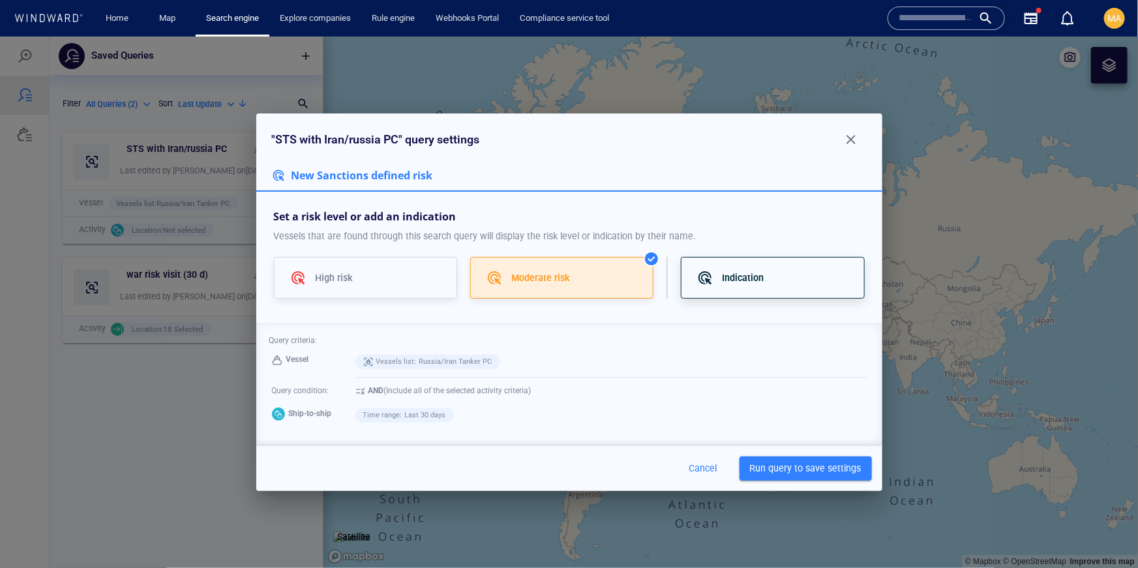
click at [724, 280] on p "Indication" at bounding box center [744, 277] width 42 height 16
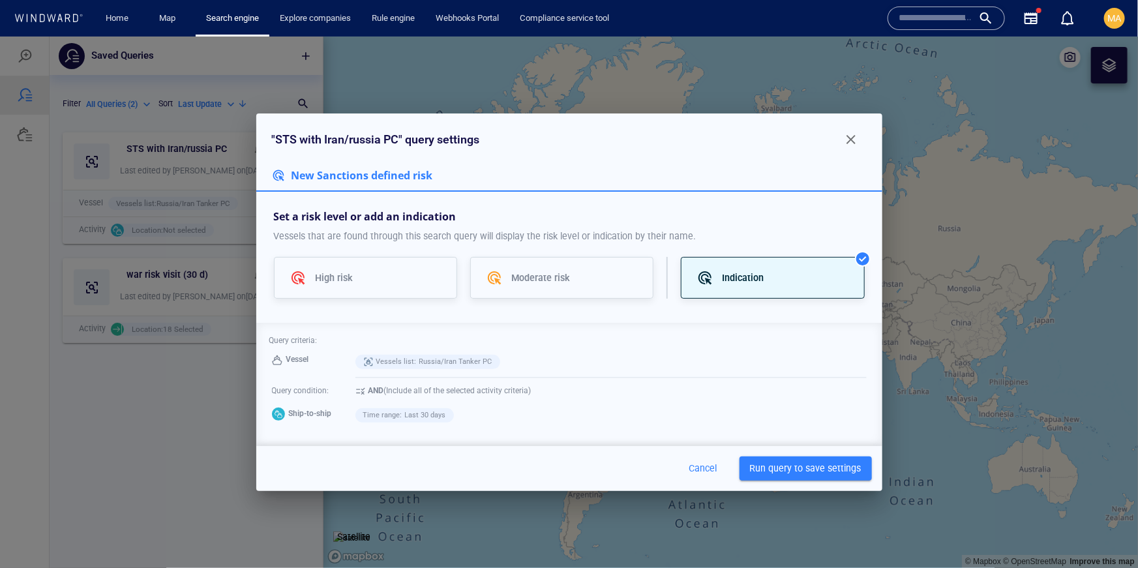
click at [429, 170] on span "New Sanctions defined risk" at bounding box center [361, 175] width 144 height 14
click at [428, 170] on span "New Sanctions defined risk" at bounding box center [361, 175] width 144 height 14
drag, startPoint x: 428, startPoint y: 170, endPoint x: 483, endPoint y: 193, distance: 60.0
click at [428, 170] on span "New Sanctions defined risk" at bounding box center [361, 175] width 144 height 14
click at [529, 273] on p "Moderate risk" at bounding box center [540, 277] width 59 height 16
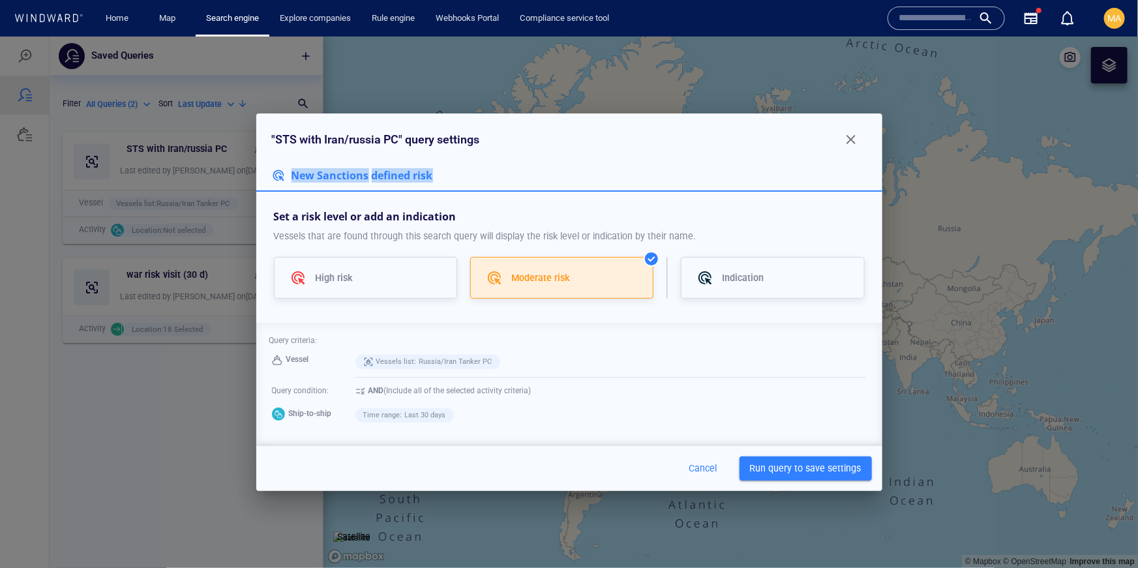
click at [407, 179] on span "New Sanctions defined risk" at bounding box center [361, 175] width 144 height 14
click at [408, 178] on span "New Sanctions defined risk" at bounding box center [361, 175] width 144 height 14
click at [789, 461] on span "Run query to save settings" at bounding box center [806, 468] width 112 height 16
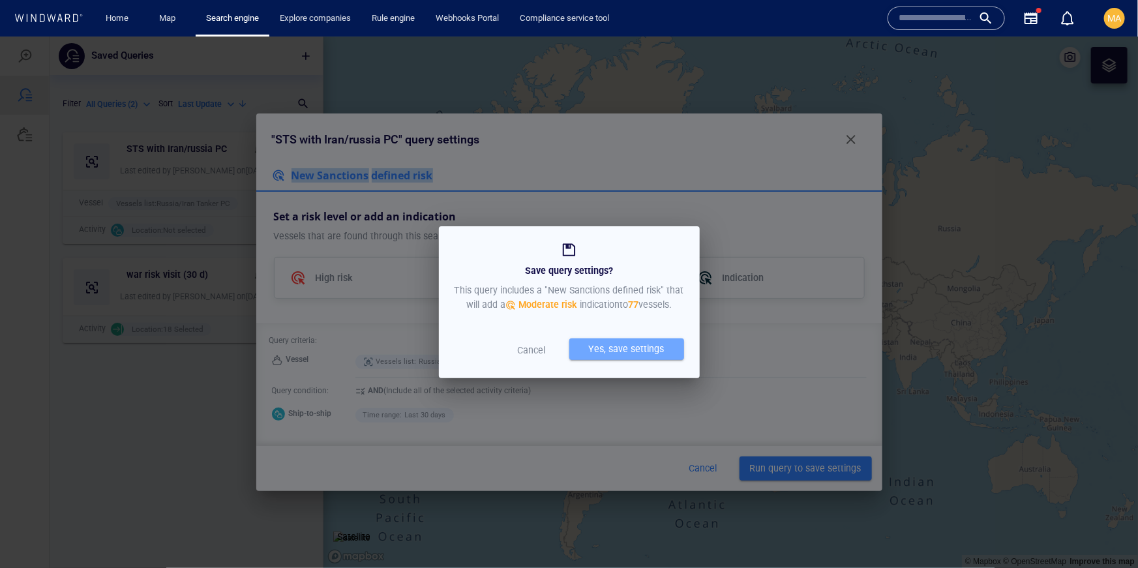
click at [649, 354] on div "Yes, save settings" at bounding box center [626, 349] width 81 height 22
click at [620, 350] on div "Yes, save settings" at bounding box center [626, 349] width 81 height 22
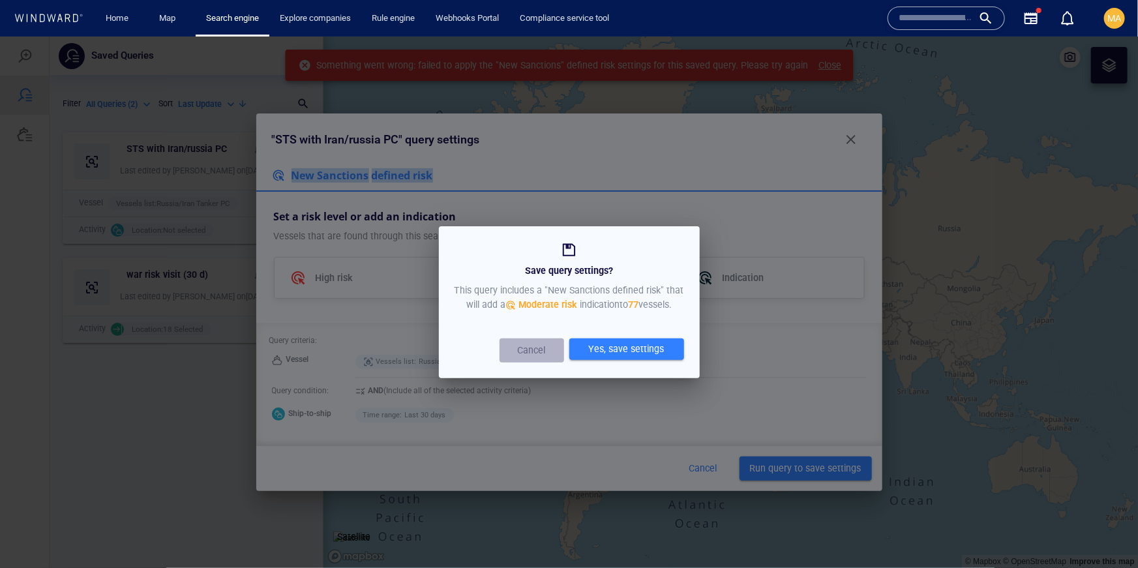
click at [534, 350] on p "Cancel" at bounding box center [532, 350] width 54 height 16
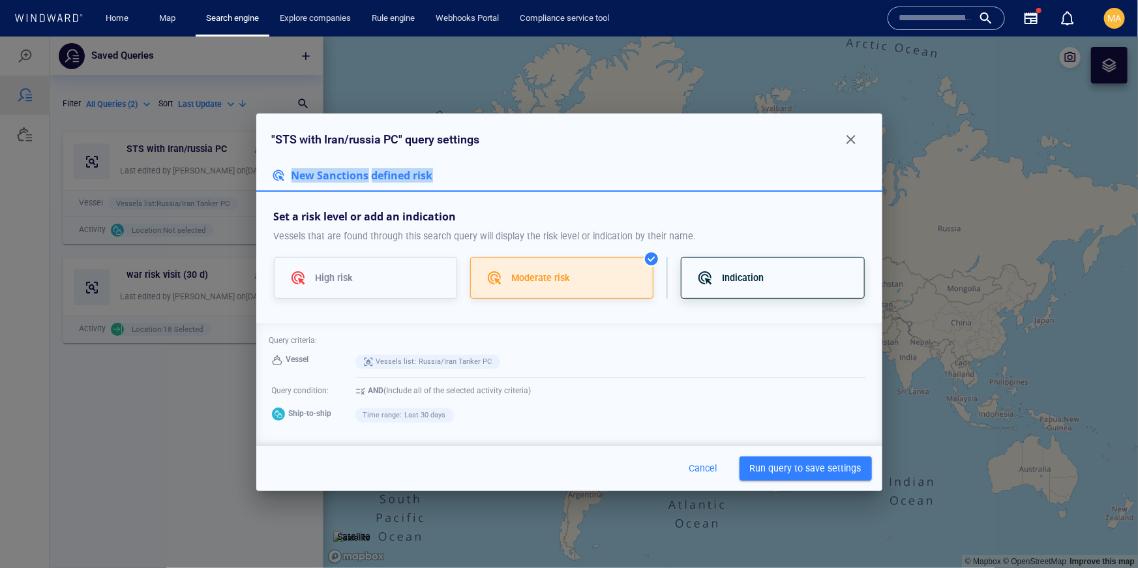
click at [746, 284] on p "Indication" at bounding box center [744, 277] width 42 height 16
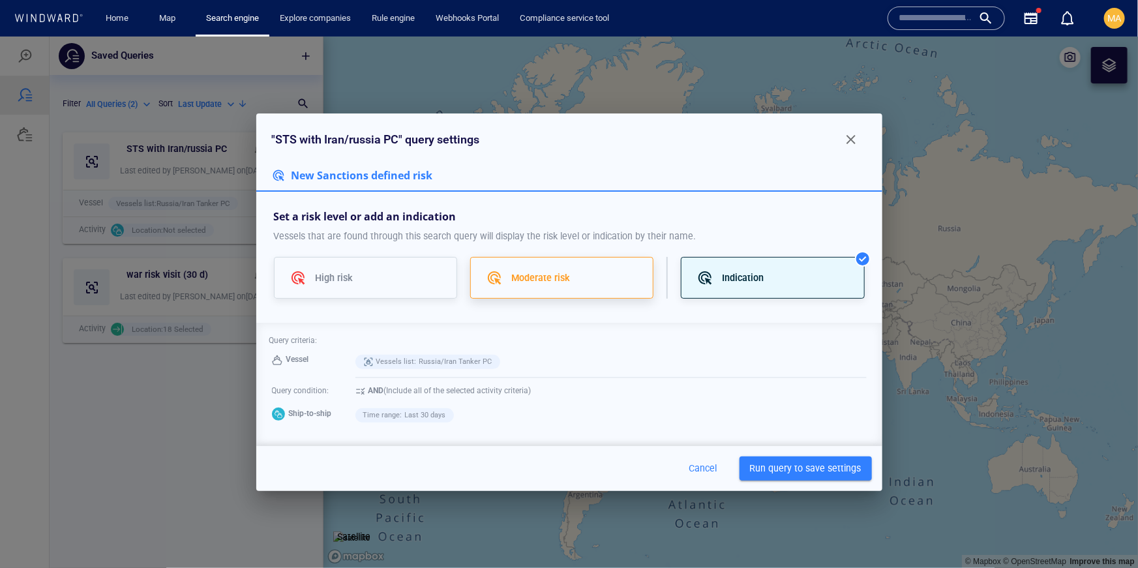
click at [603, 290] on div "Moderate risk" at bounding box center [561, 277] width 183 height 42
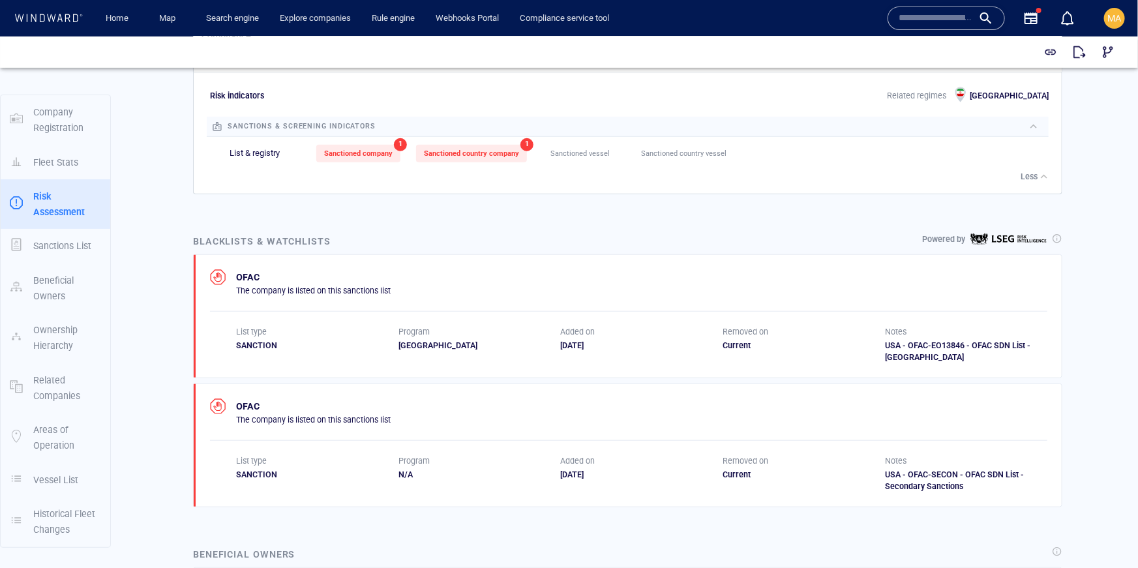
scroll to position [440, 0]
drag, startPoint x: 1015, startPoint y: 341, endPoint x: 911, endPoint y: 346, distance: 103.8
click at [911, 346] on div "USA - OFAC-EO13846 - OFAC SDN List - [GEOGRAPHIC_DATA]" at bounding box center [966, 349] width 162 height 23
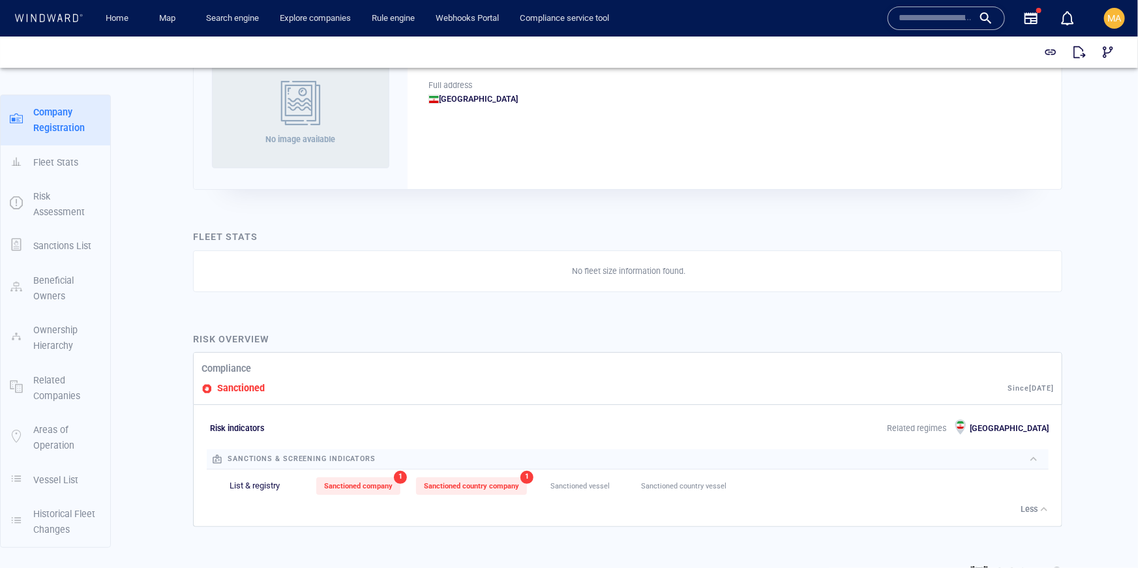
scroll to position [0, 0]
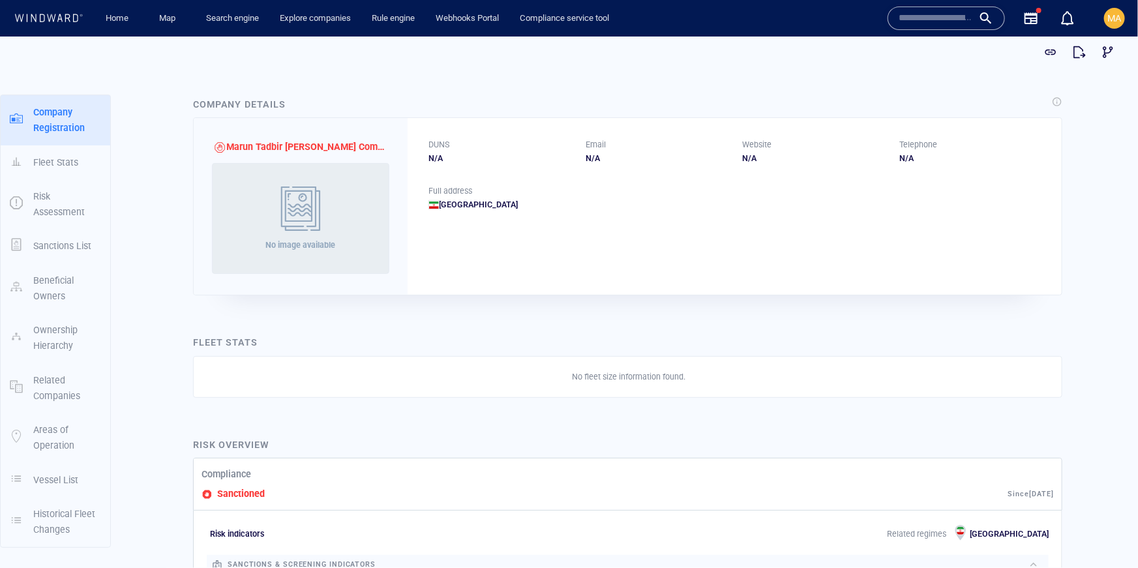
click at [42, 376] on p "Related Companies" at bounding box center [67, 388] width 68 height 32
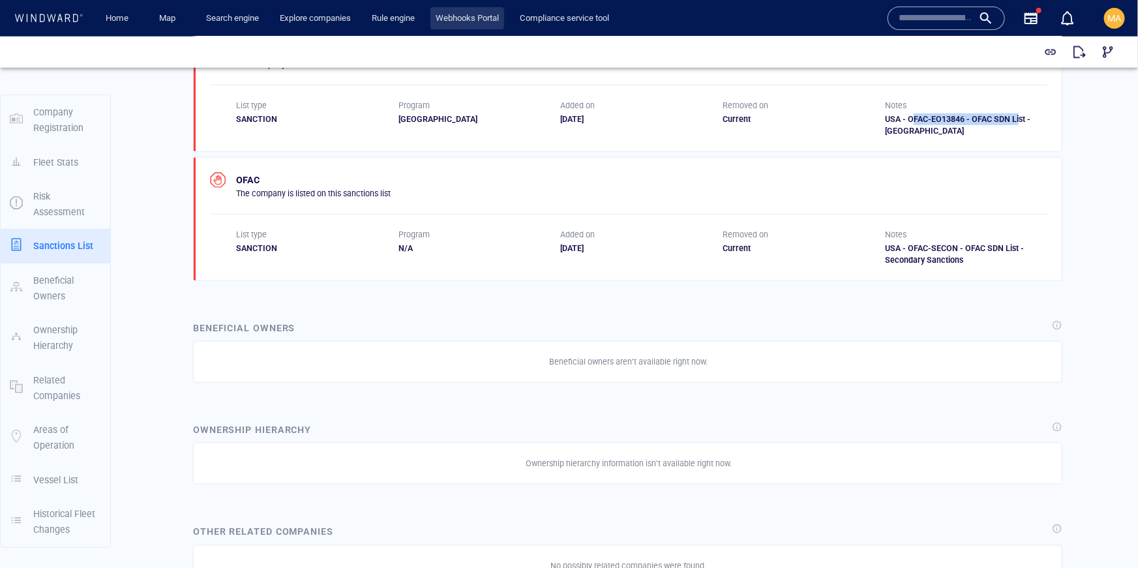
scroll to position [607, 0]
